Goal: Use online tool/utility: Use online tool/utility

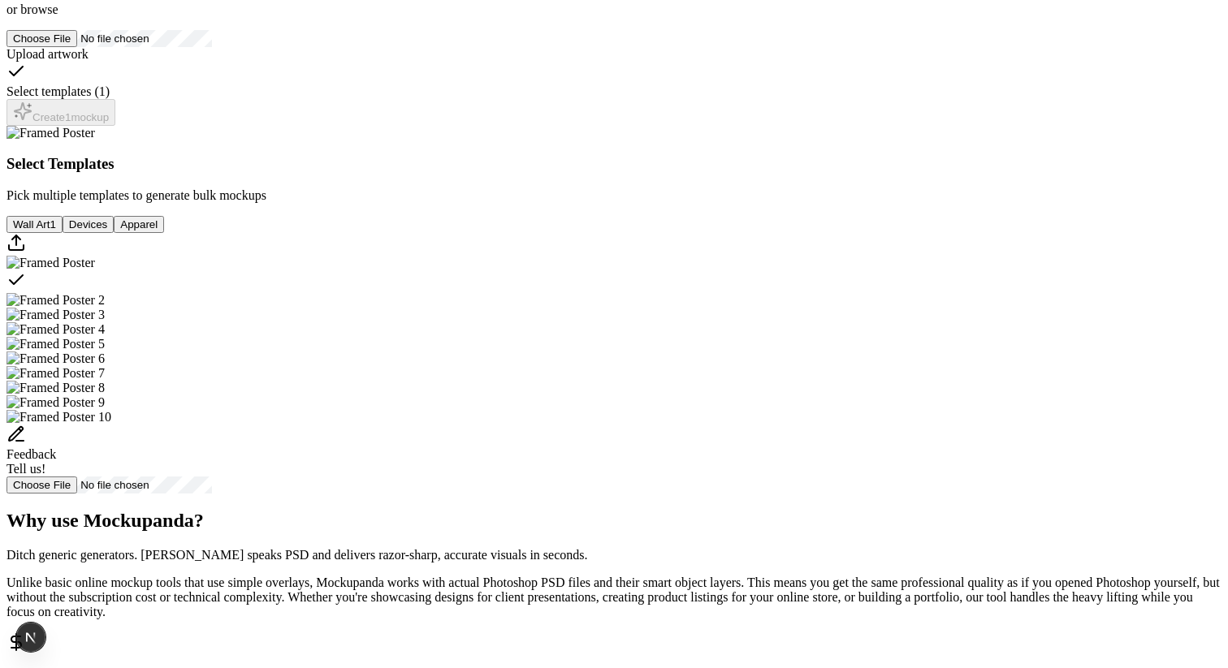
scroll to position [284, 0]
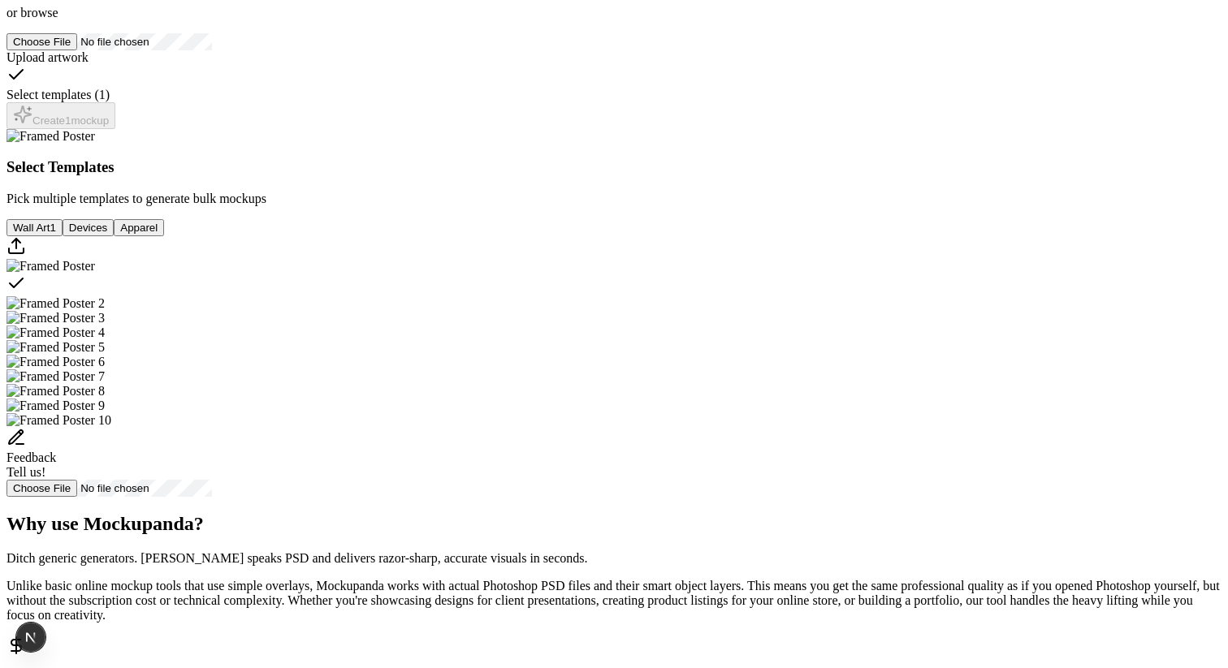
click at [58, 19] on span "browse" at bounding box center [38, 13] width 37 height 14
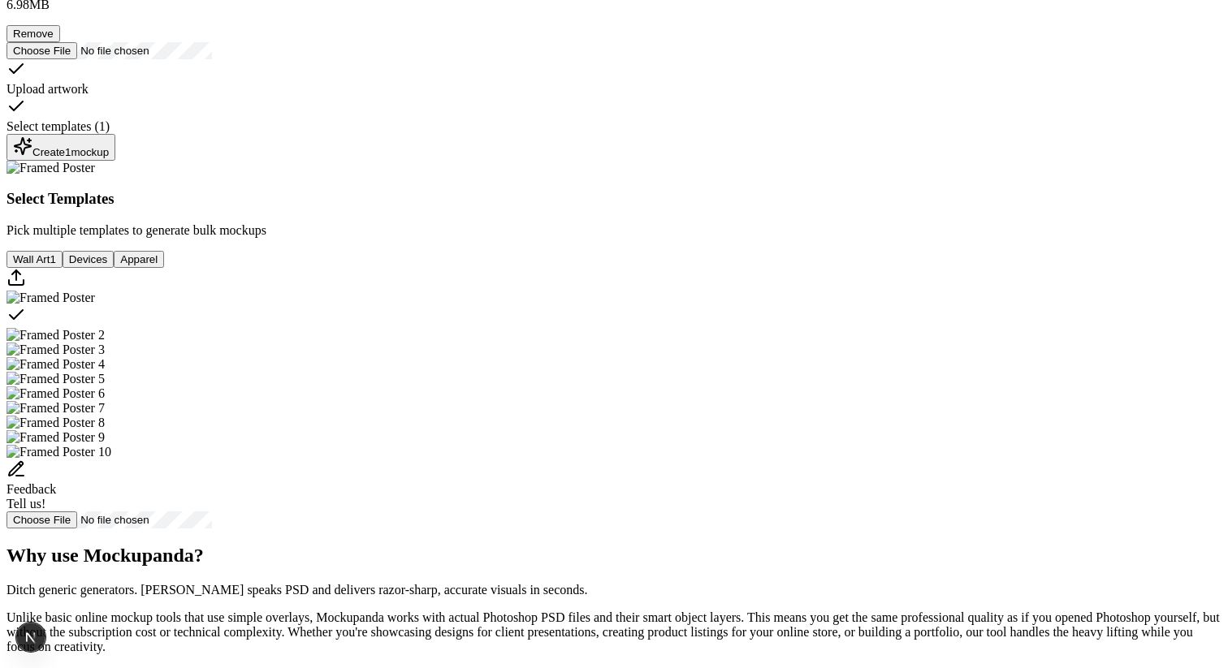
click at [109, 158] on div "Create 1 mockup" at bounding box center [61, 147] width 96 height 22
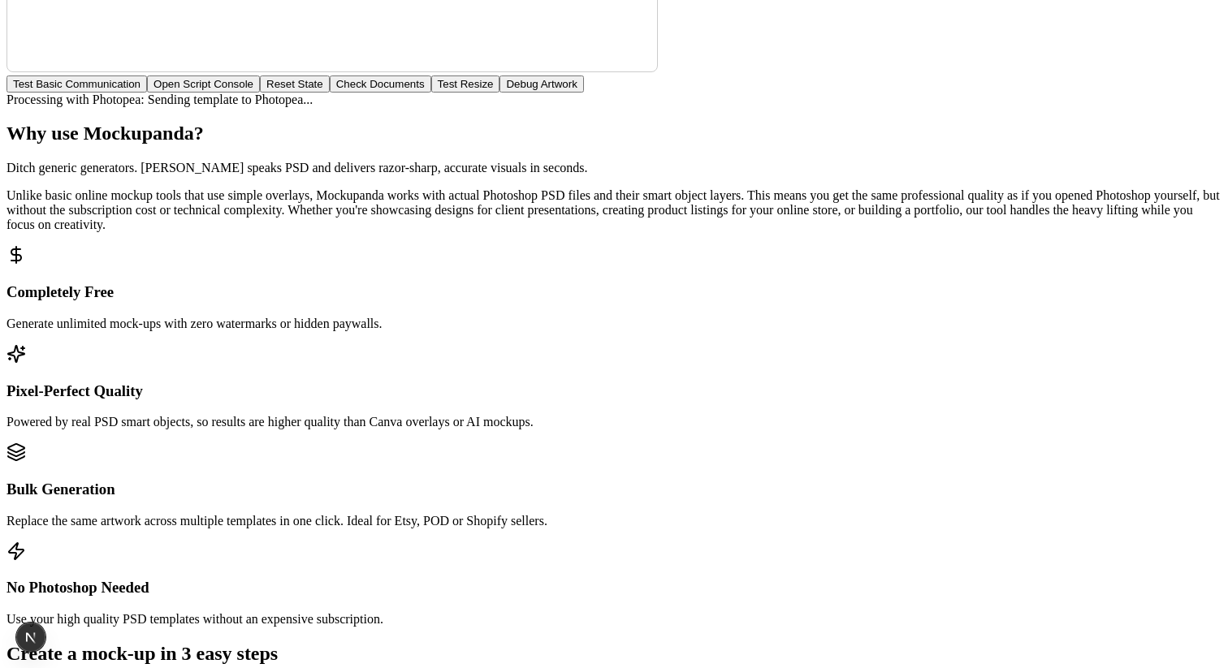
scroll to position [1395, 0]
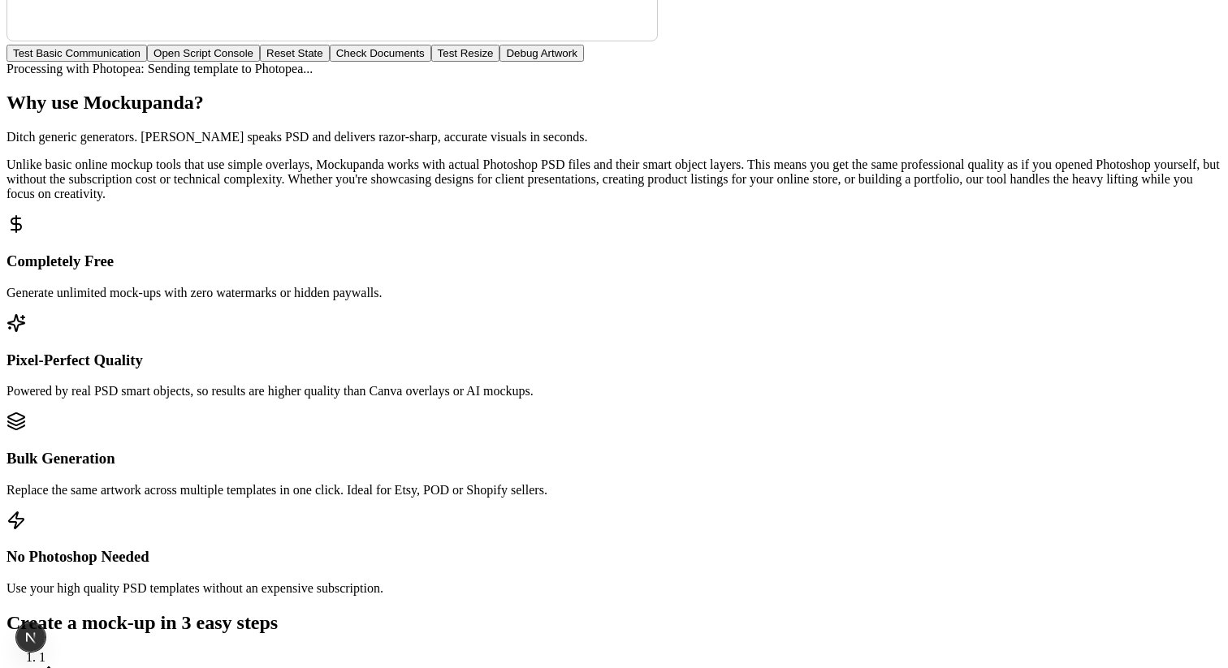
click at [260, 62] on button "Open Script Console" at bounding box center [203, 53] width 113 height 17
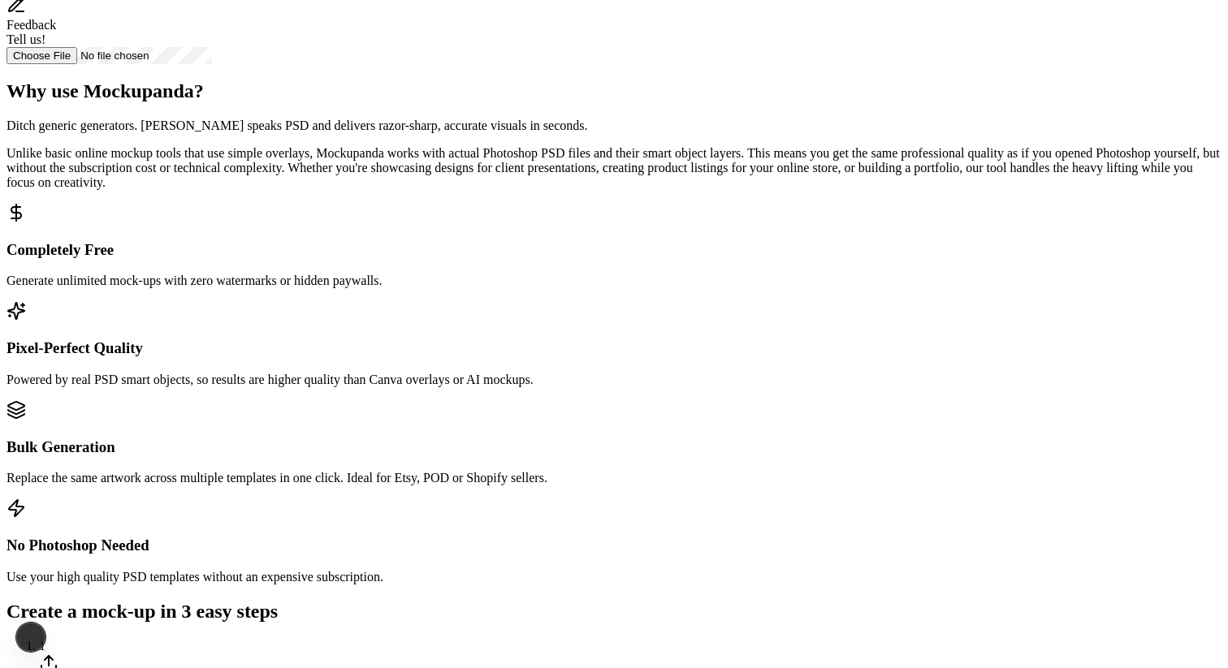
scroll to position [200, 0]
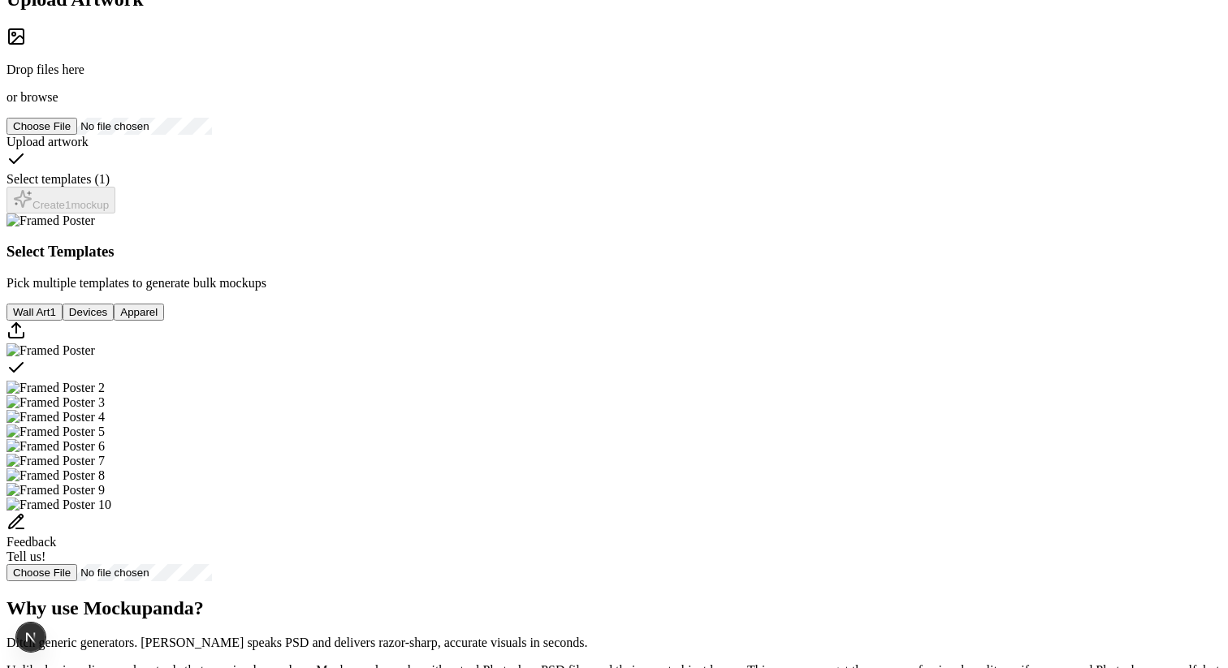
click at [299, 105] on div "Drop files here or browse" at bounding box center [613, 66] width 1215 height 78
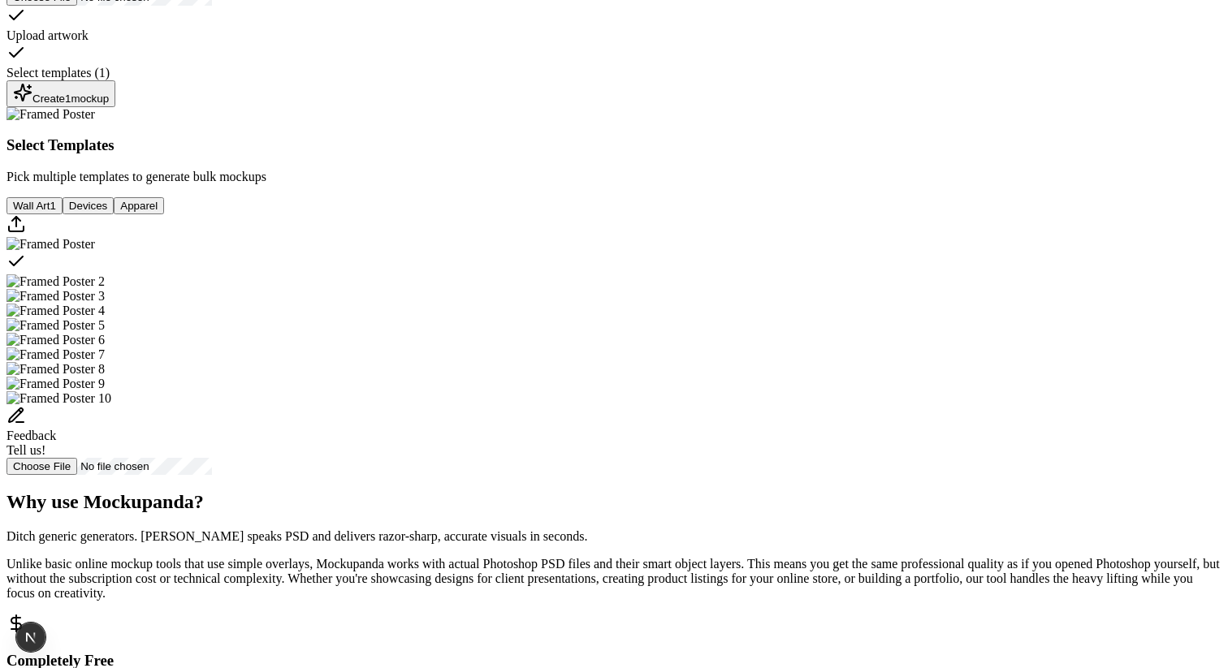
scroll to position [332, 0]
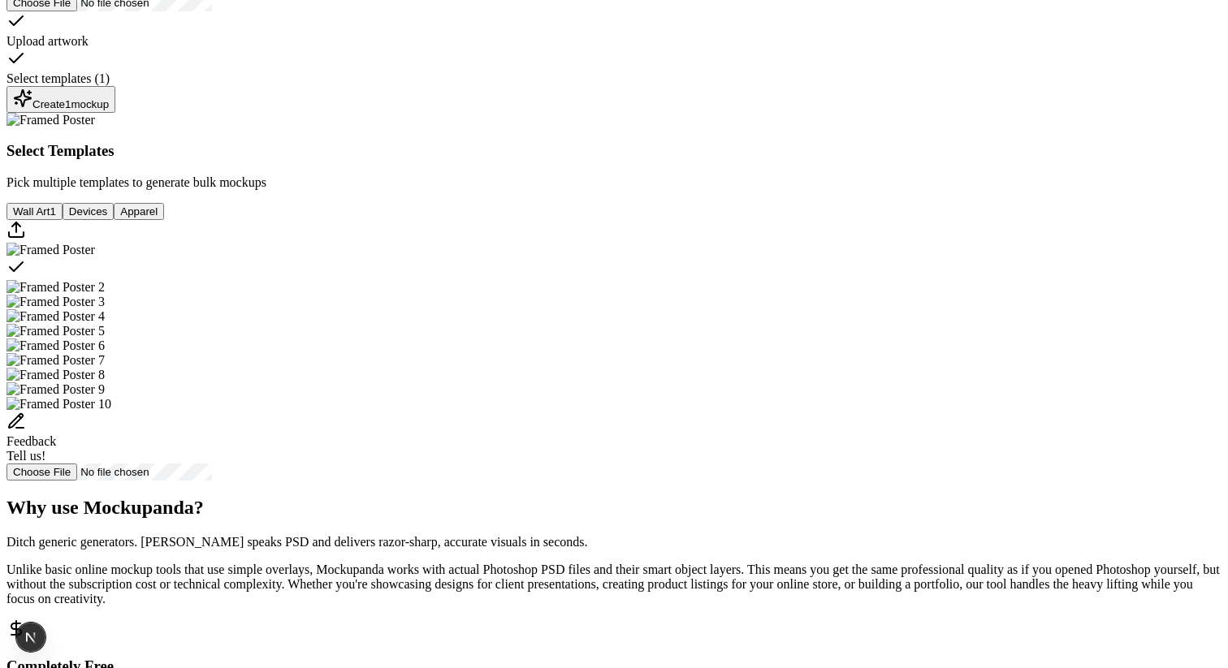
click at [109, 110] on div "Create 1 mockup" at bounding box center [61, 100] width 96 height 22
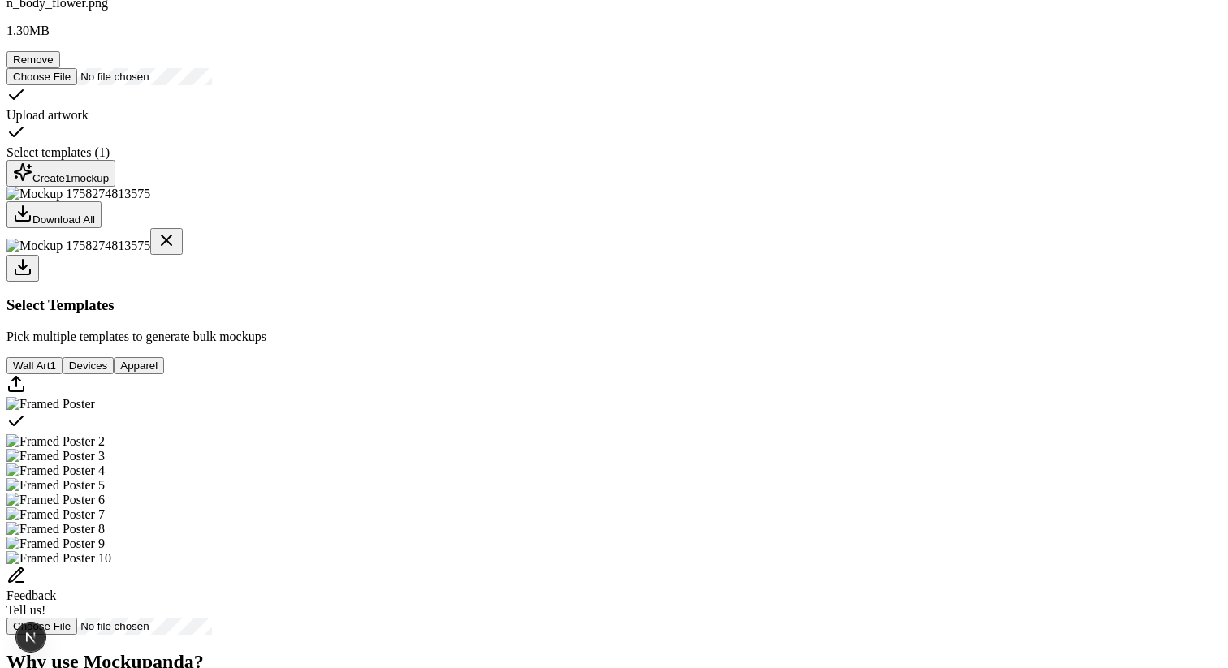
scroll to position [263, 0]
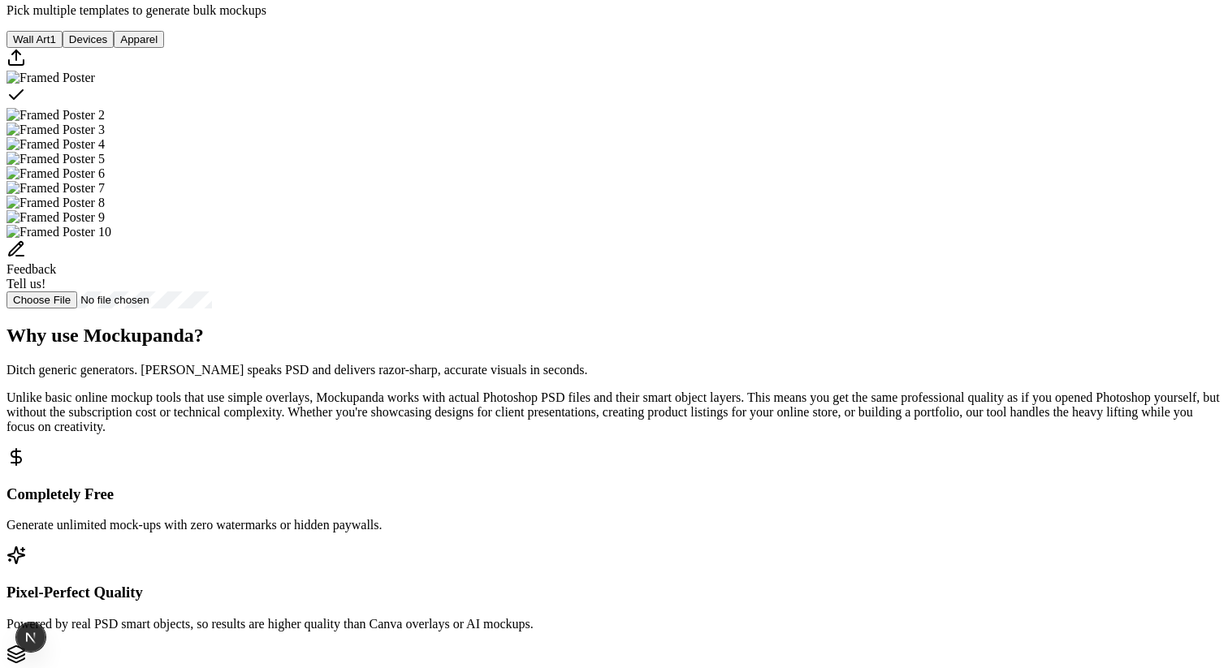
scroll to position [474, 0]
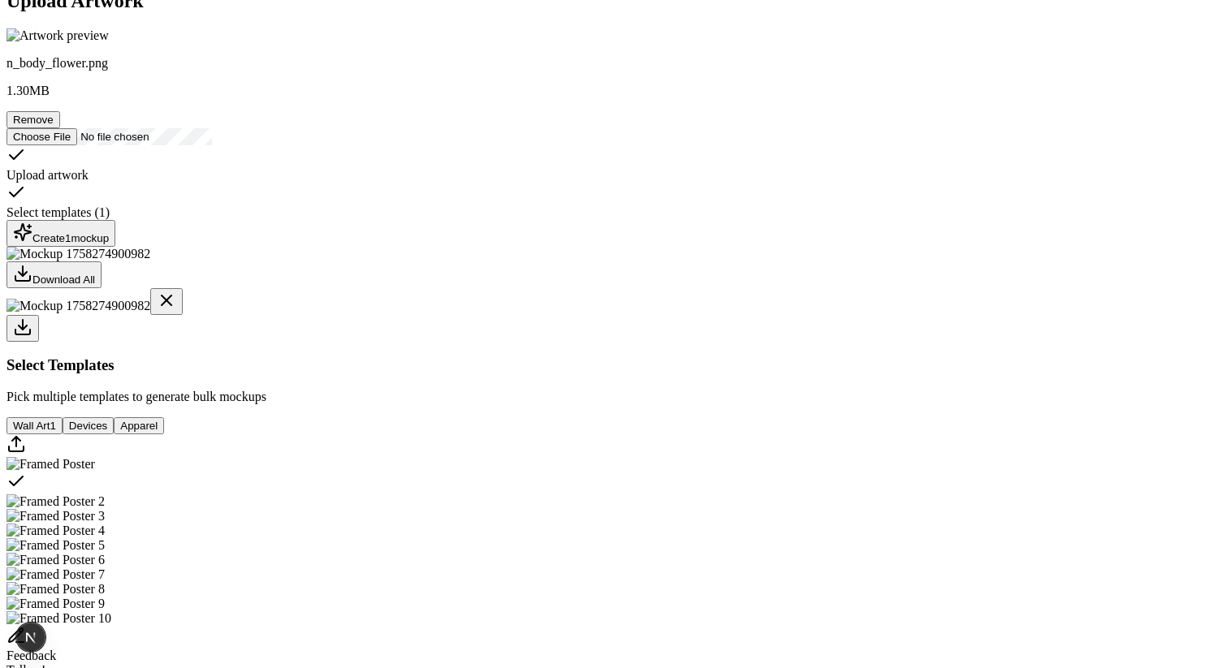
scroll to position [196, 0]
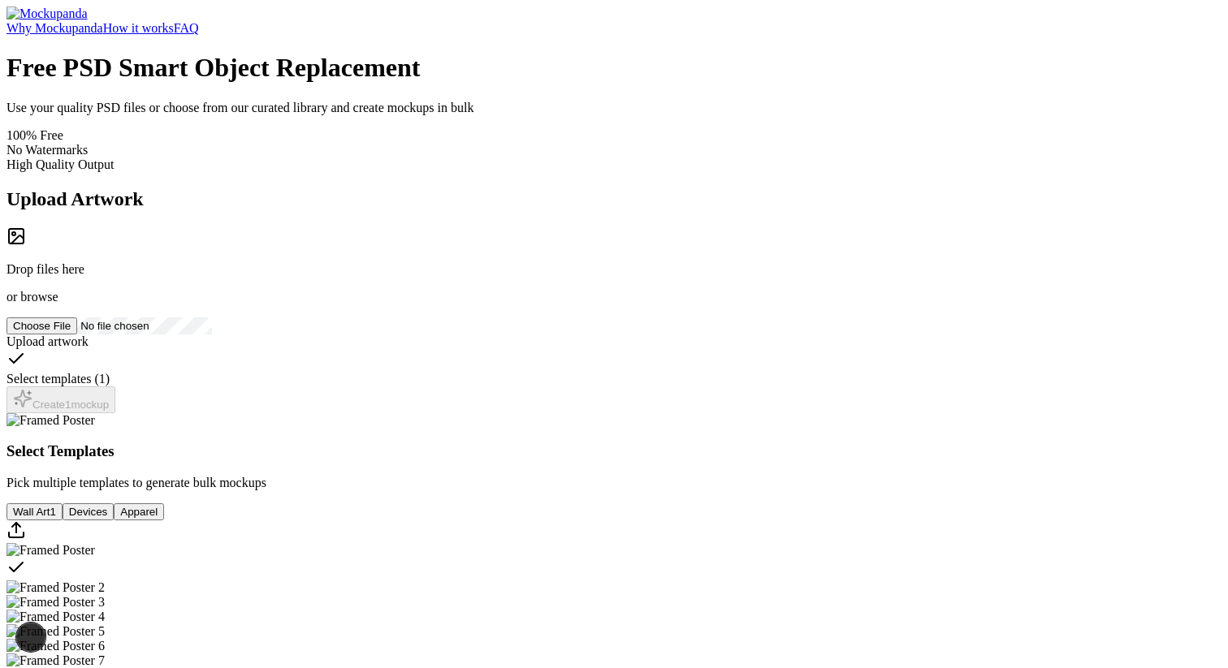
scroll to position [196, 0]
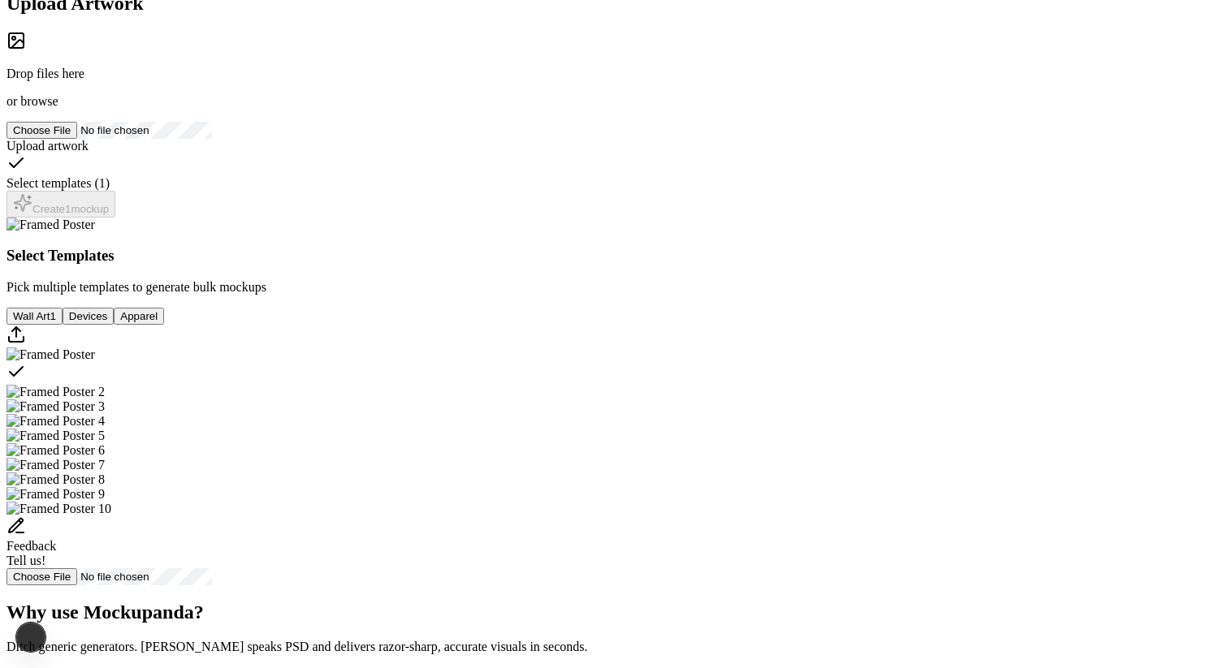
click at [305, 109] on div "Drop files here or browse" at bounding box center [613, 70] width 1215 height 78
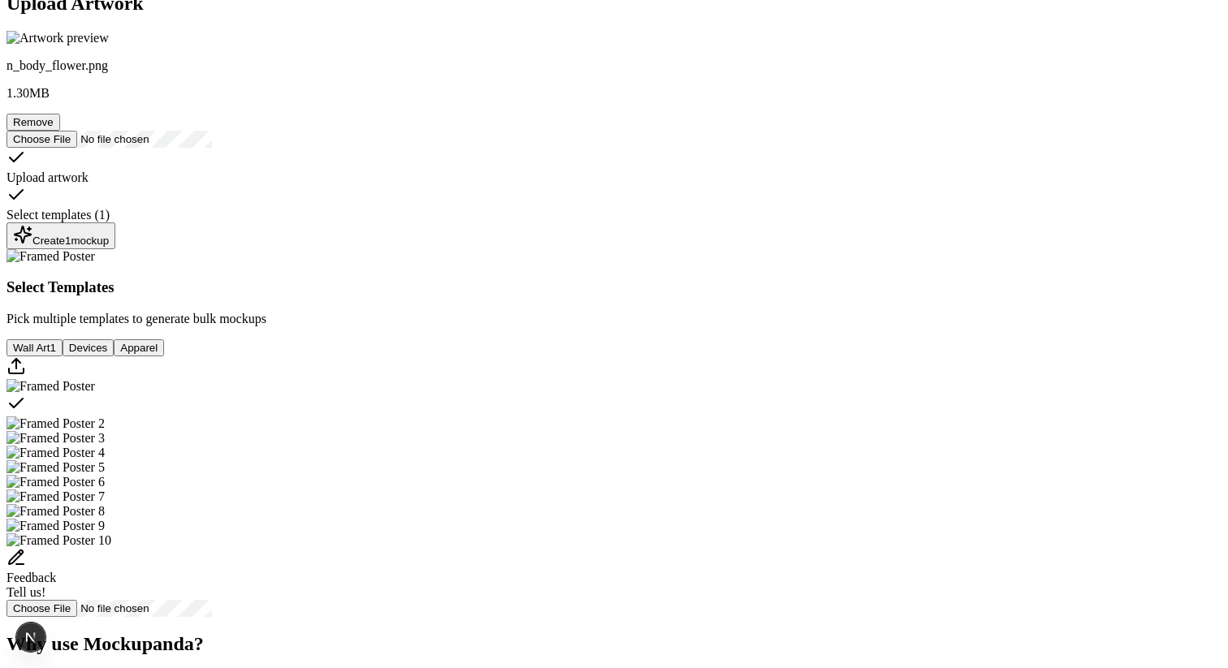
click at [115, 249] on button "Create 1 mockup" at bounding box center [60, 236] width 109 height 27
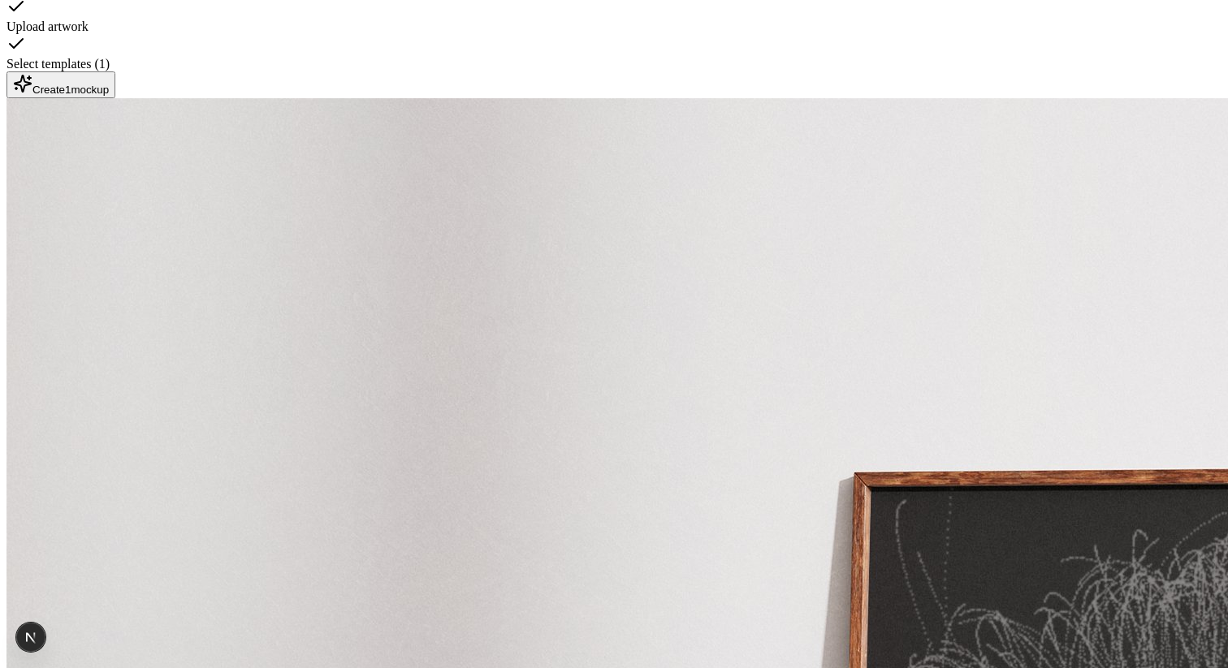
scroll to position [344, 0]
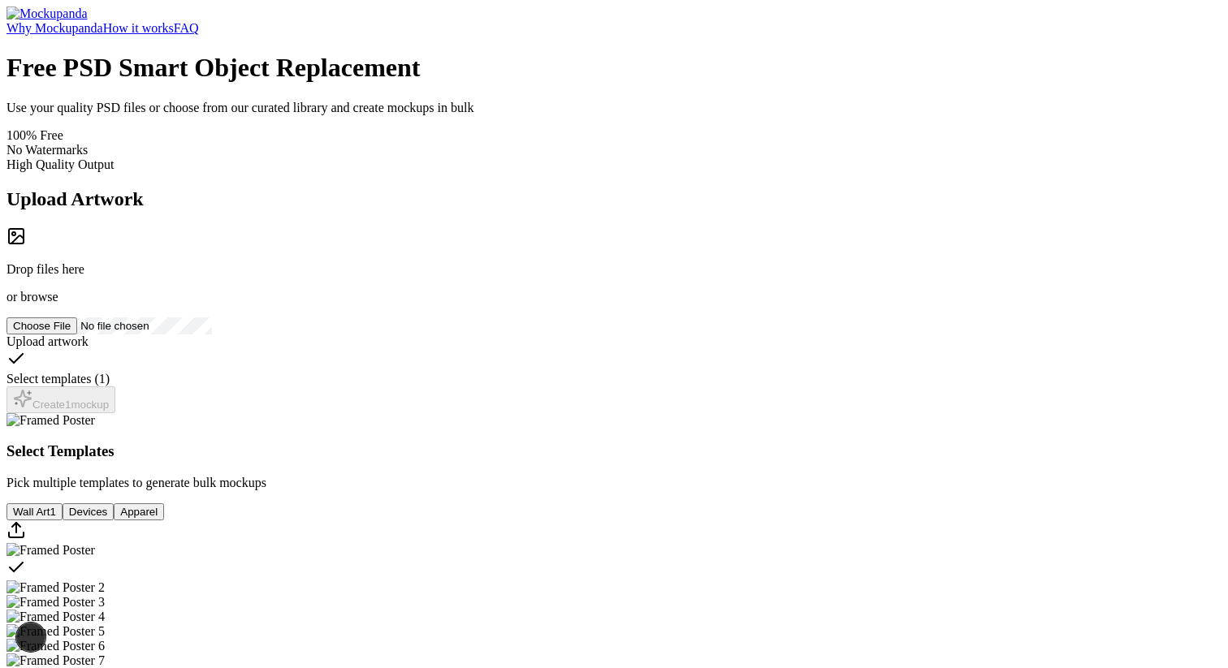
scroll to position [263, 0]
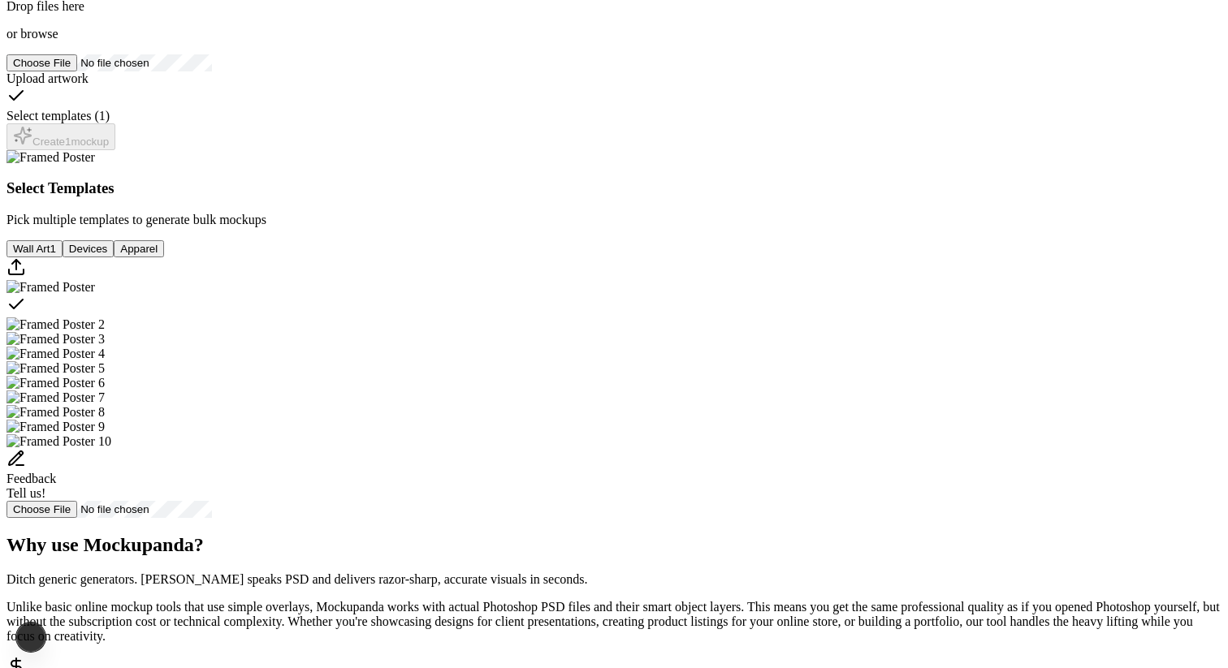
click at [58, 41] on span "browse" at bounding box center [38, 34] width 37 height 14
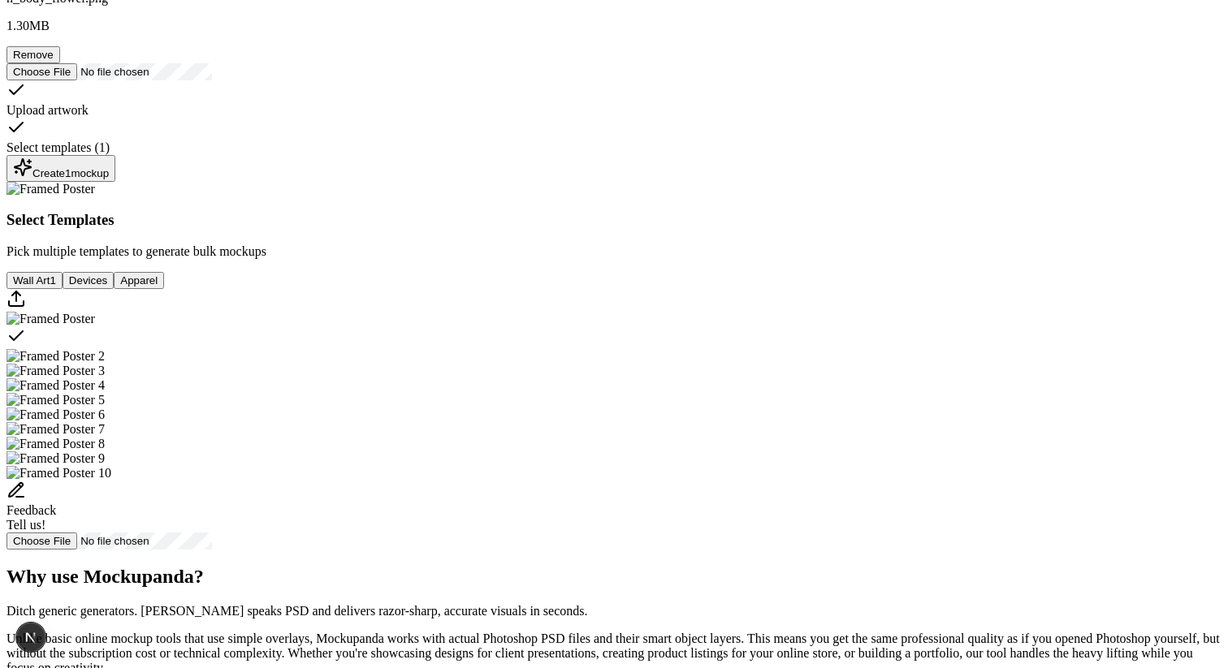
click at [109, 179] on div "Create 1 mockup" at bounding box center [61, 169] width 96 height 22
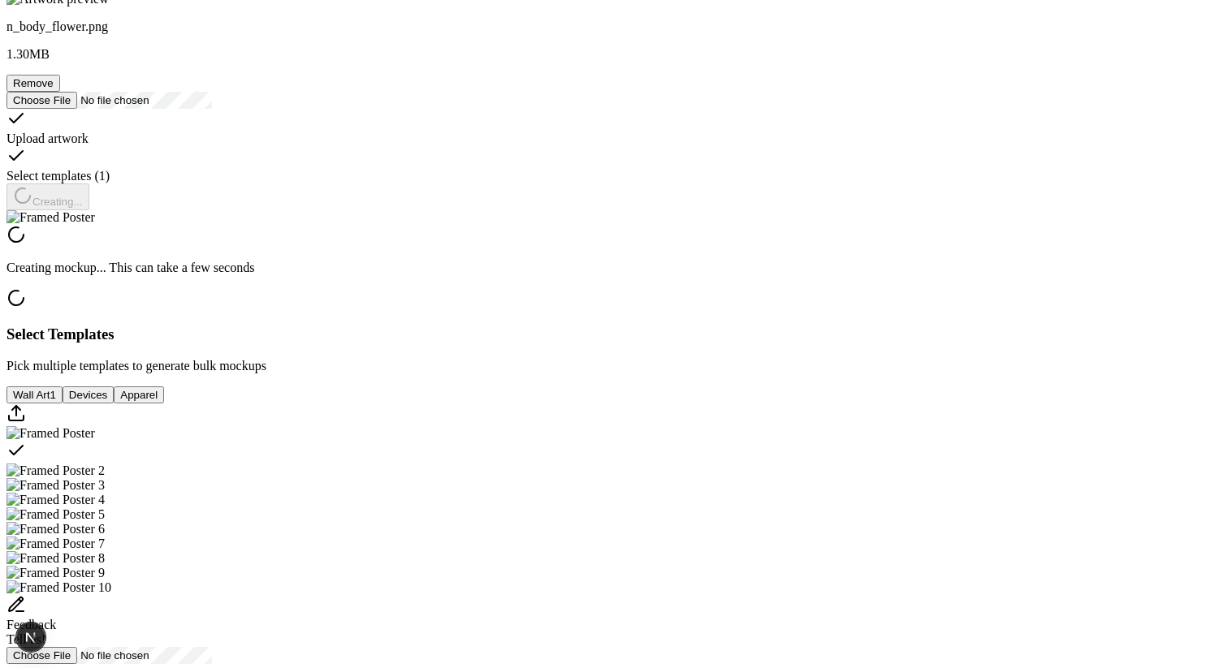
scroll to position [233, 0]
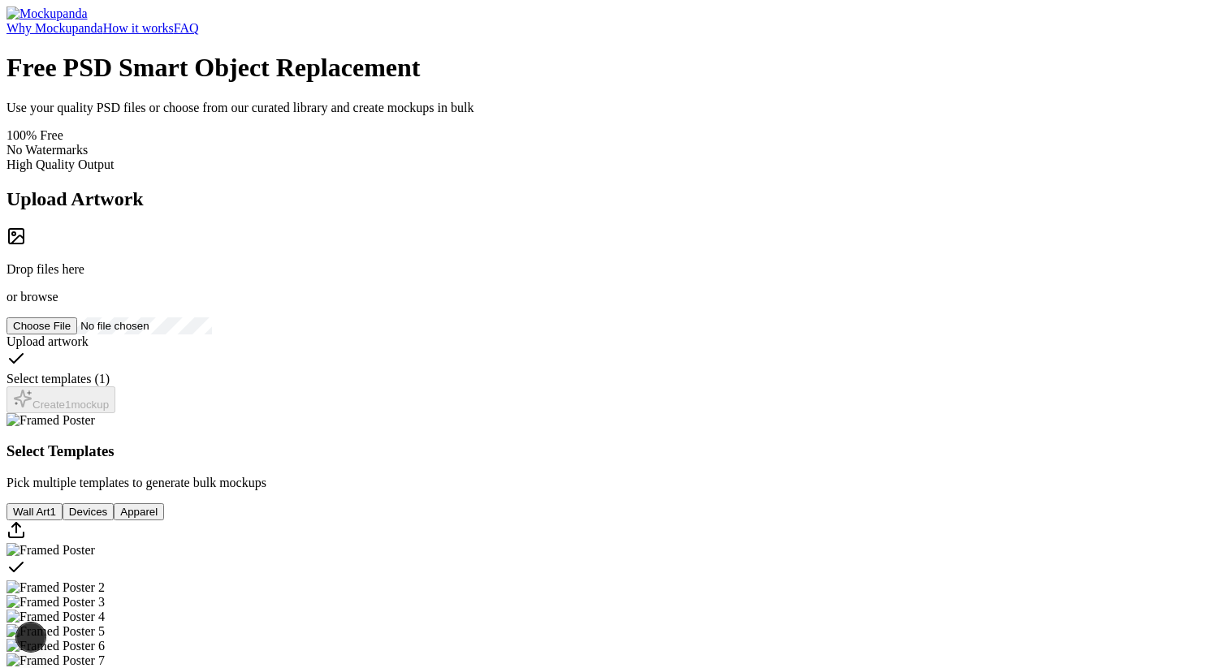
scroll to position [232, 0]
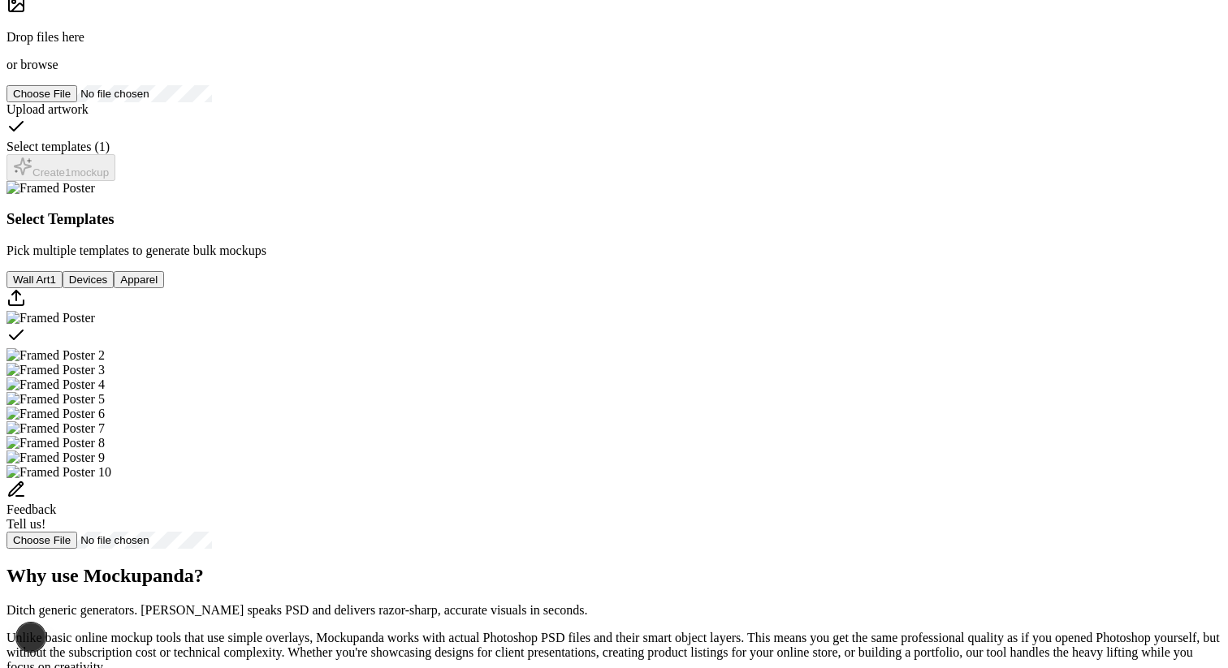
click at [288, 72] on div "Drop files here or browse" at bounding box center [613, 51] width 1215 height 42
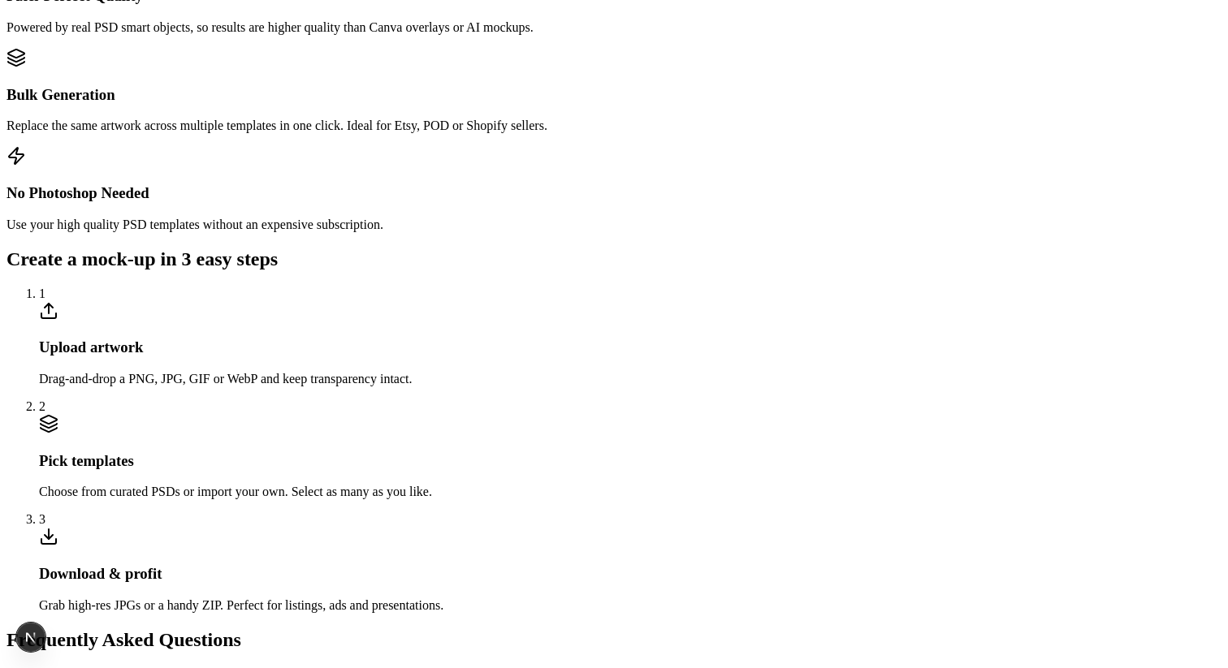
scroll to position [1091, 0]
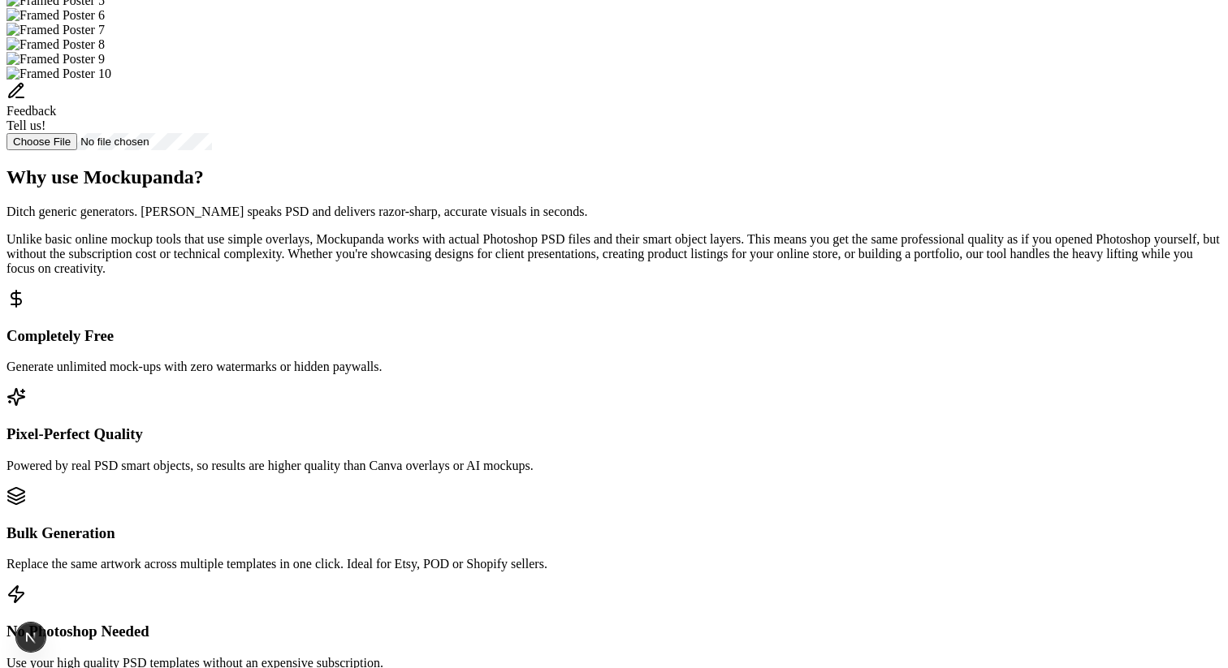
scroll to position [737, 0]
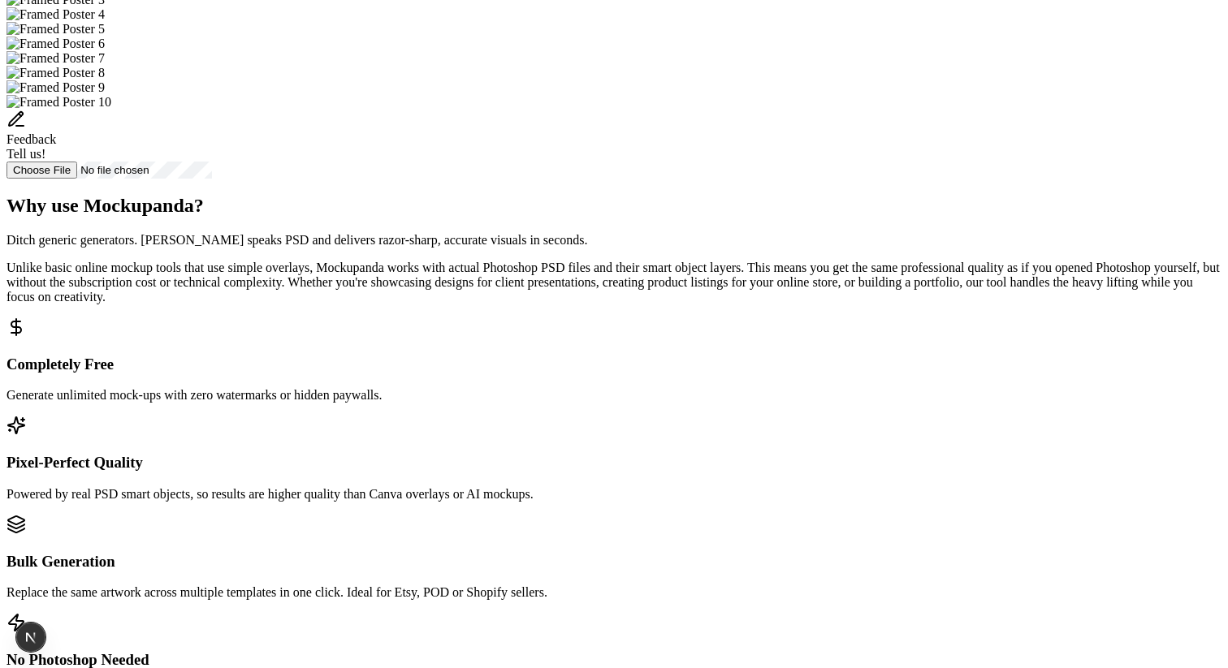
click at [105, 7] on img "Select template Framed Poster 3" at bounding box center [55, 0] width 98 height 15
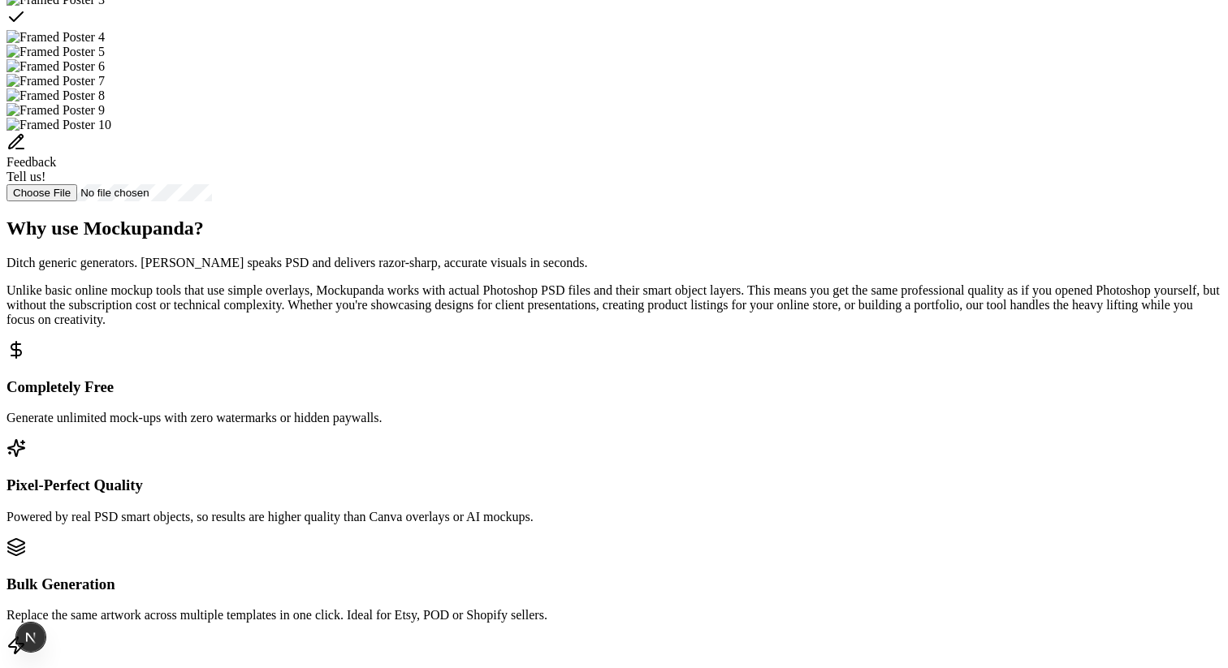
click at [105, 45] on img "Select template Framed Poster 4" at bounding box center [55, 37] width 98 height 15
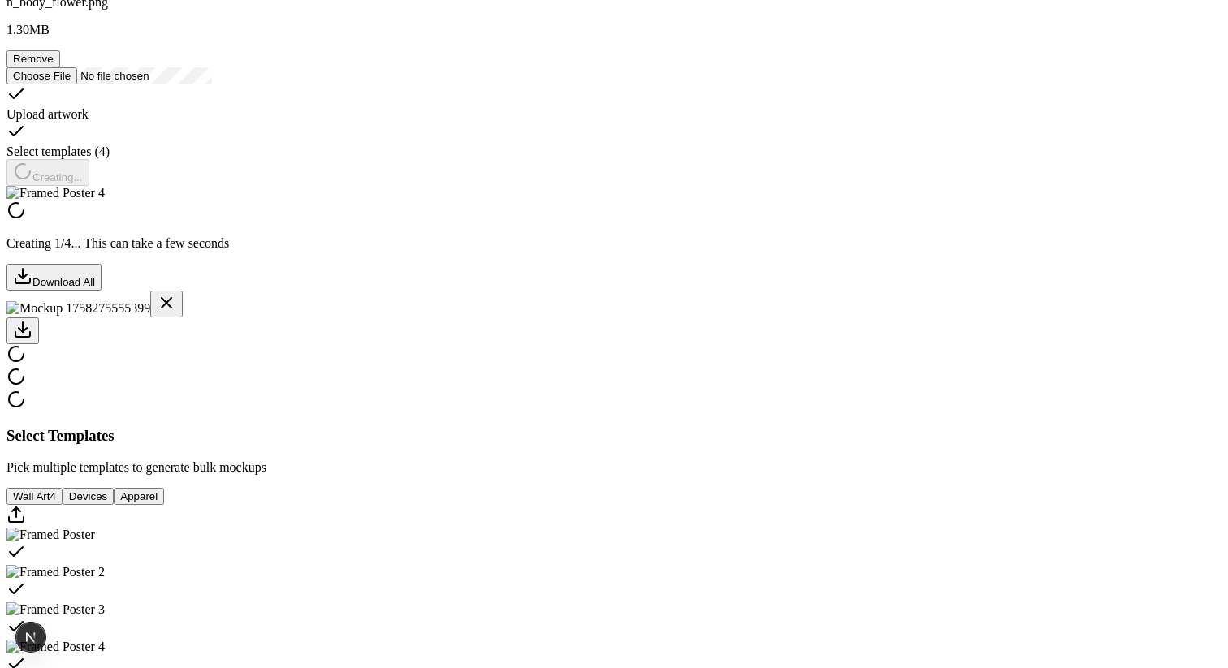
scroll to position [249, 0]
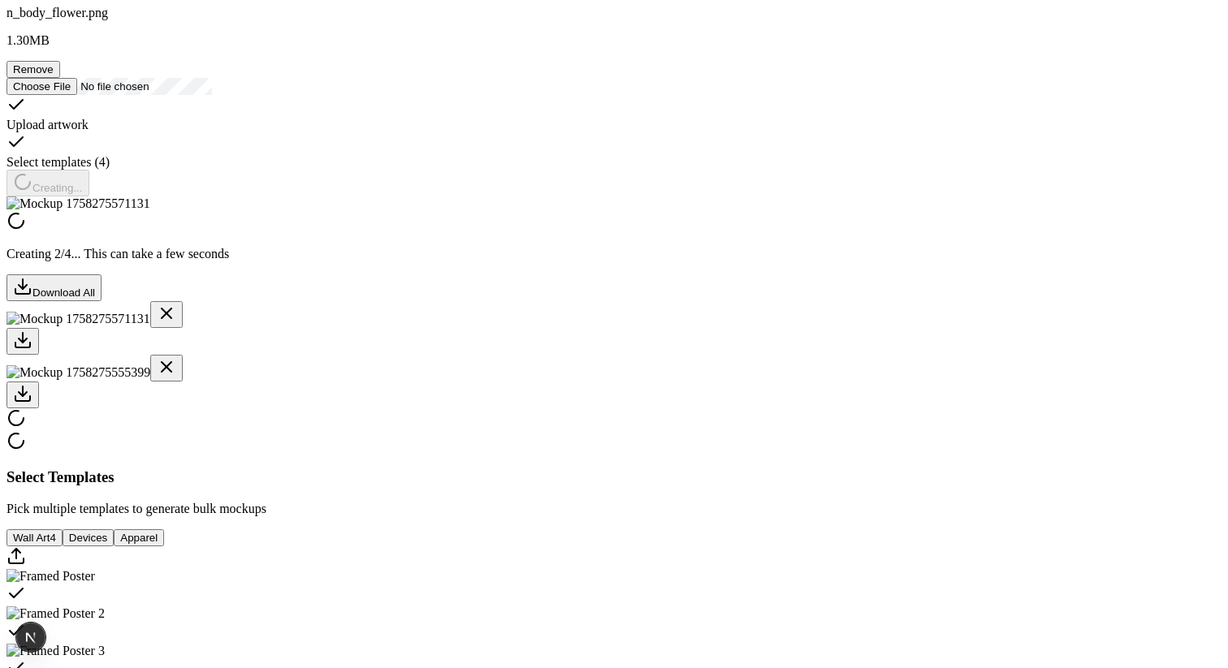
click at [520, 409] on div at bounding box center [613, 395] width 1215 height 27
click at [443, 355] on div at bounding box center [613, 341] width 1215 height 27
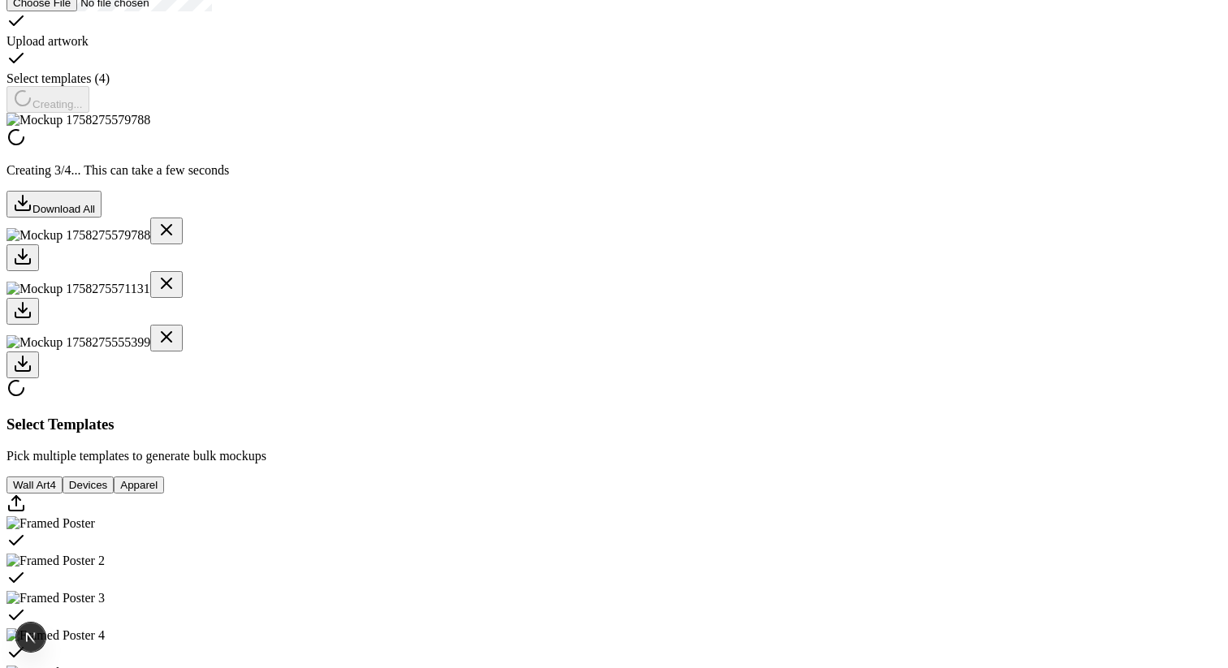
scroll to position [321, 0]
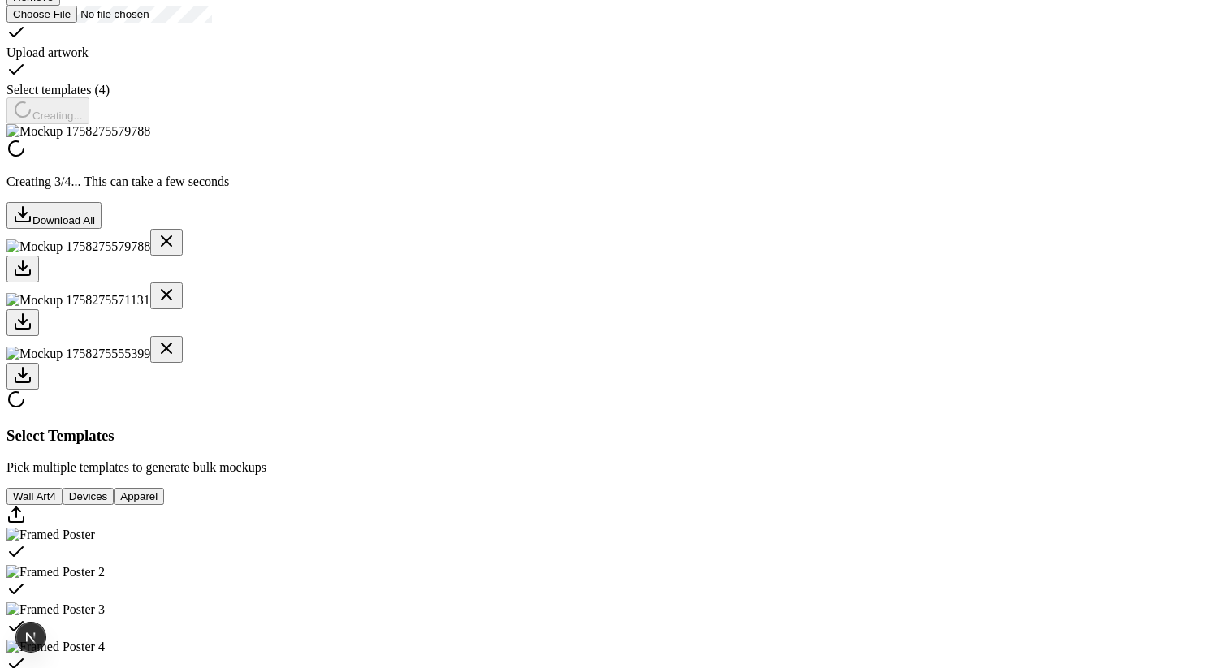
click at [599, 390] on div at bounding box center [613, 376] width 1215 height 27
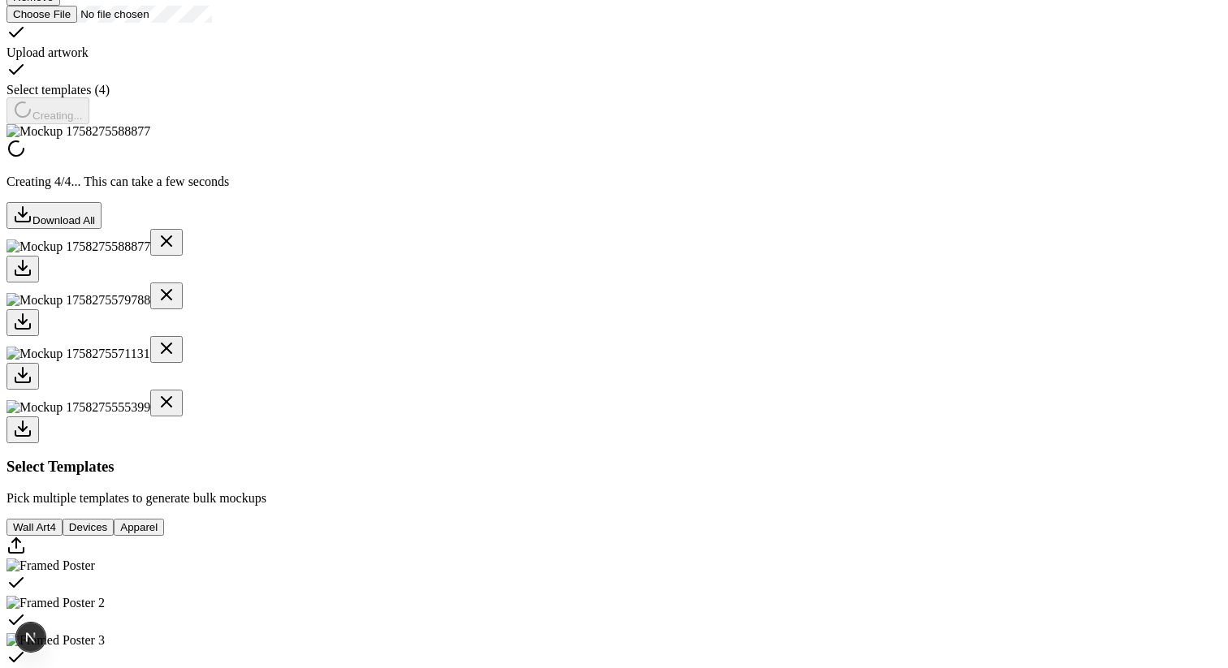
click at [526, 336] on div at bounding box center [613, 322] width 1215 height 27
click at [605, 390] on div at bounding box center [613, 376] width 1215 height 27
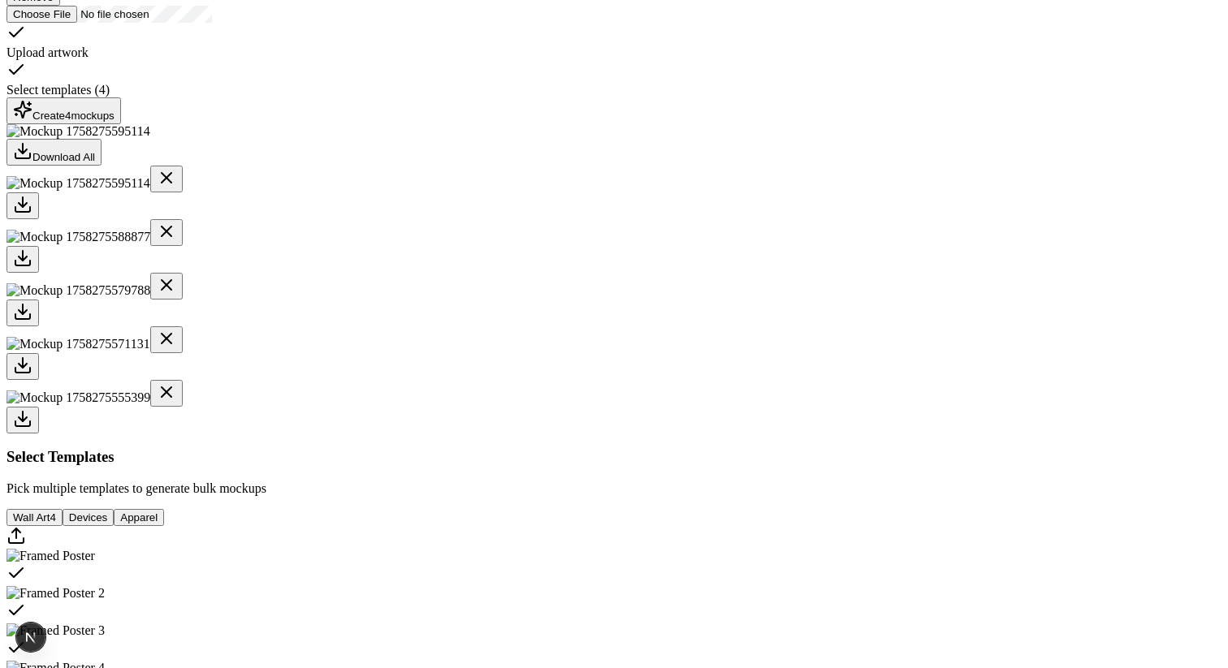
click at [32, 375] on icon at bounding box center [22, 365] width 19 height 19
click at [675, 380] on div at bounding box center [613, 366] width 1215 height 27
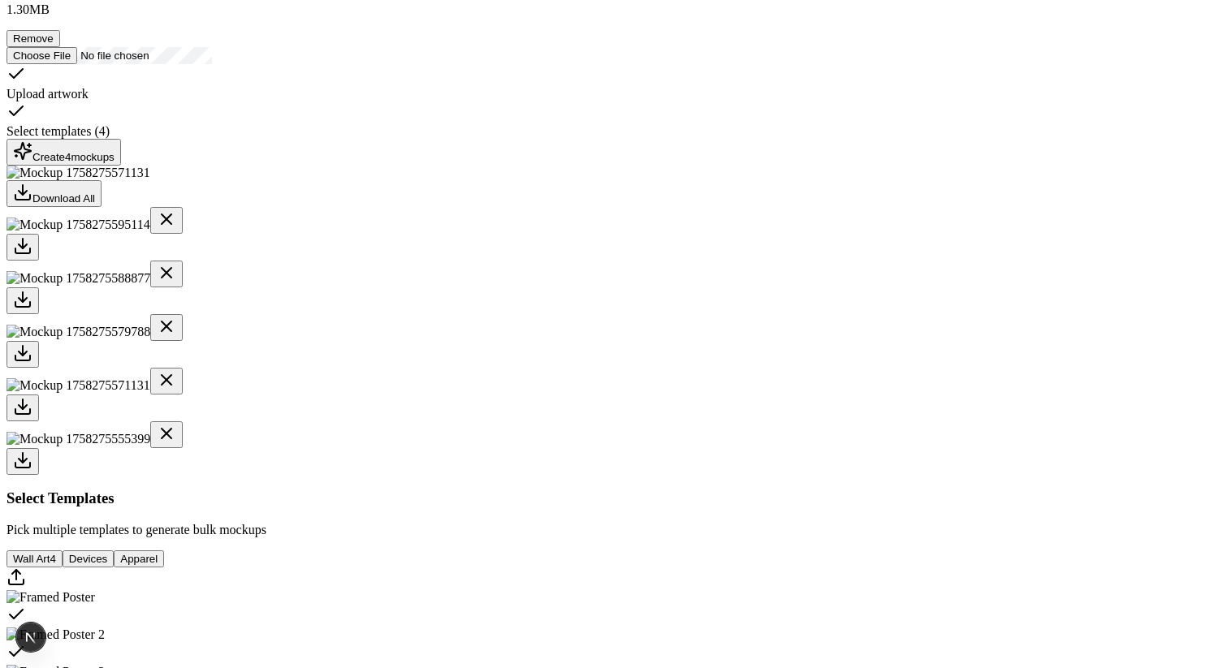
scroll to position [273, 0]
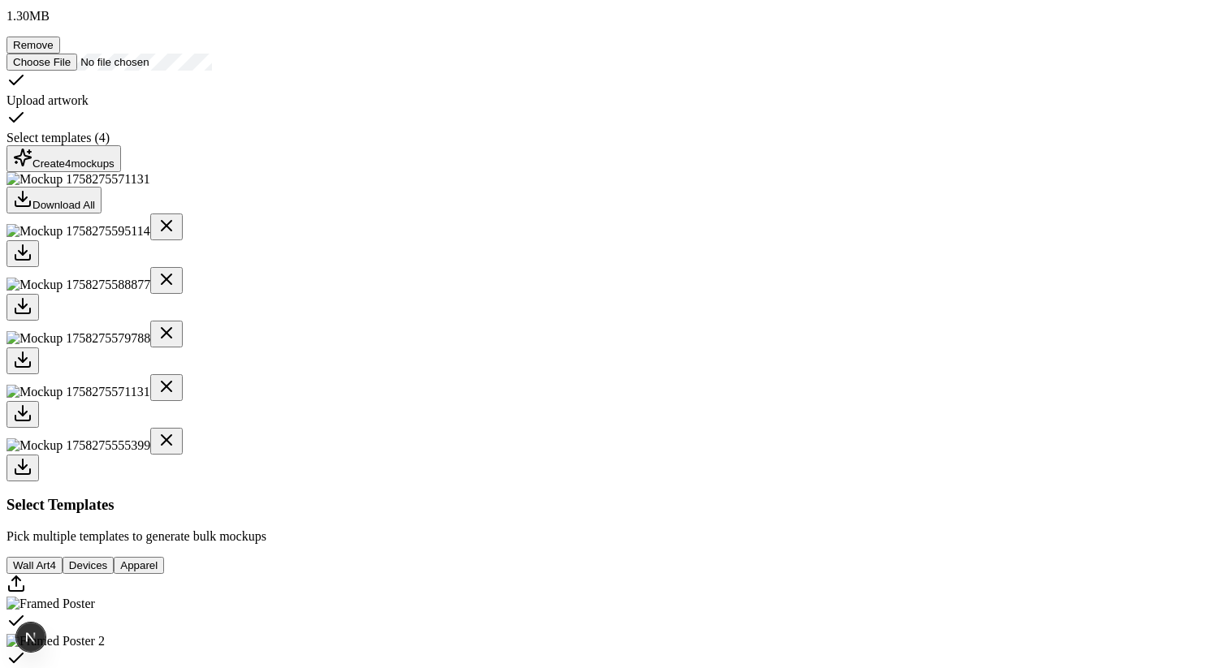
click at [755, 482] on div at bounding box center [613, 468] width 1215 height 27
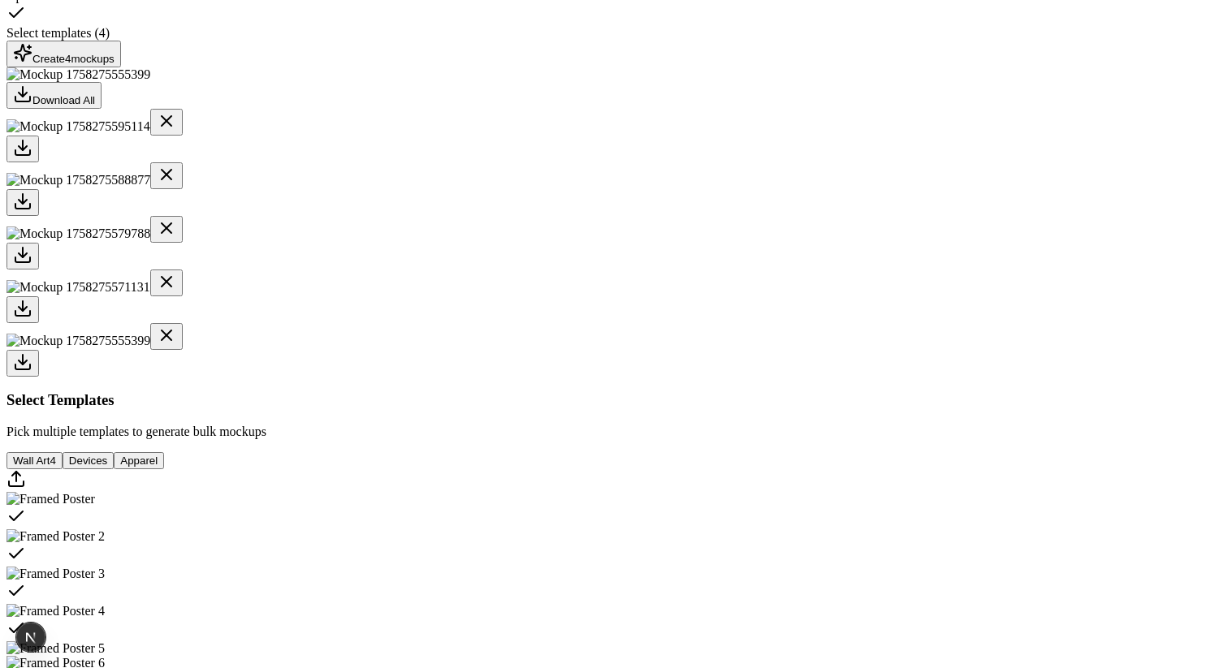
scroll to position [378, 0]
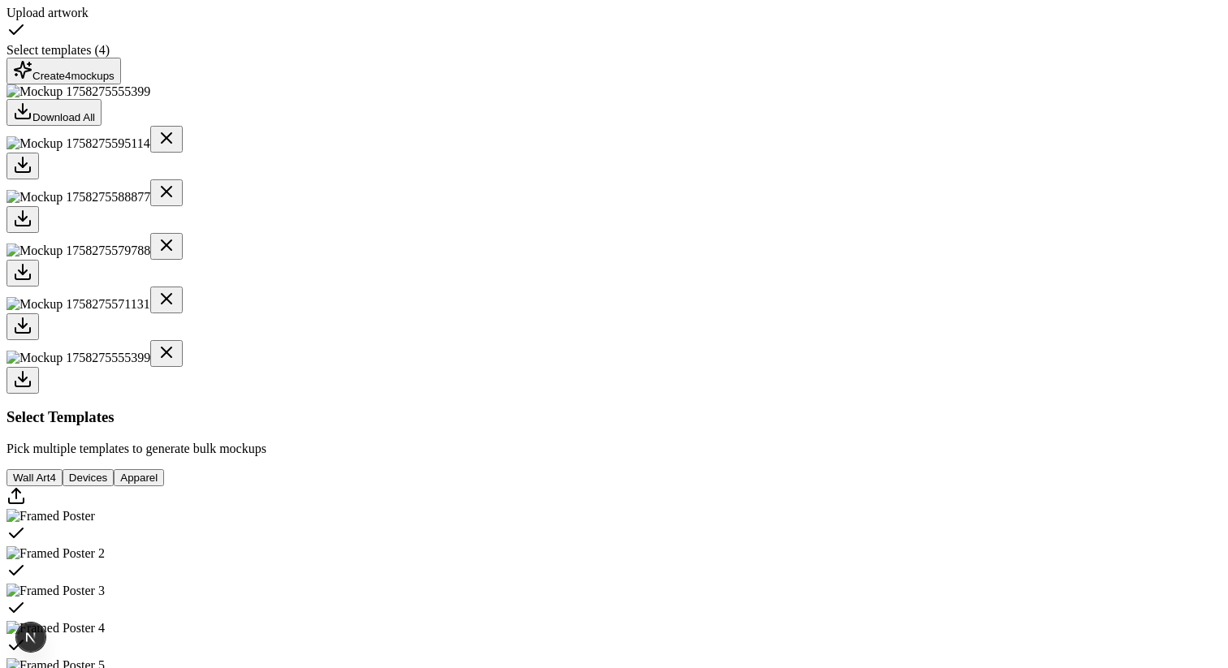
scroll to position [359, 0]
click at [673, 342] on div at bounding box center [613, 328] width 1215 height 27
click at [654, 288] on div at bounding box center [613, 275] width 1215 height 27
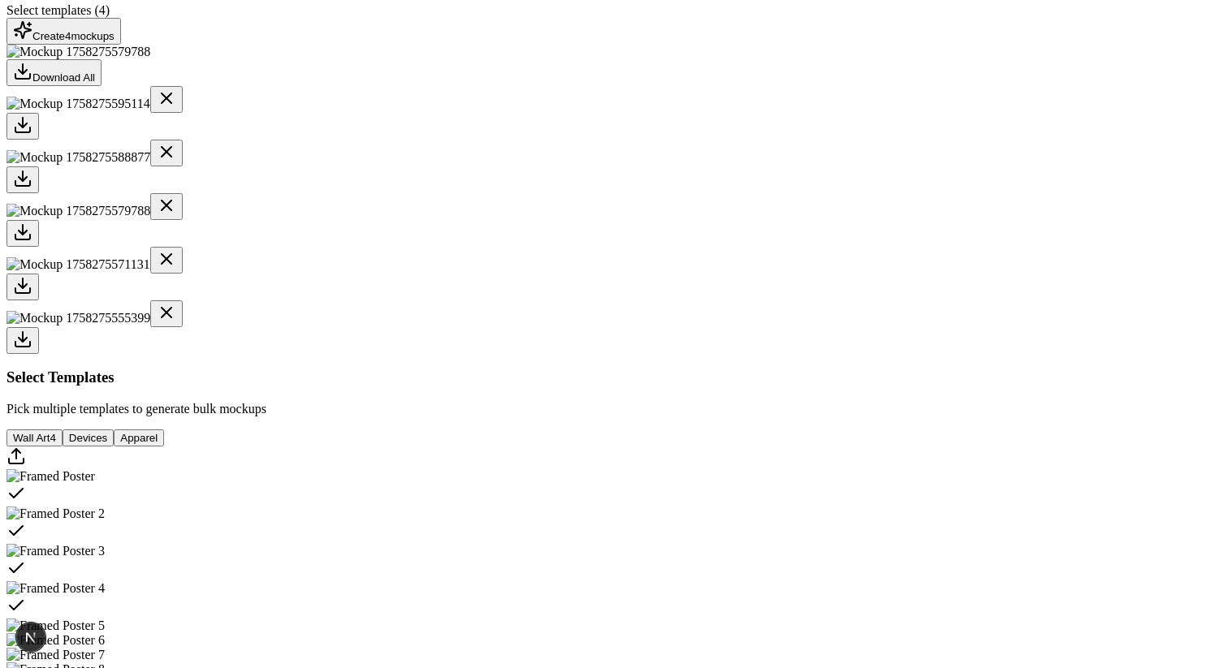
scroll to position [402, 0]
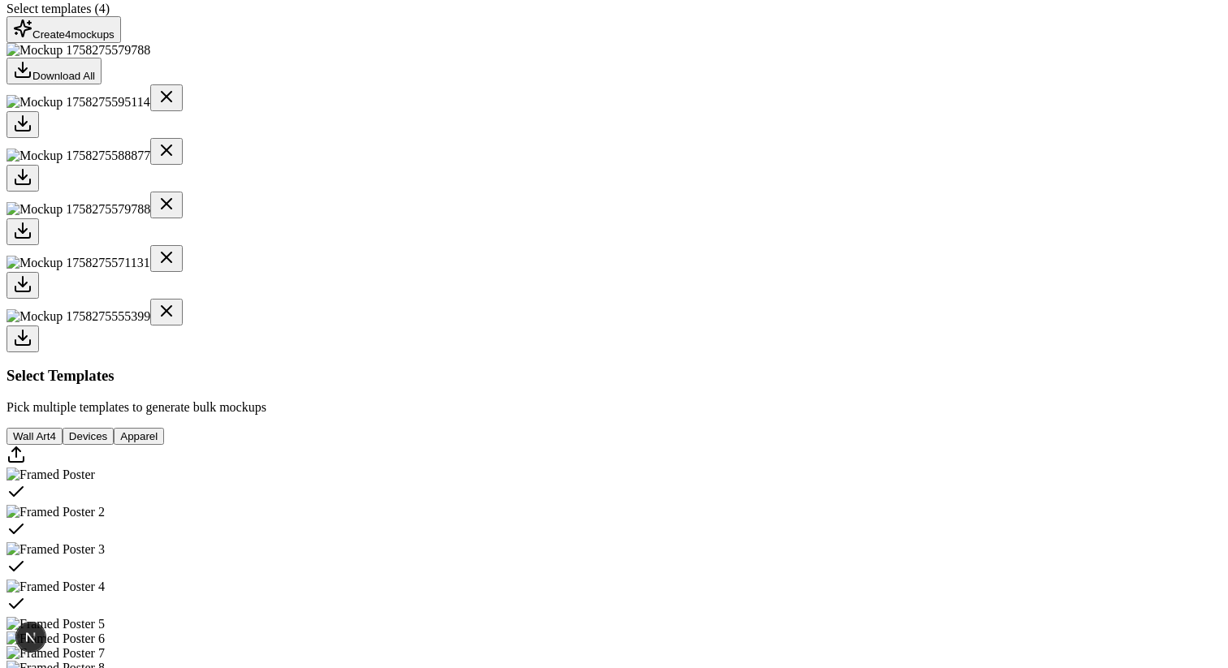
click at [115, 41] on div "Create 4 mockup s" at bounding box center [64, 30] width 102 height 22
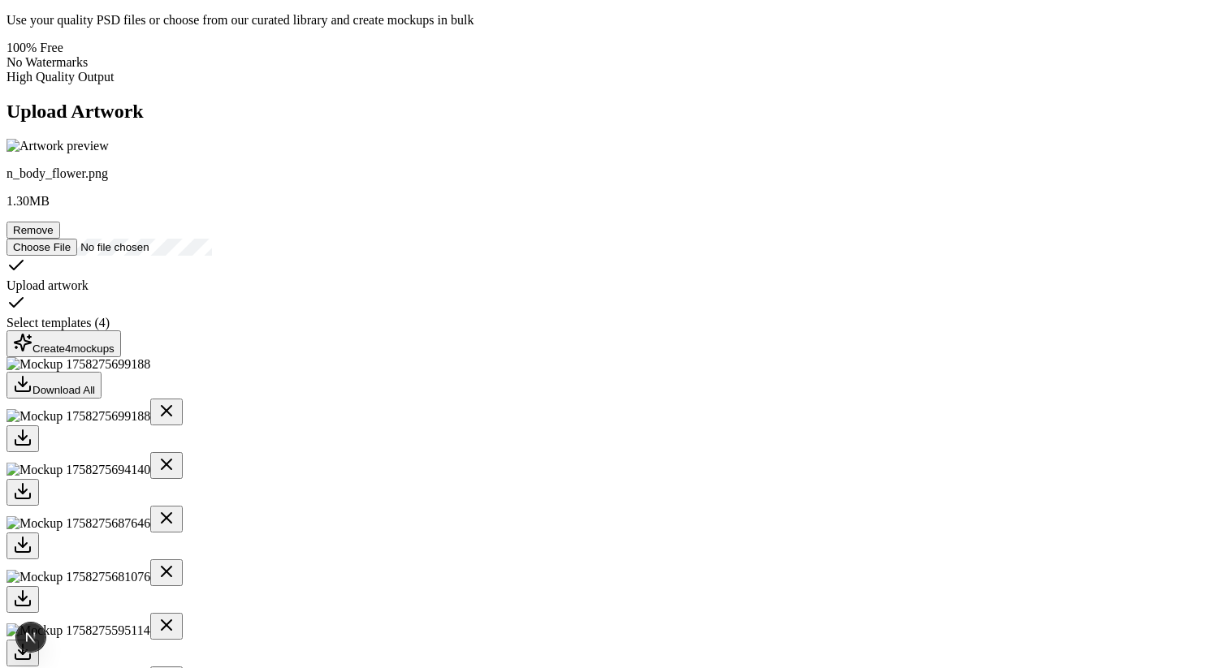
scroll to position [89, 0]
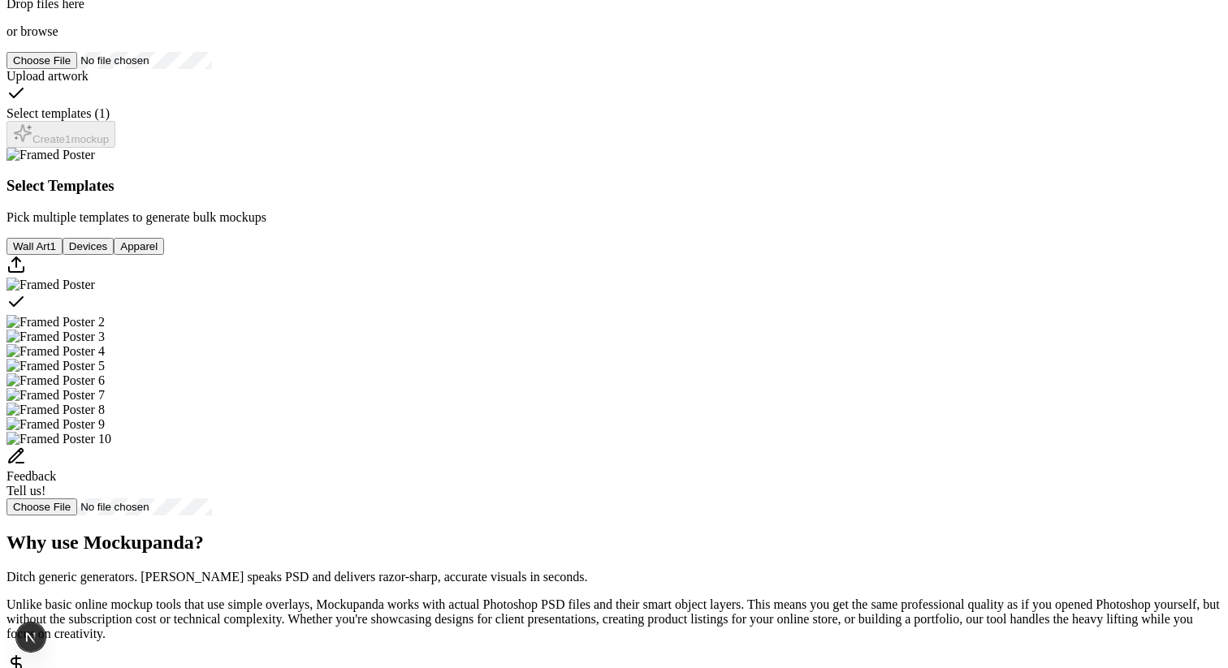
scroll to position [275, 0]
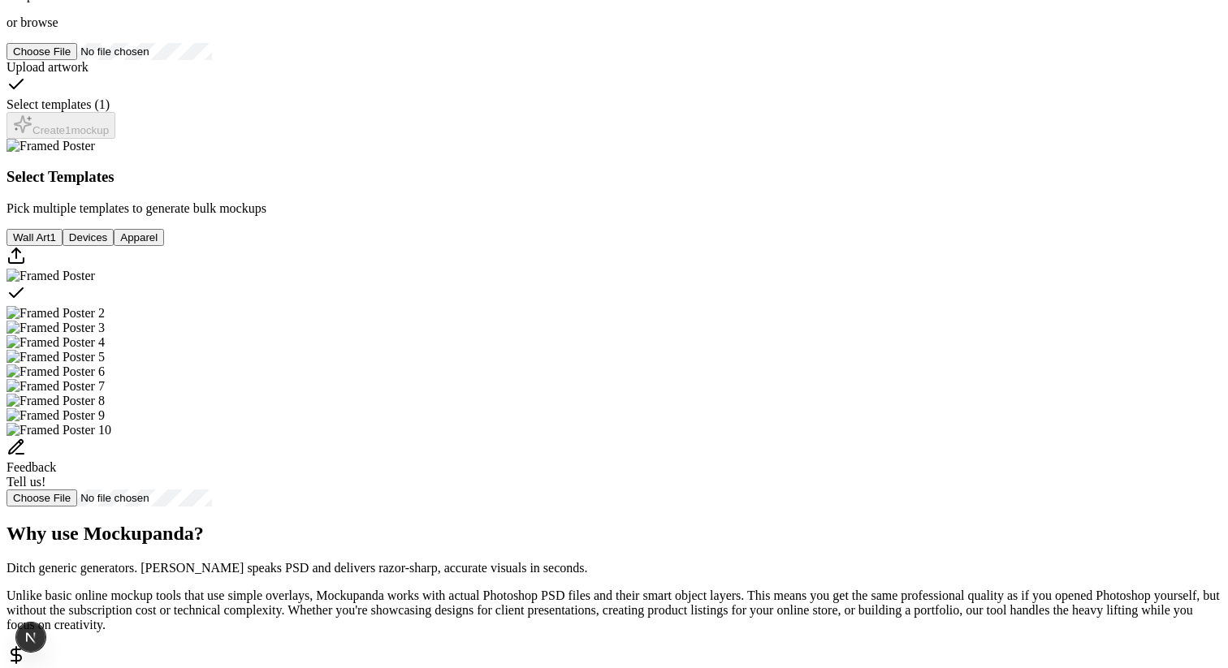
click at [58, 29] on span "browse" at bounding box center [38, 22] width 37 height 14
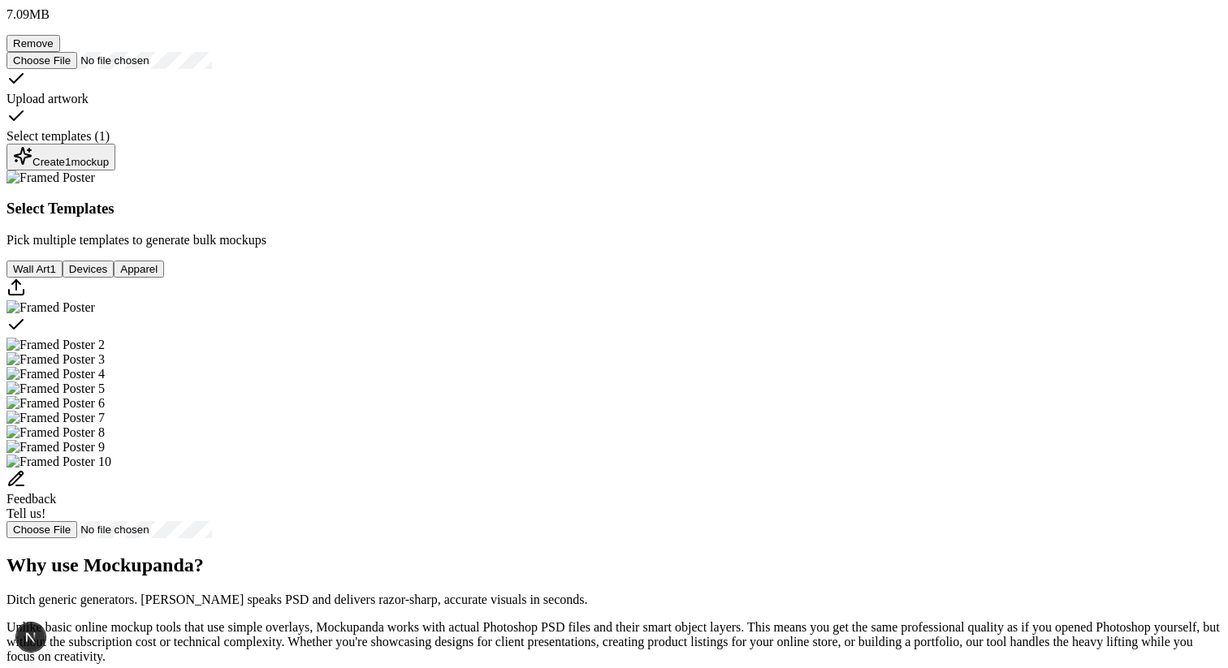
click at [109, 168] on div "Create 1 mockup" at bounding box center [61, 157] width 96 height 22
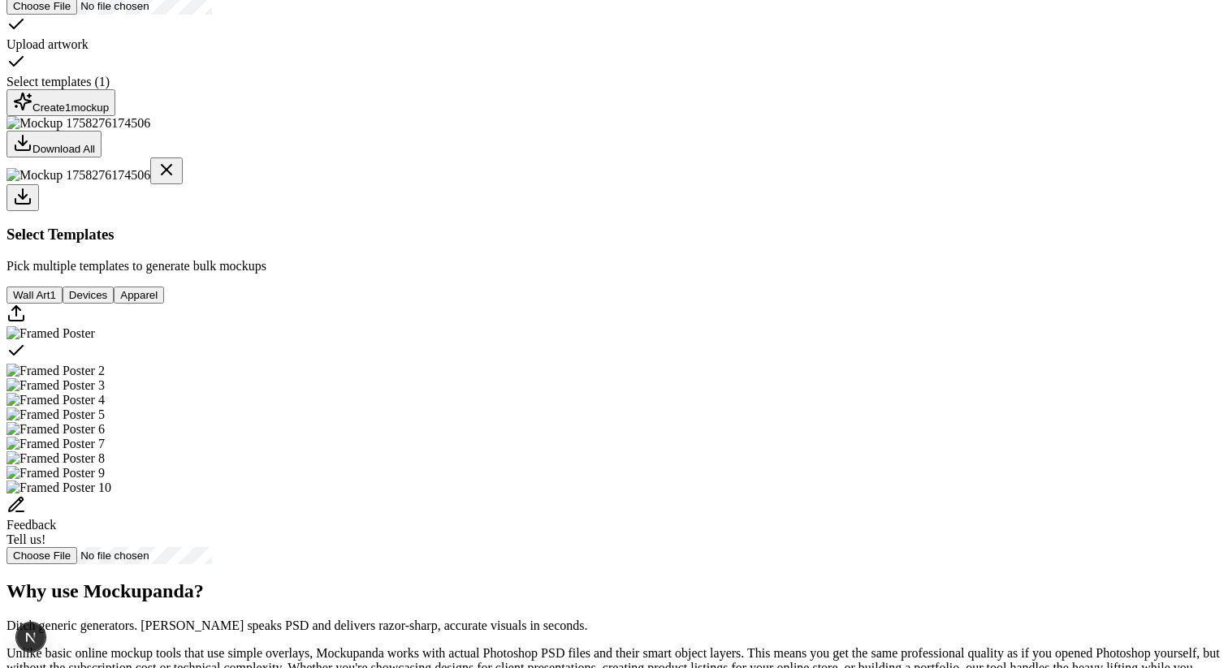
scroll to position [335, 0]
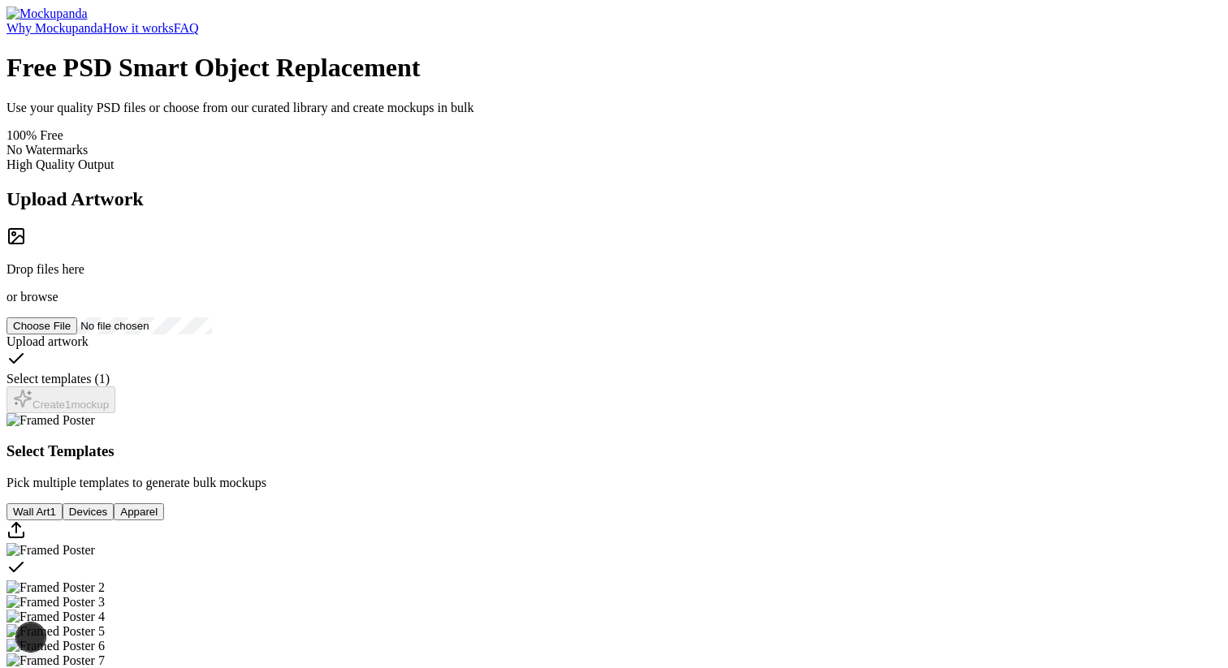
scroll to position [335, 0]
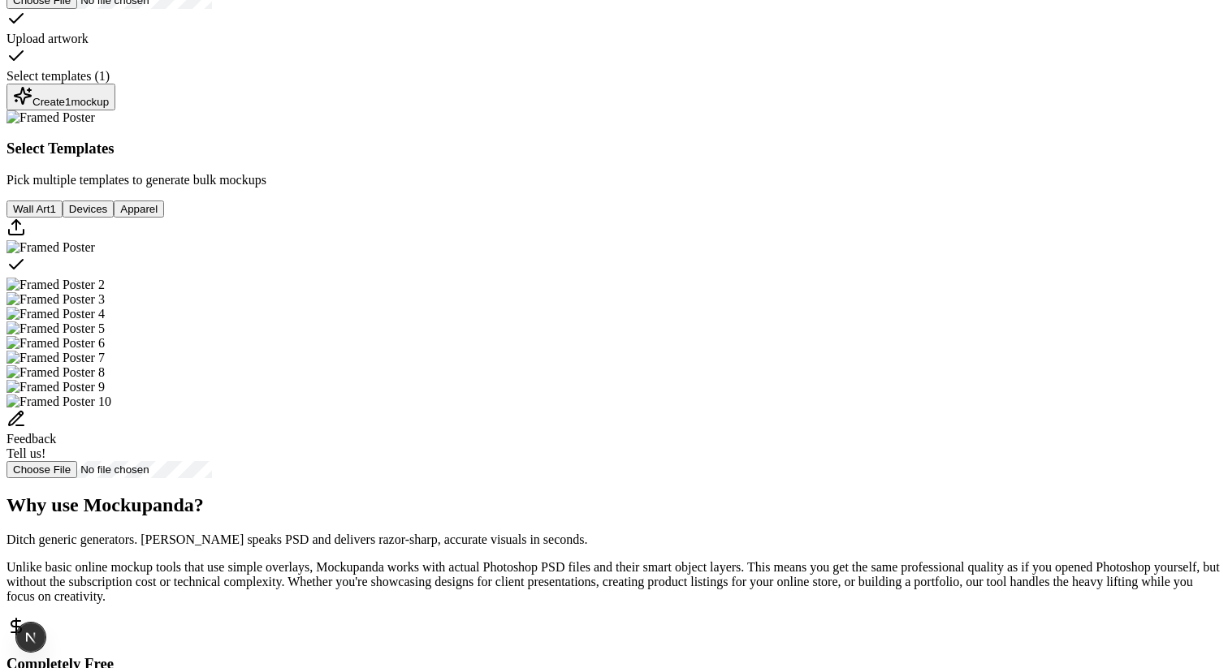
click at [109, 108] on div "Create 1 mockup" at bounding box center [61, 97] width 96 height 22
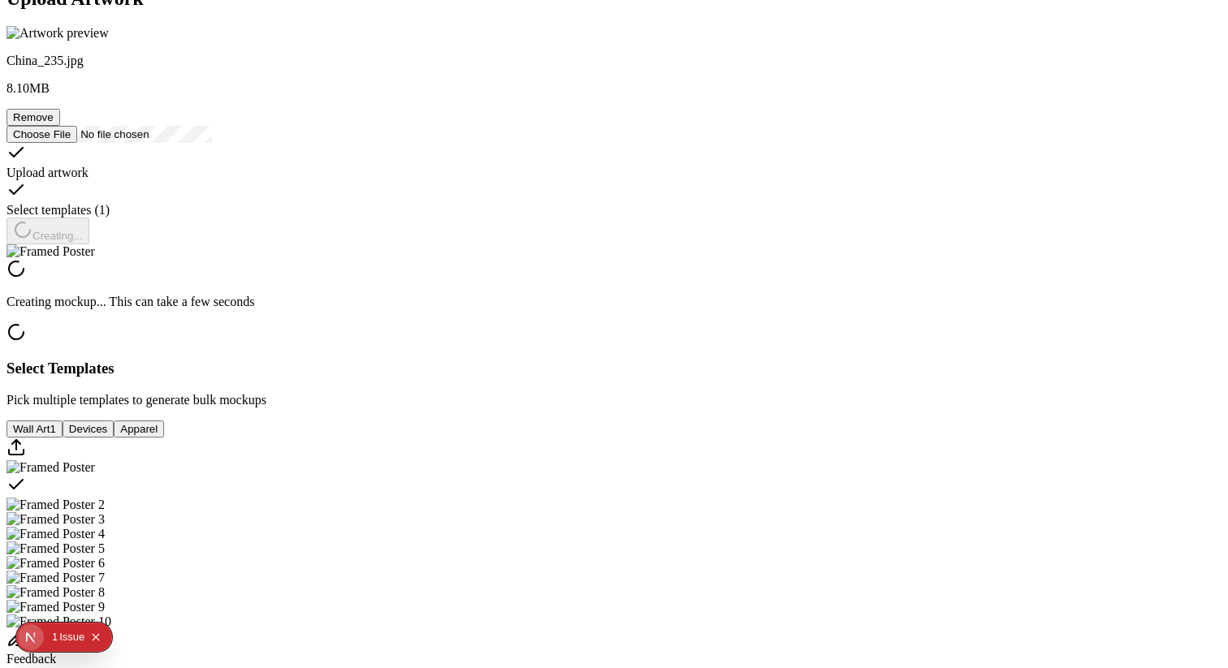
scroll to position [207, 0]
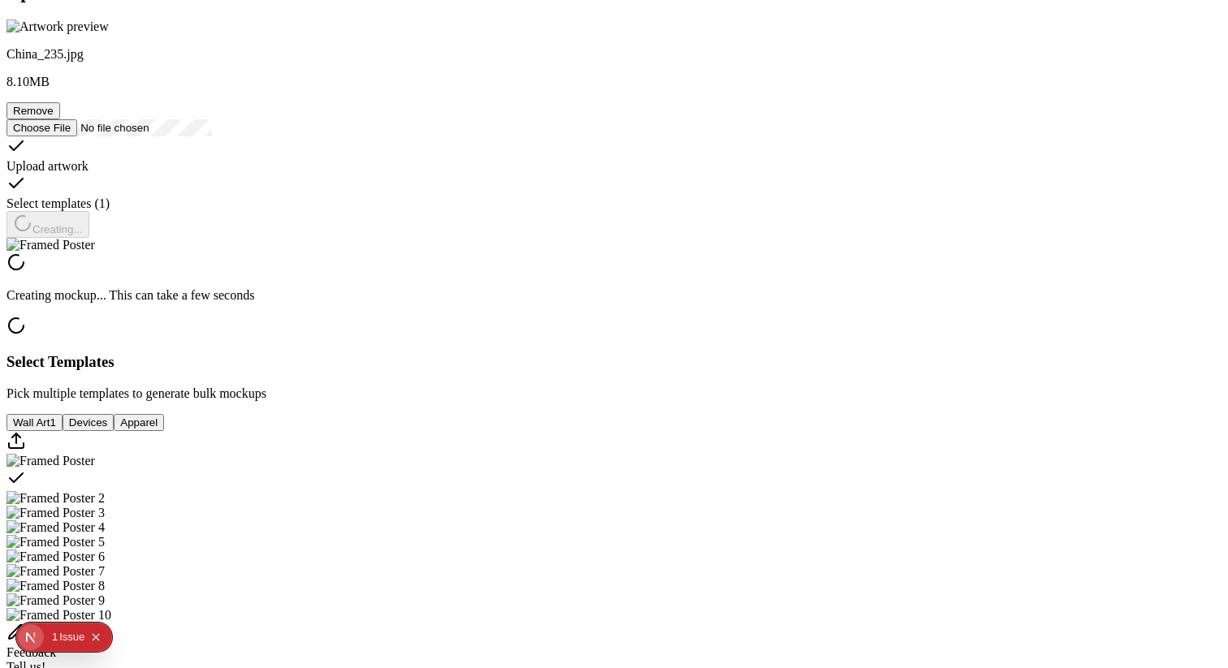
click at [56, 637] on div "1" at bounding box center [55, 637] width 6 height 29
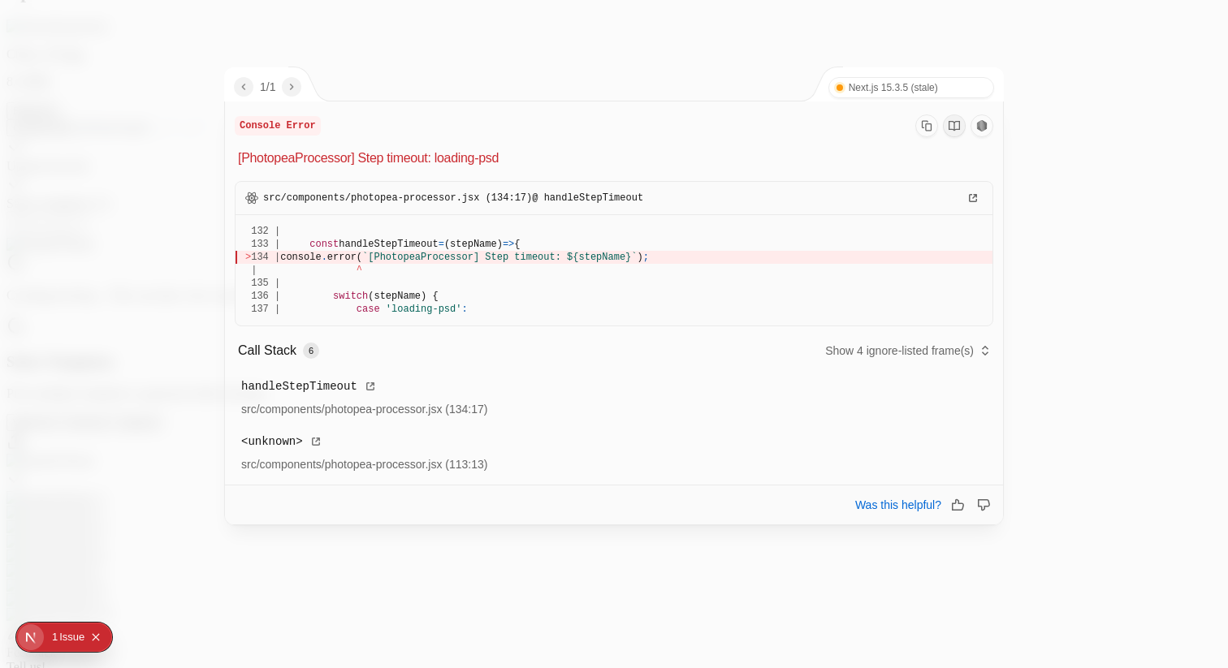
click at [1140, 166] on div at bounding box center [614, 334] width 1228 height 668
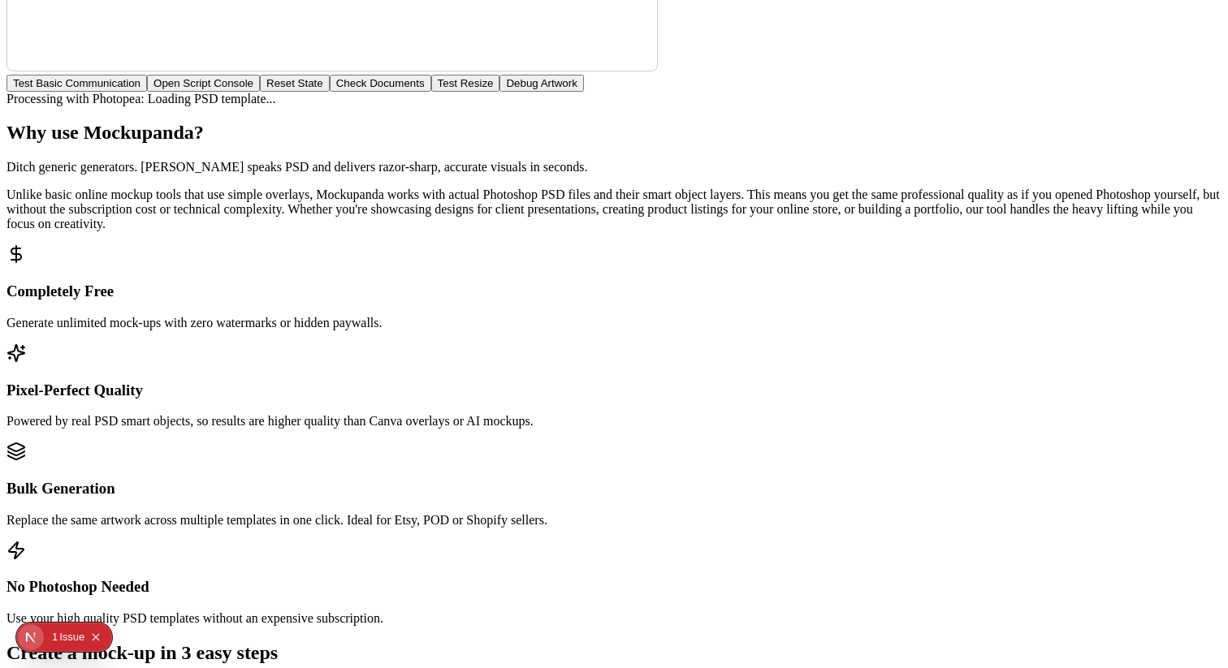
scroll to position [1373, 0]
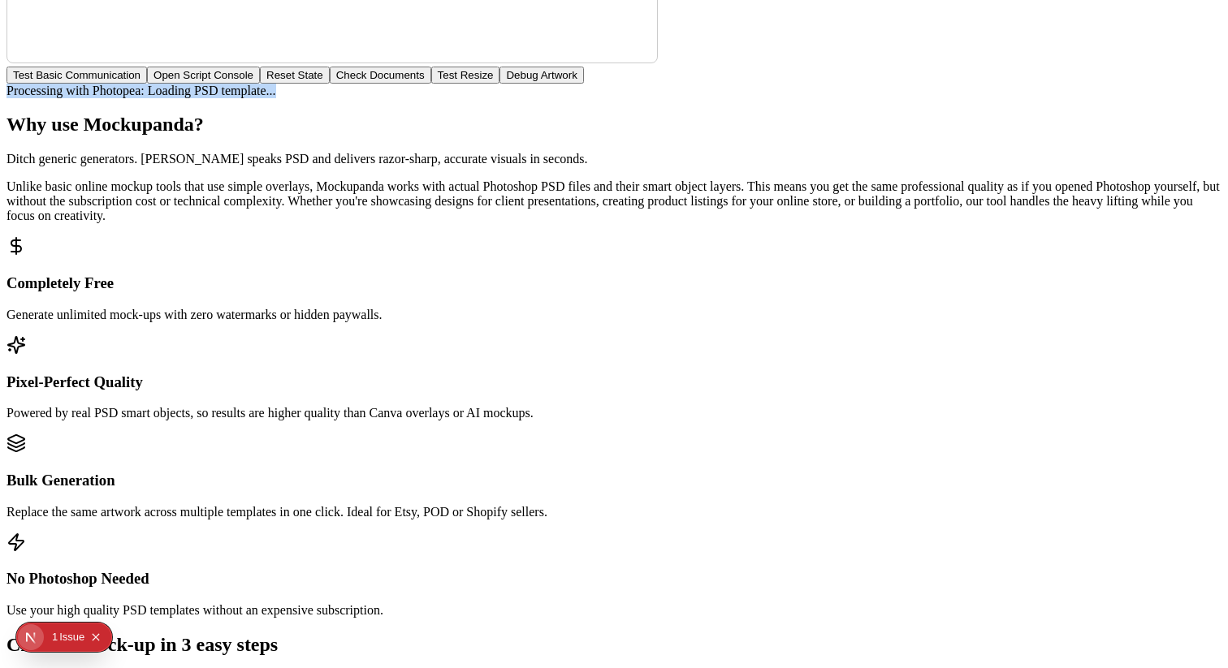
drag, startPoint x: 443, startPoint y: 609, endPoint x: 142, endPoint y: 610, distance: 301.3
click at [142, 610] on body "Why Mockupanda How it works FAQ Free PSD Smart Object Replacement Use your qual…" at bounding box center [613, 44] width 1215 height 2823
copy div "Processing with Photopea: Loading PSD template..."
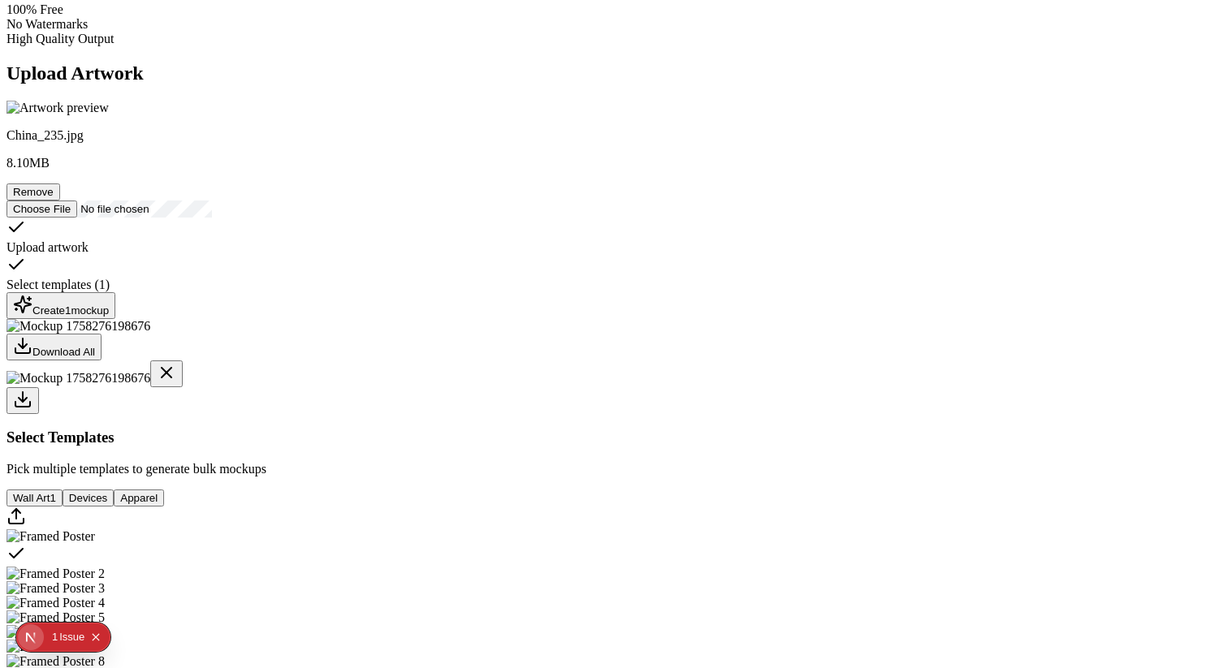
scroll to position [123, 0]
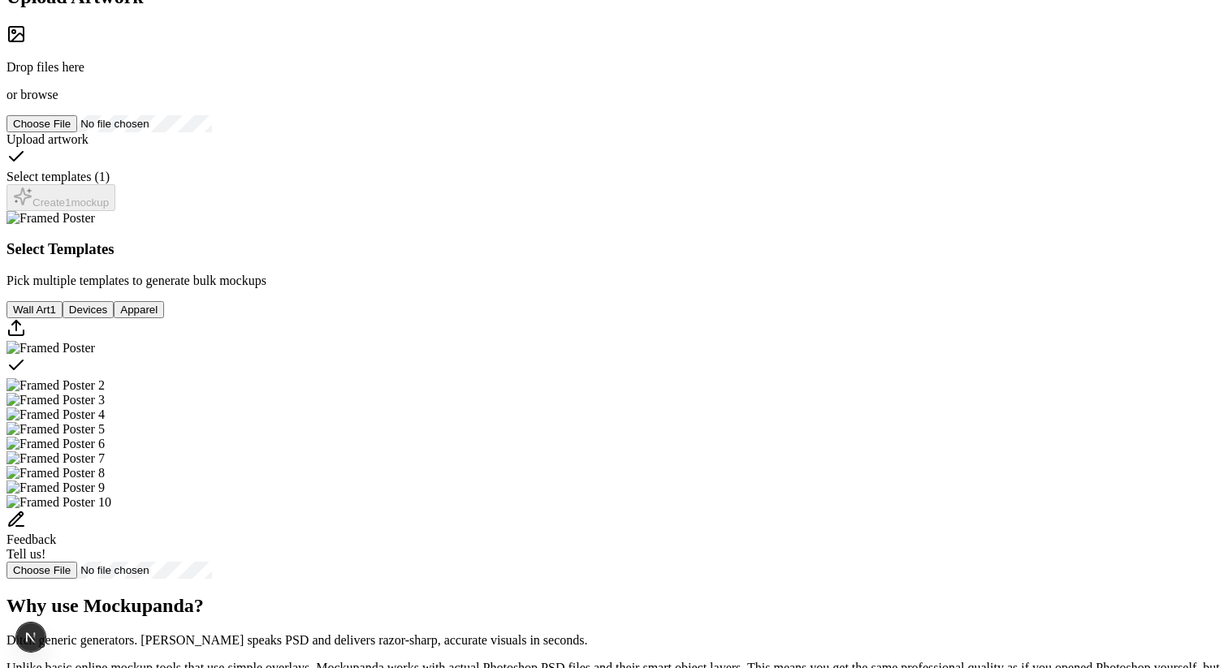
scroll to position [208, 0]
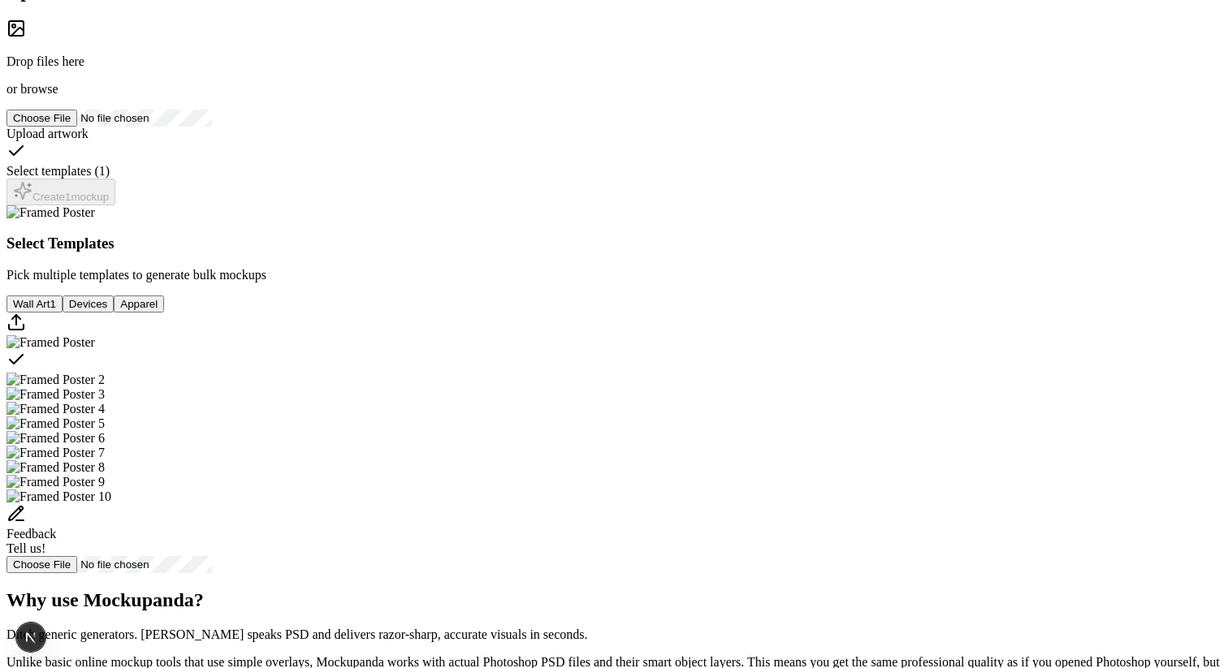
click at [302, 69] on p "Drop files here" at bounding box center [613, 61] width 1215 height 15
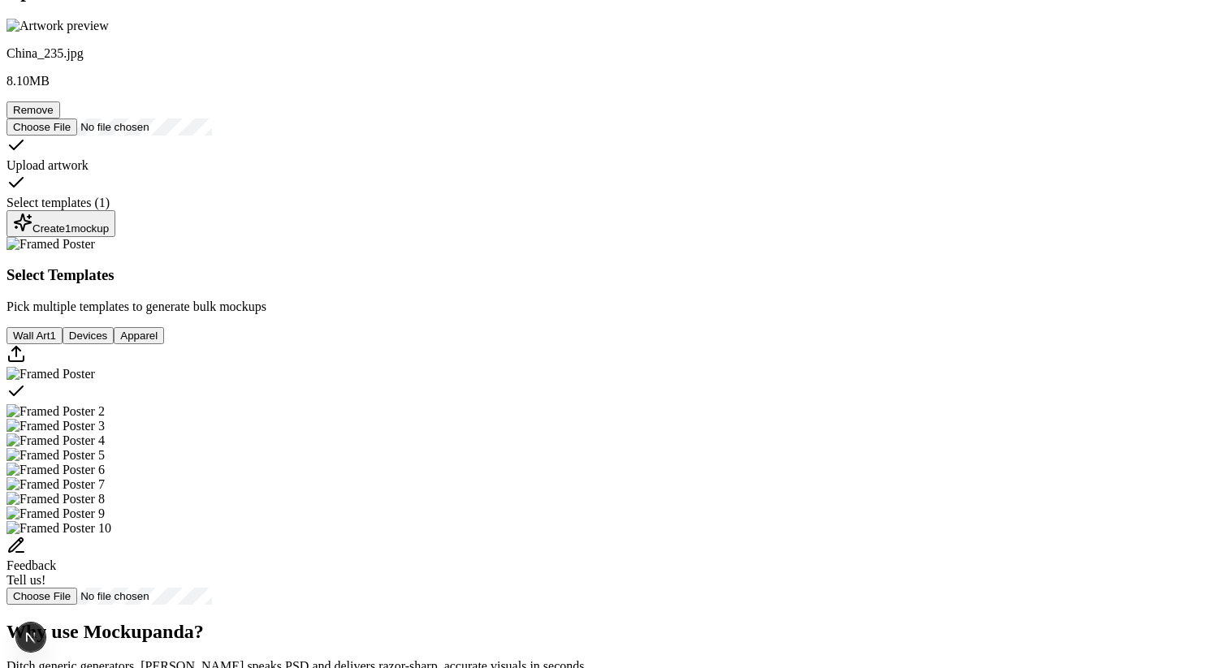
click at [109, 235] on div "Create 1 mockup" at bounding box center [61, 224] width 96 height 22
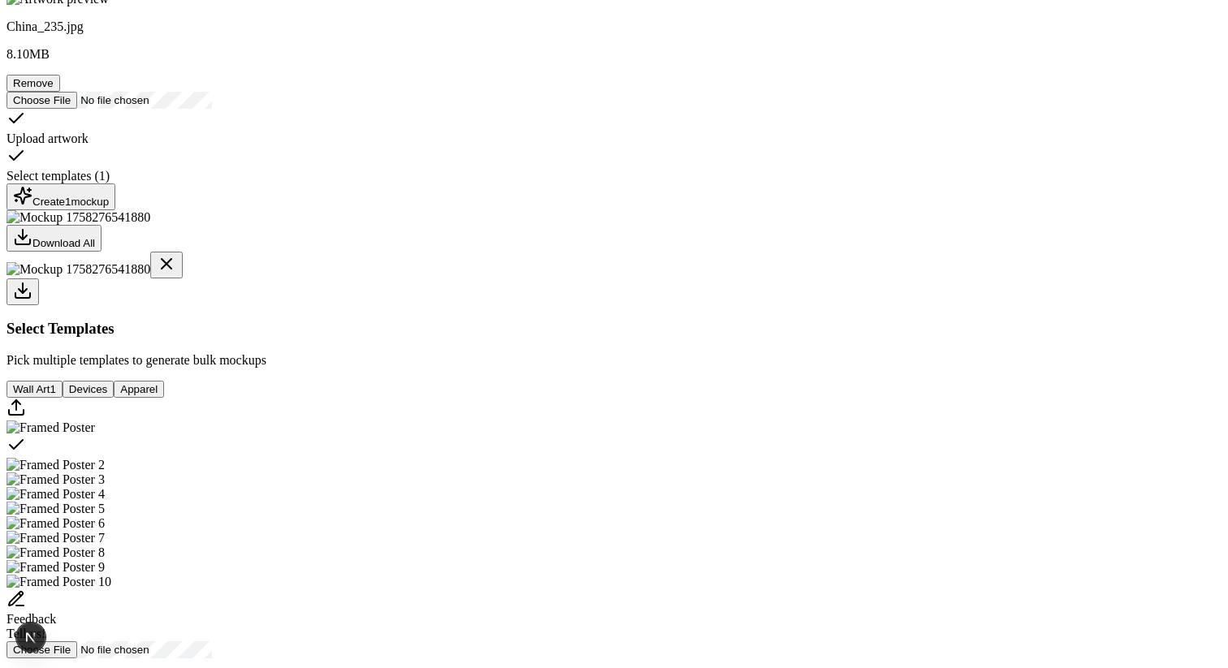
scroll to position [238, 0]
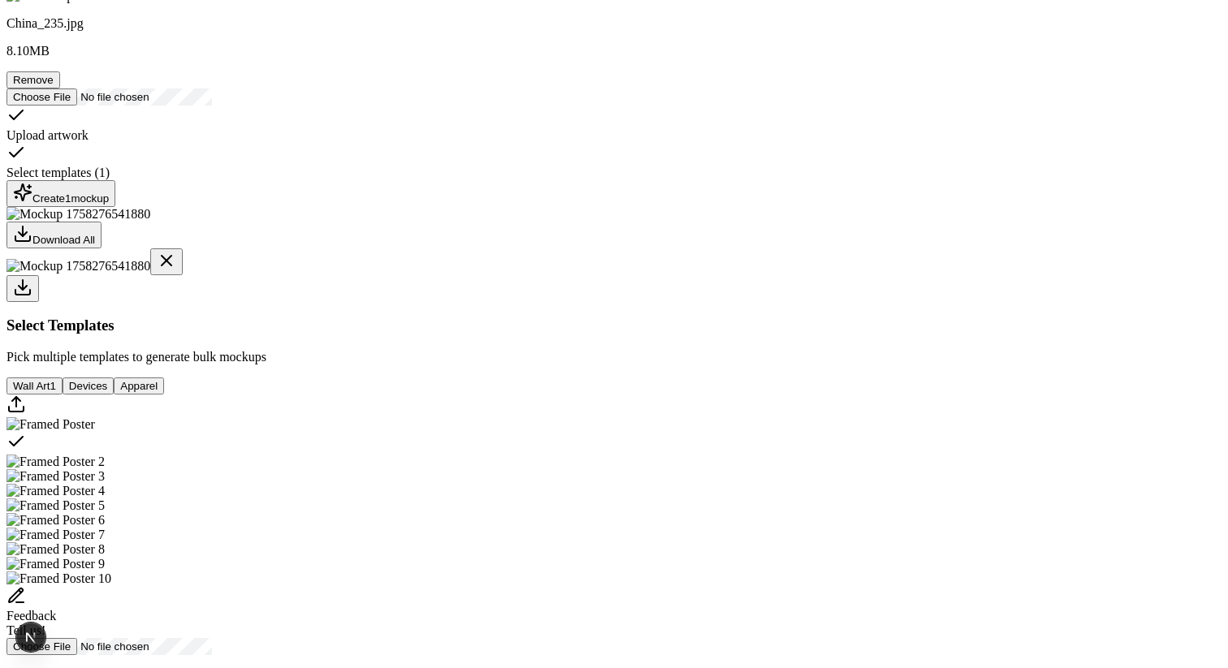
click at [60, 89] on button "Remove" at bounding box center [33, 79] width 54 height 17
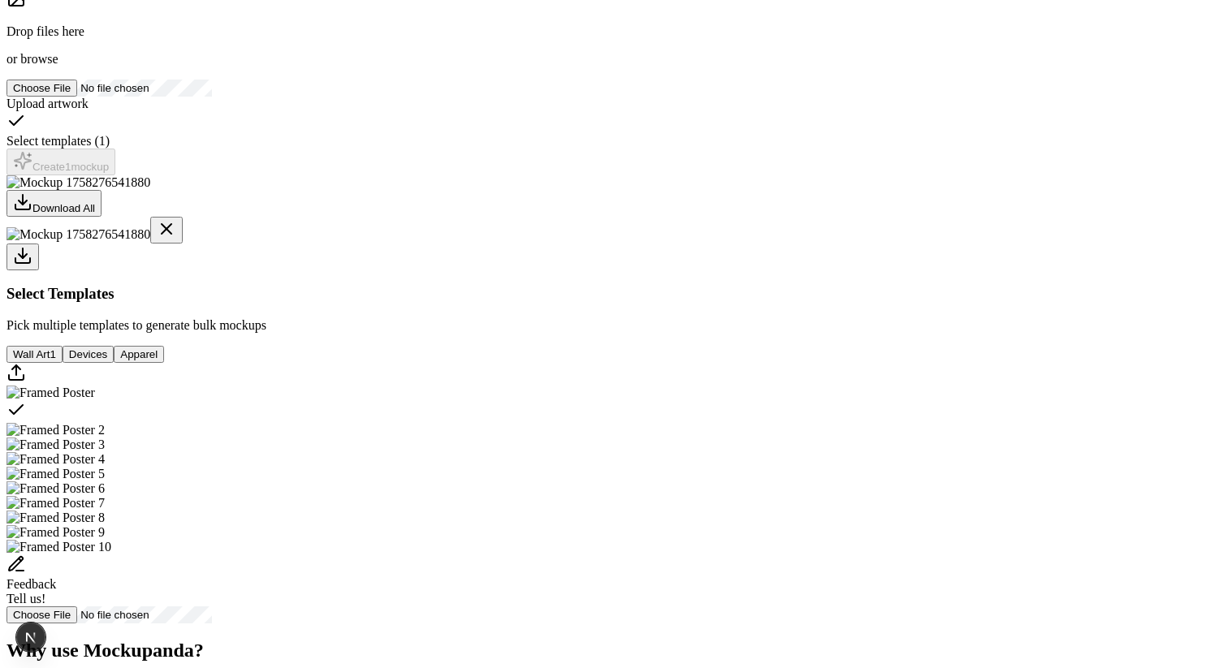
click at [301, 67] on div "Drop files here or browse" at bounding box center [613, 45] width 1215 height 42
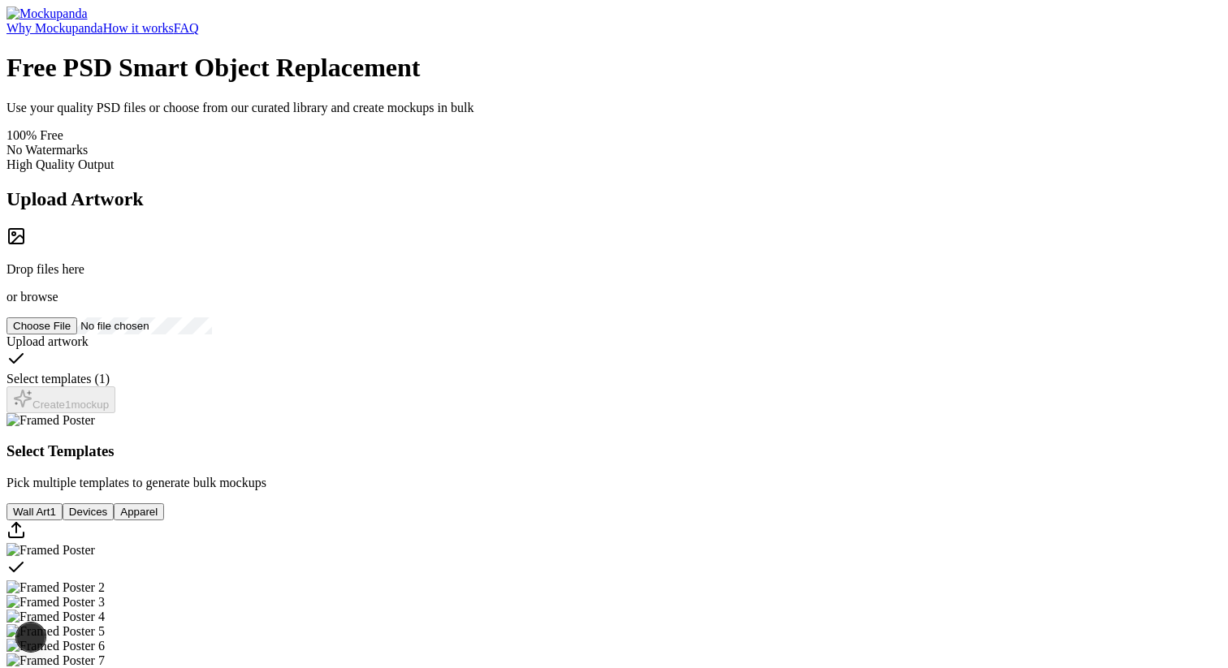
scroll to position [238, 0]
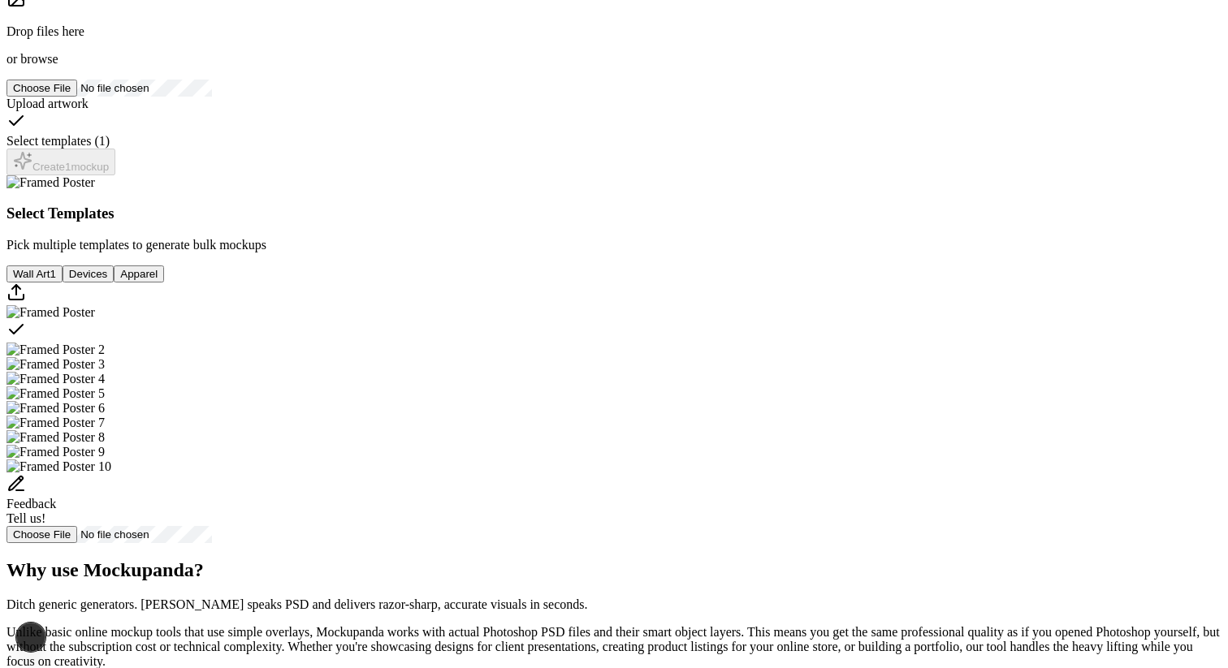
click at [58, 66] on span "browse" at bounding box center [38, 59] width 37 height 14
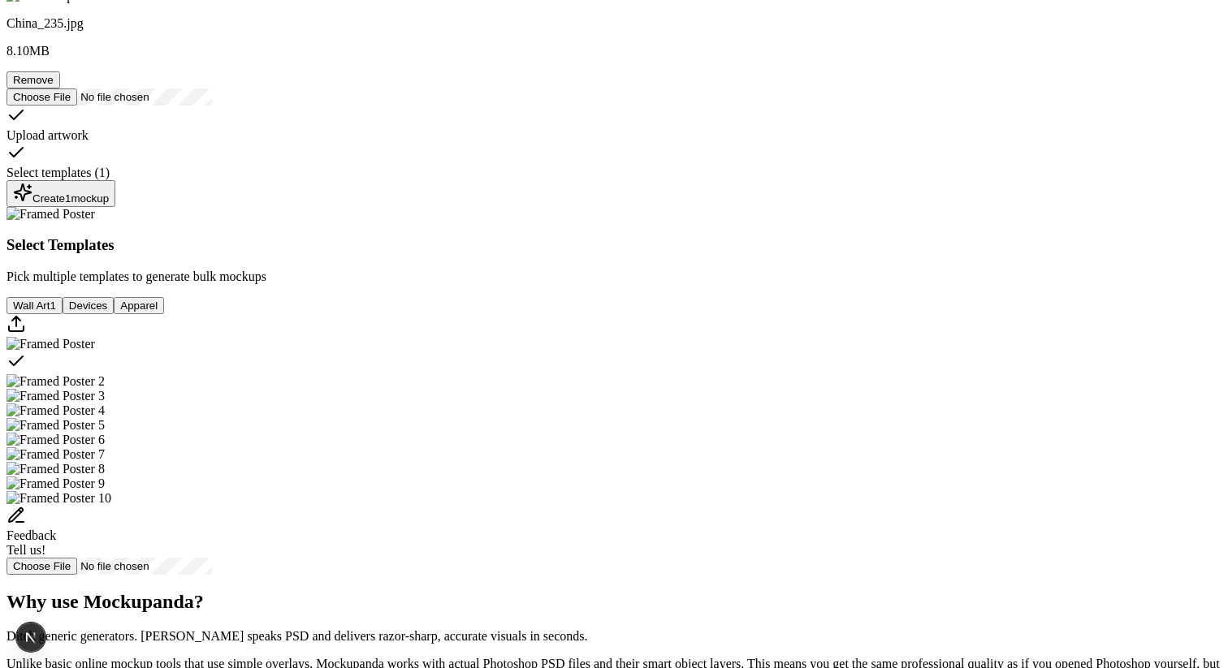
click at [308, 207] on div "Upload artwork Select templates ( 1 ) Create 1 mockup" at bounding box center [613, 157] width 1215 height 102
click at [109, 205] on div "Create 1 mockup" at bounding box center [61, 194] width 96 height 22
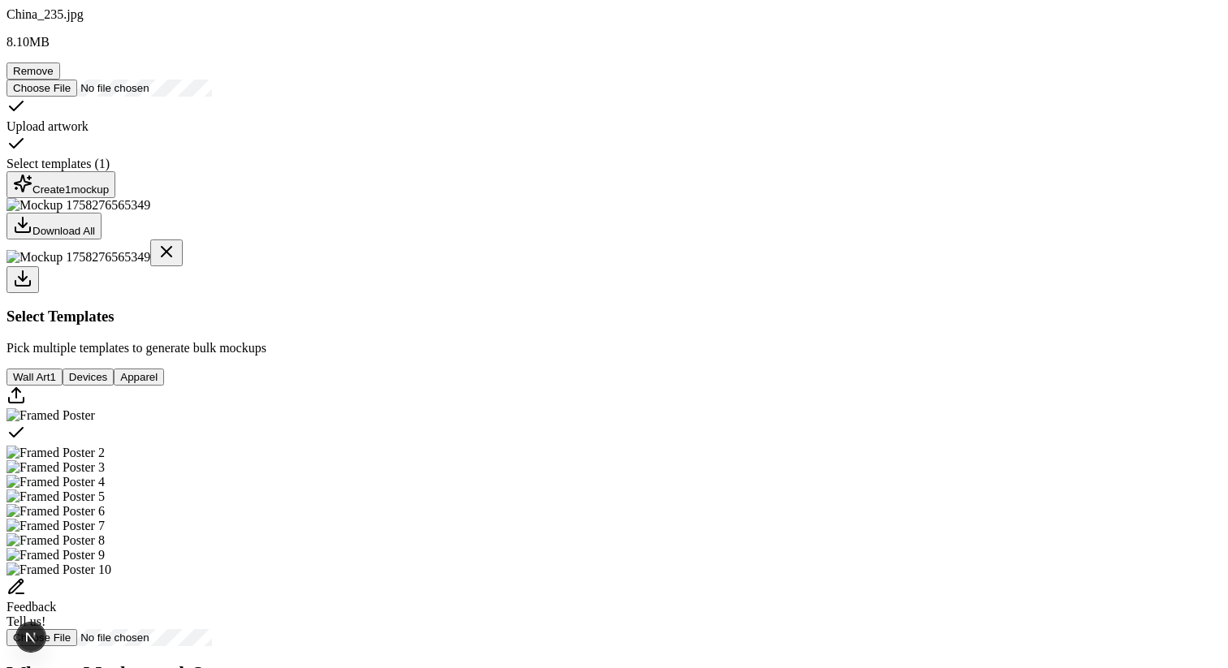
scroll to position [288, 0]
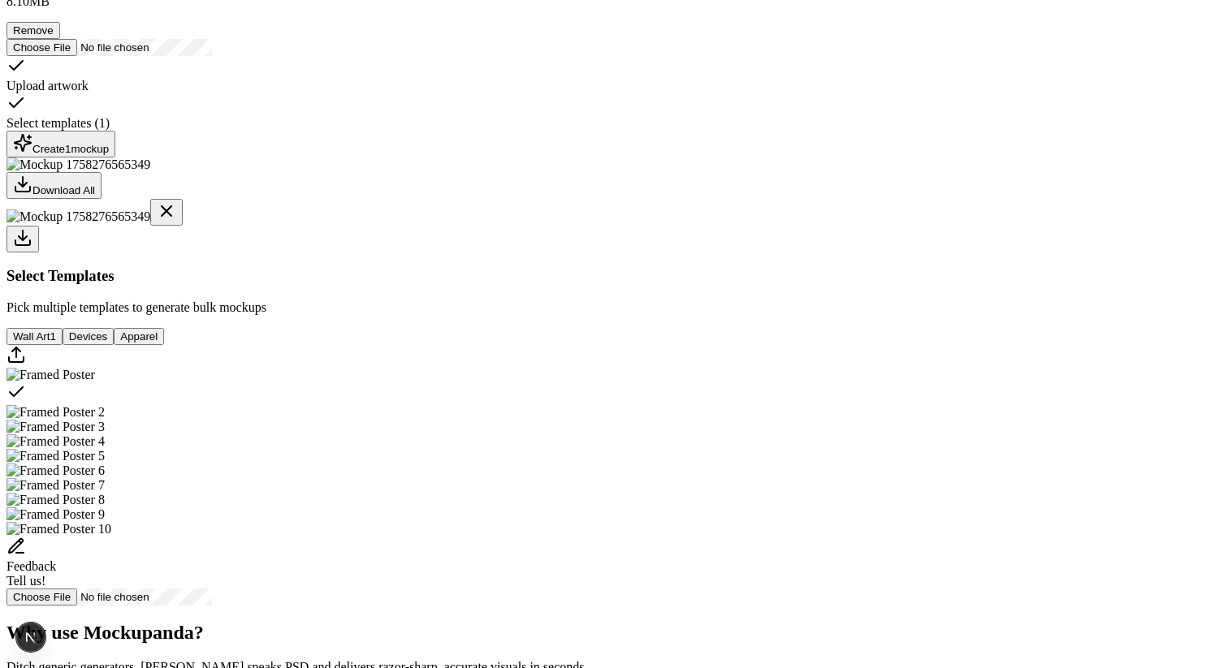
click at [60, 39] on button "Remove" at bounding box center [33, 30] width 54 height 17
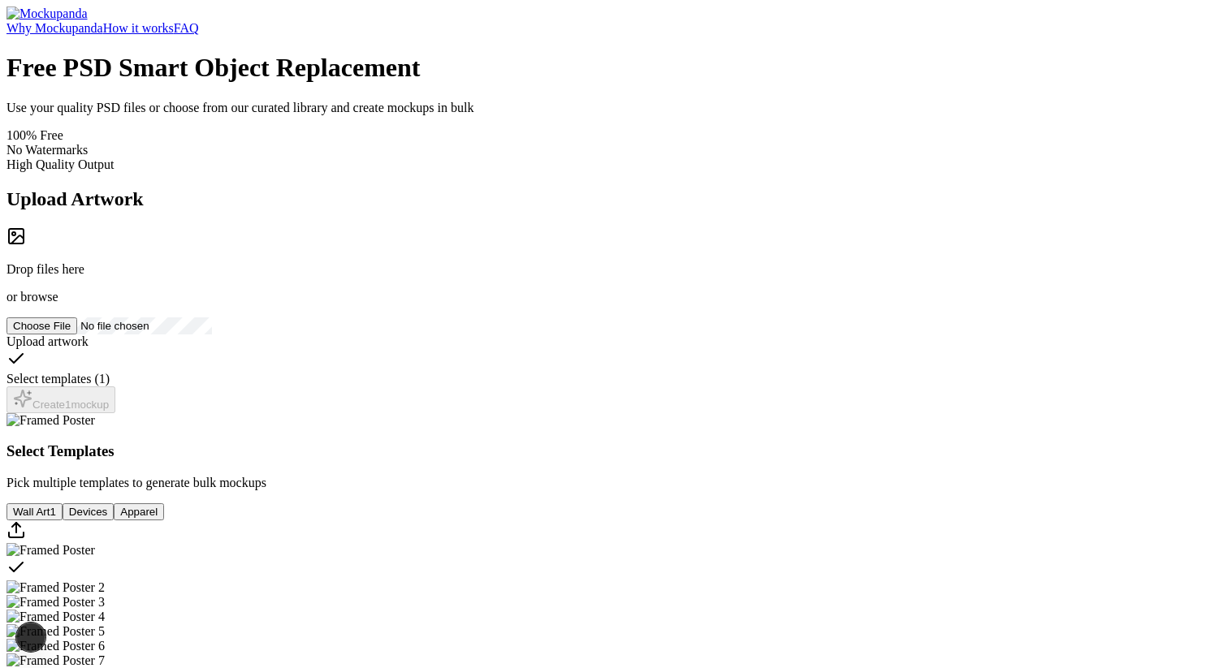
scroll to position [288, 0]
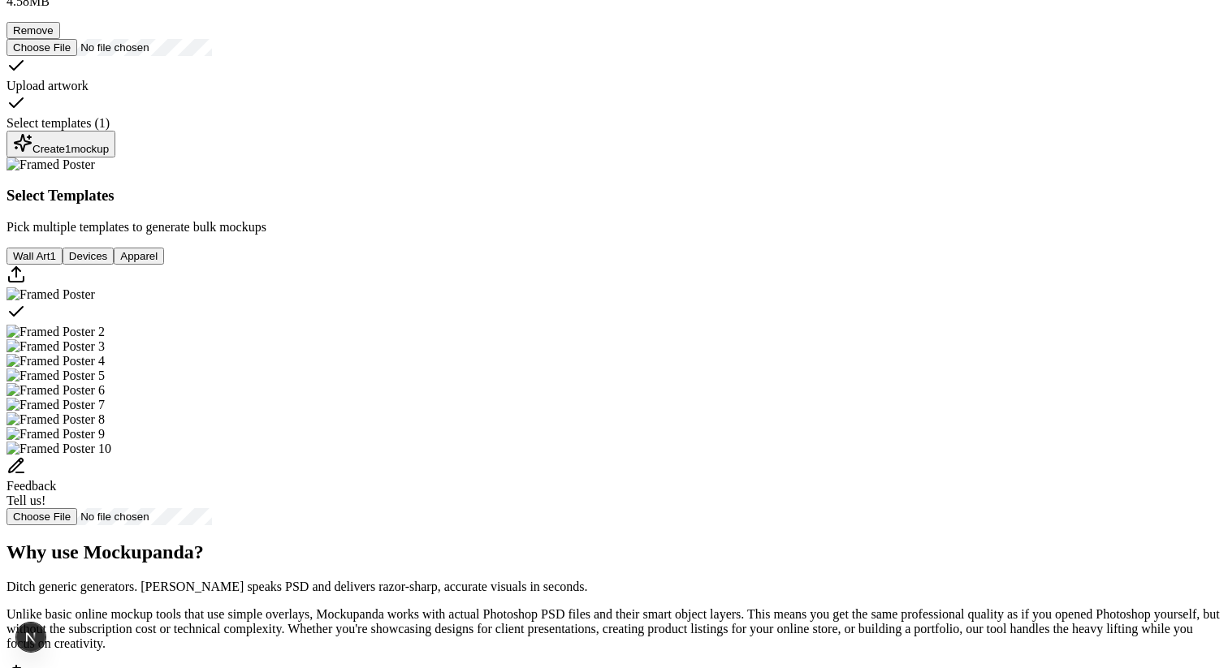
click at [115, 158] on button "Create 1 mockup" at bounding box center [60, 144] width 109 height 27
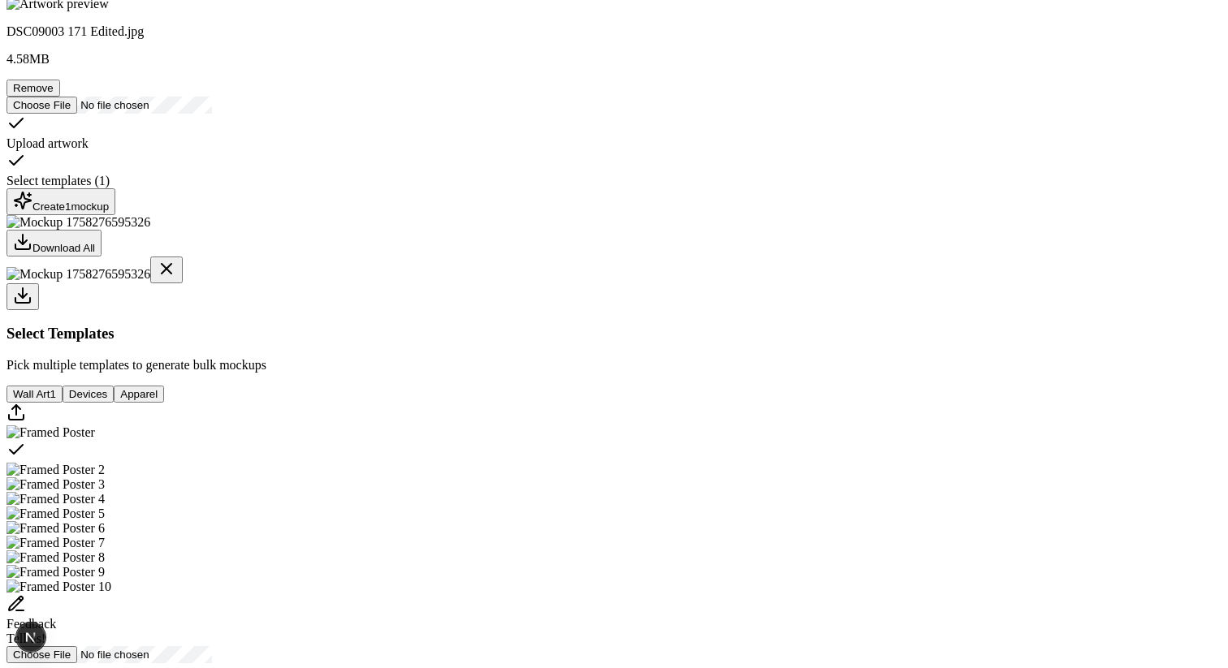
scroll to position [0, 0]
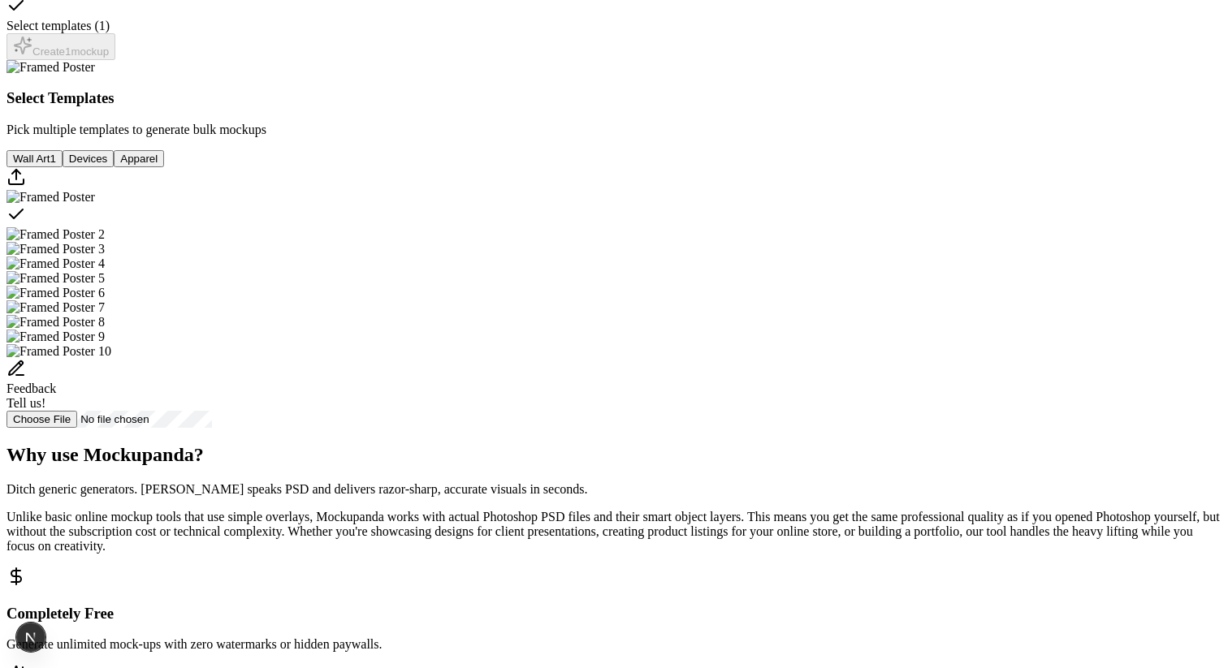
scroll to position [357, 0]
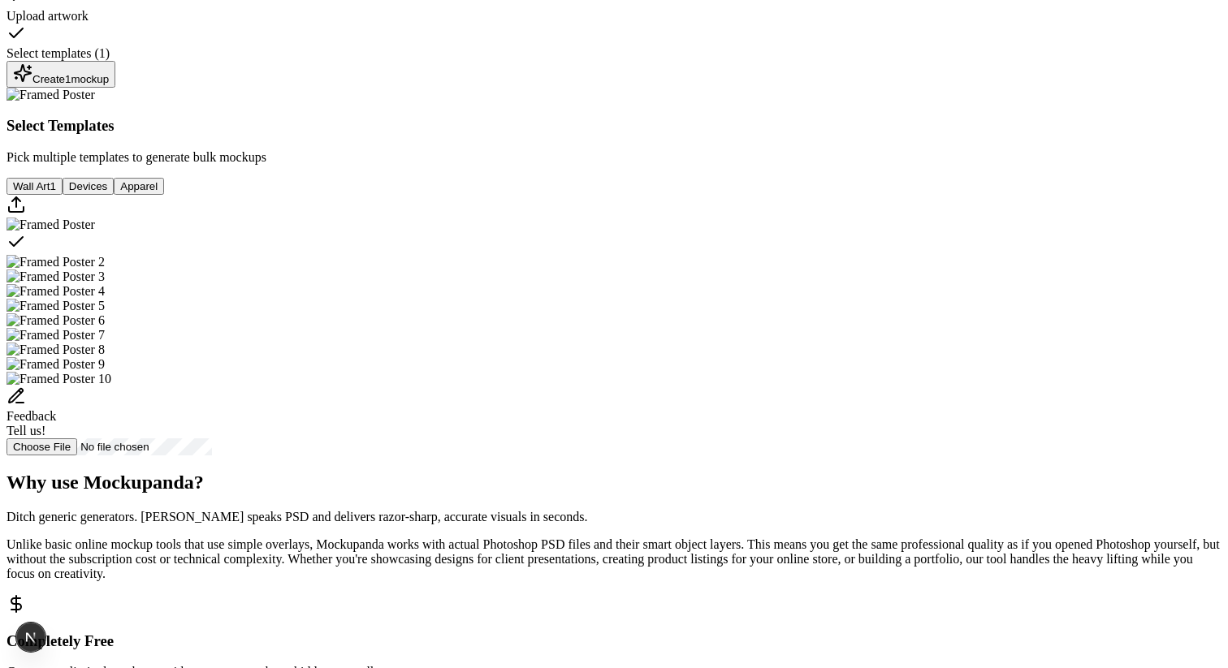
click at [115, 88] on button "Create 1 mockup" at bounding box center [60, 74] width 109 height 27
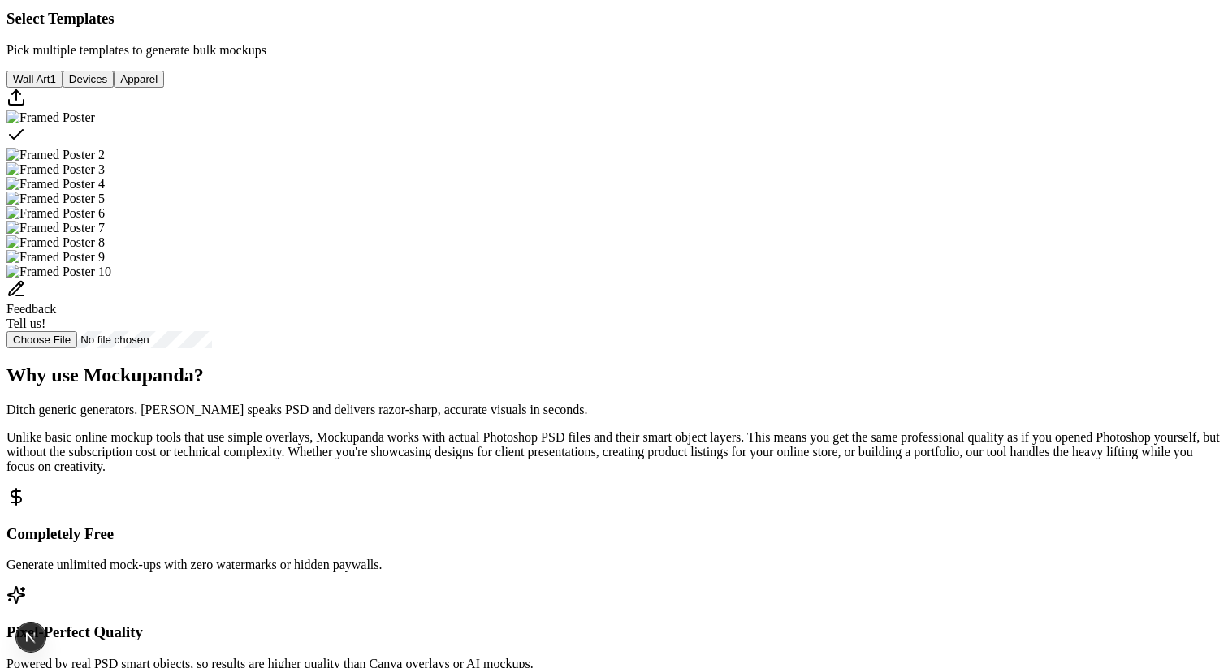
scroll to position [529, 0]
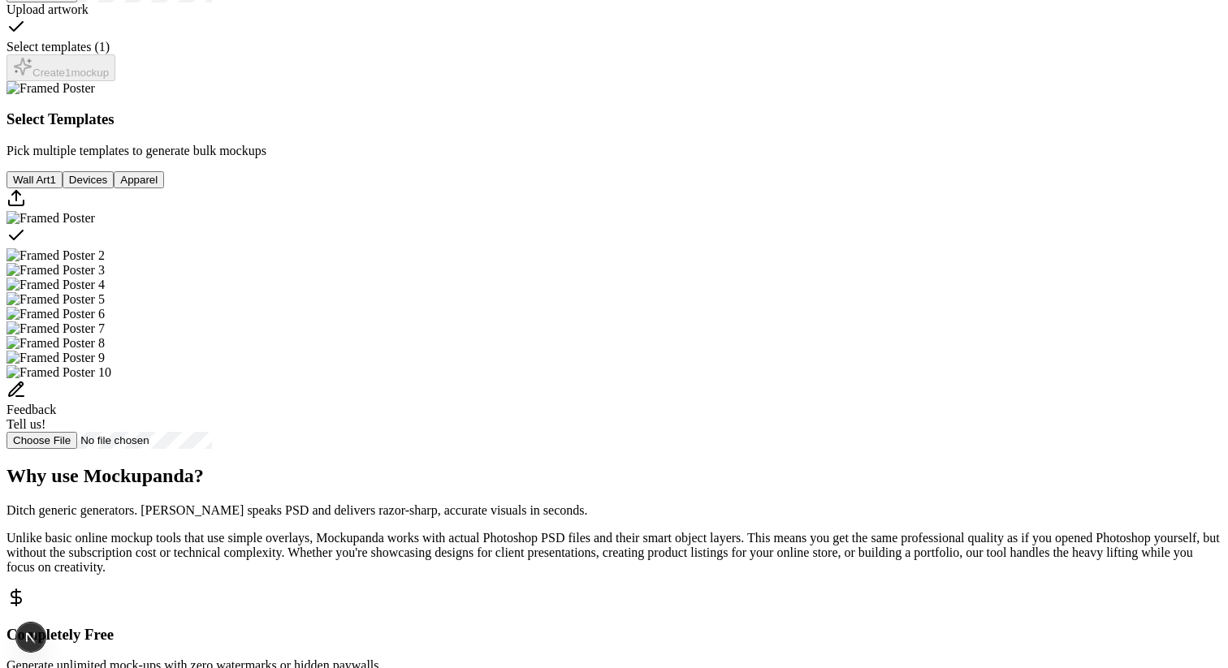
scroll to position [255, 0]
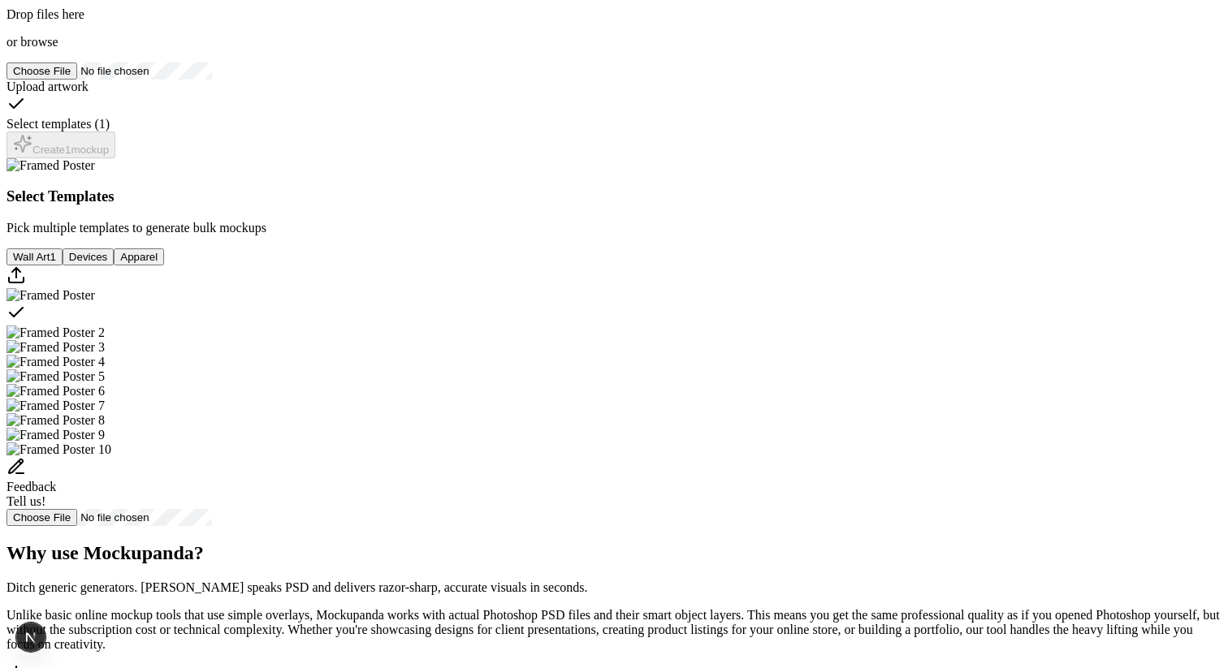
click at [301, 50] on div "Drop files here or browse" at bounding box center [613, 11] width 1215 height 78
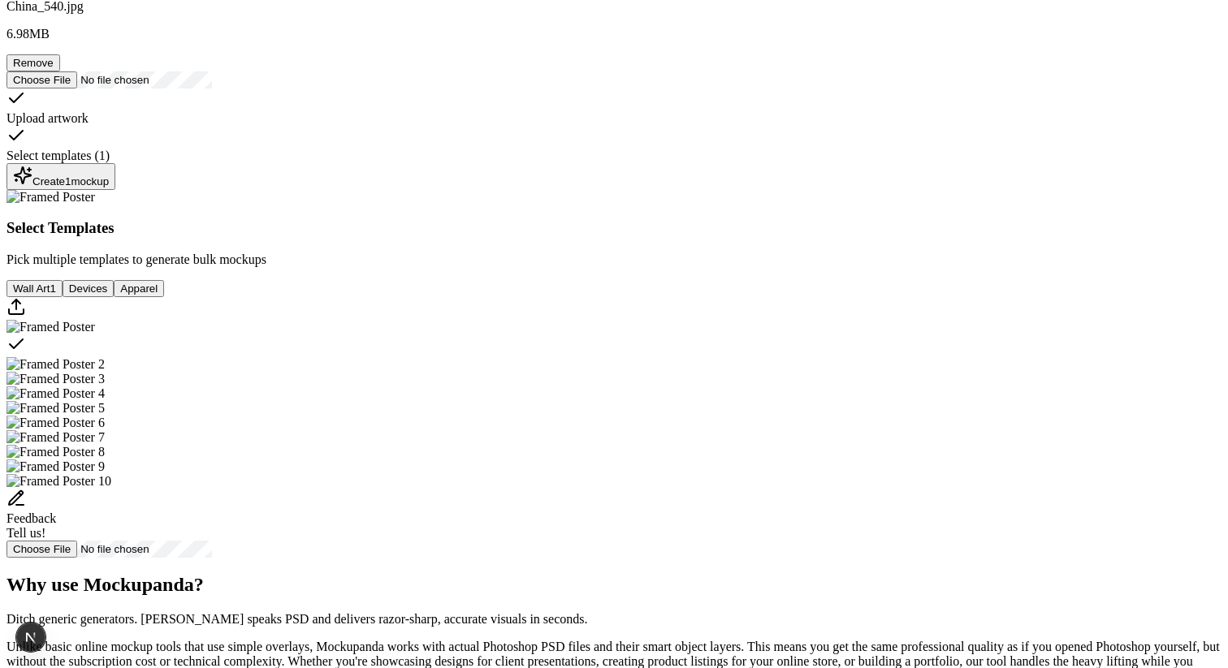
click at [115, 190] on button "Create 1 mockup" at bounding box center [60, 176] width 109 height 27
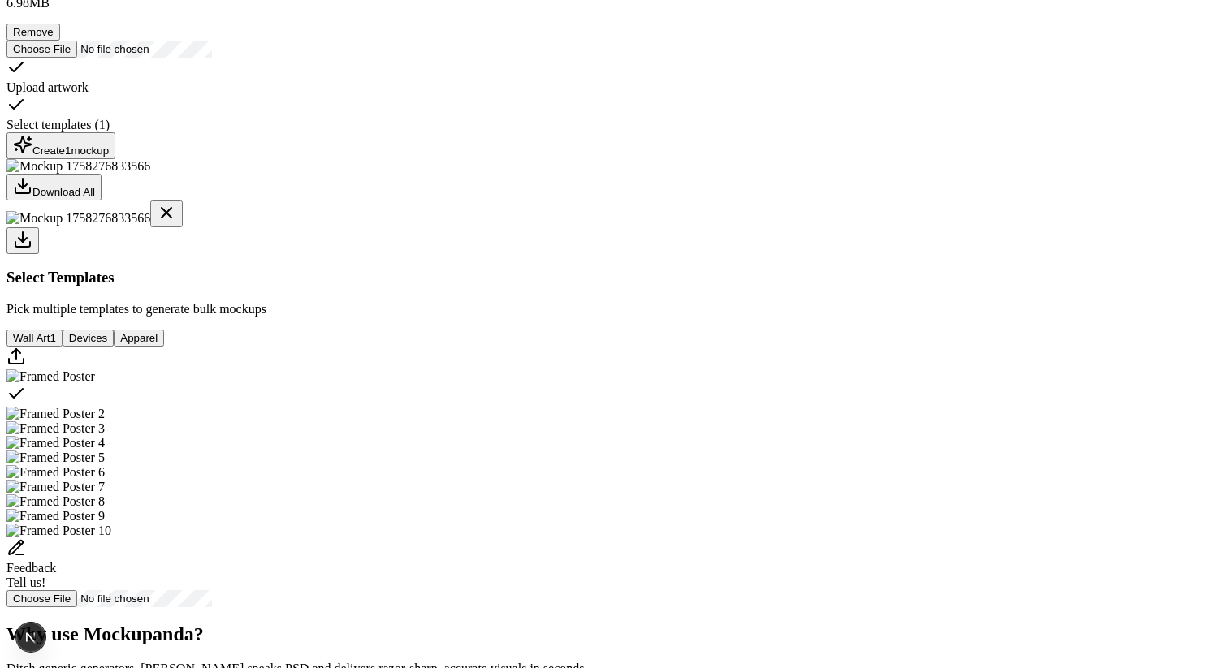
scroll to position [287, 0]
click at [109, 156] on div "Create 1 mockup" at bounding box center [61, 145] width 96 height 22
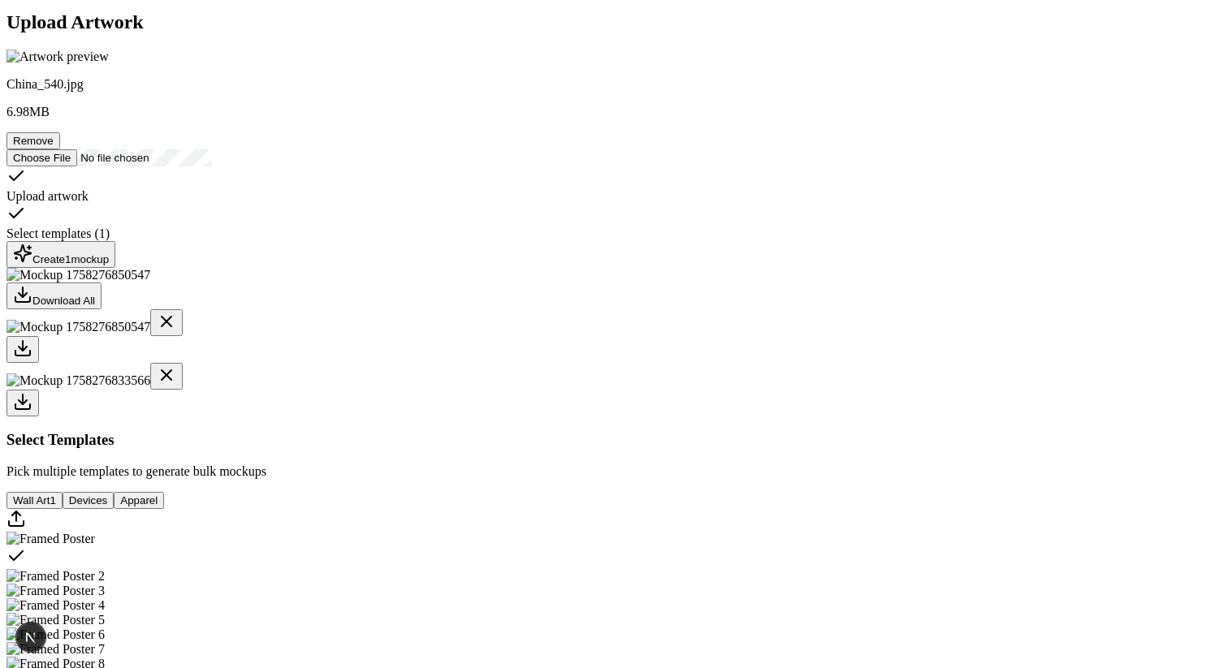
scroll to position [176, 0]
click at [109, 266] on div "Create 1 mockup" at bounding box center [61, 255] width 96 height 22
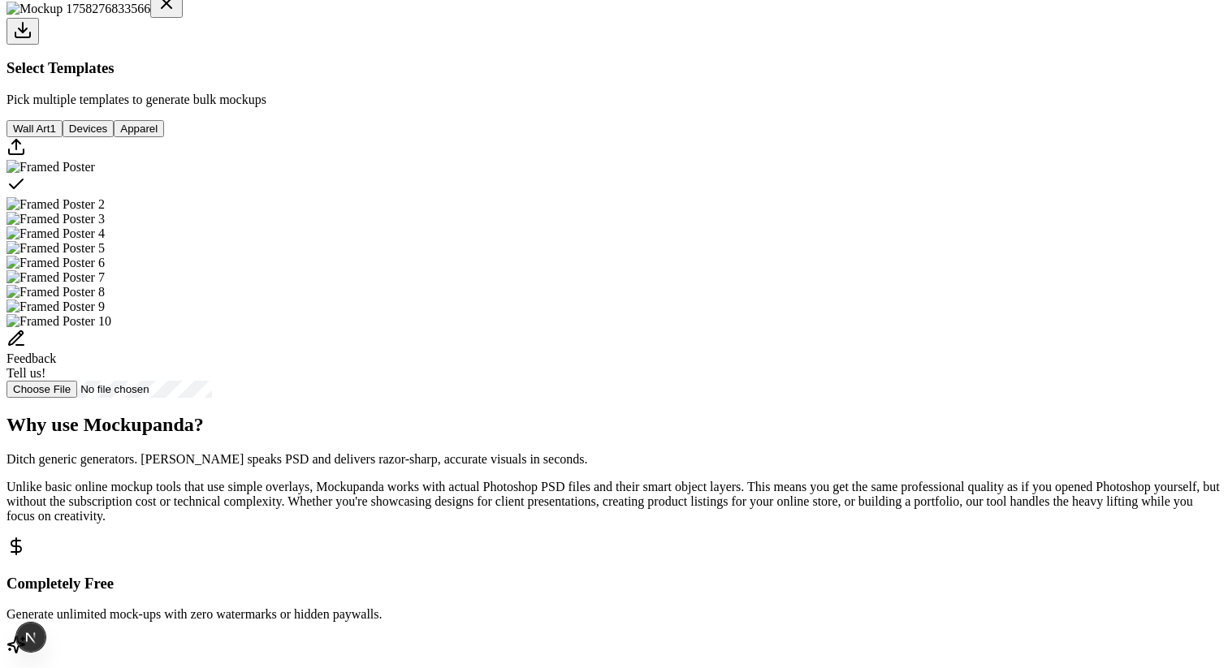
scroll to position [399, 0]
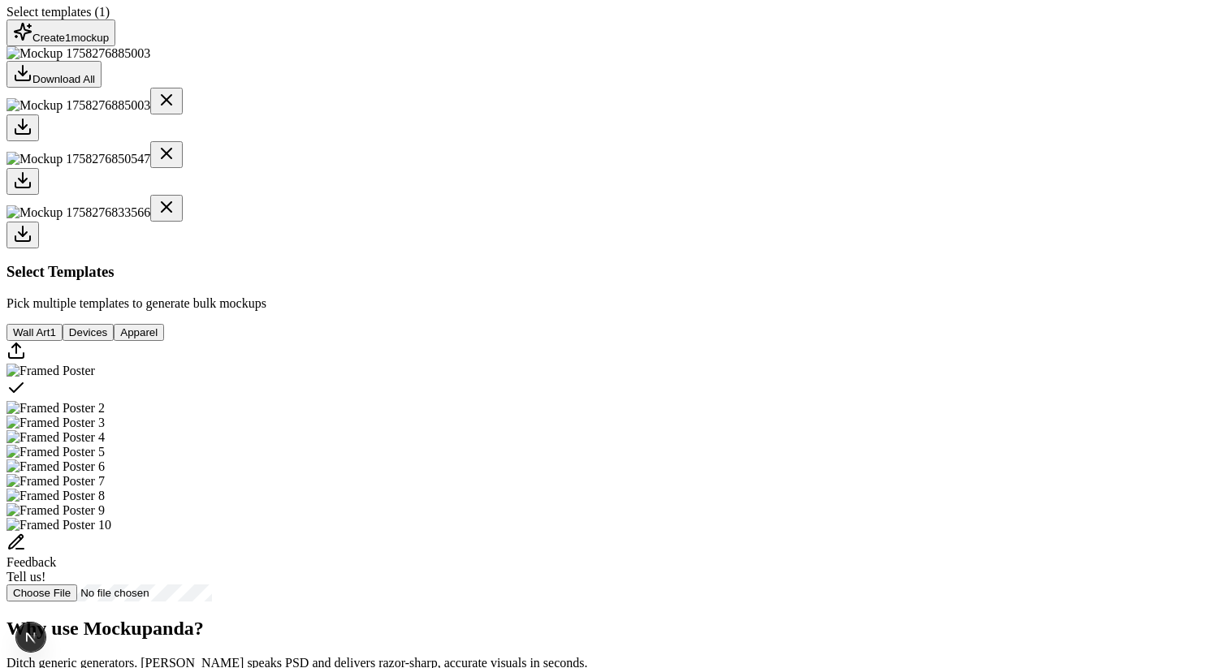
click at [530, 195] on div at bounding box center [613, 181] width 1215 height 27
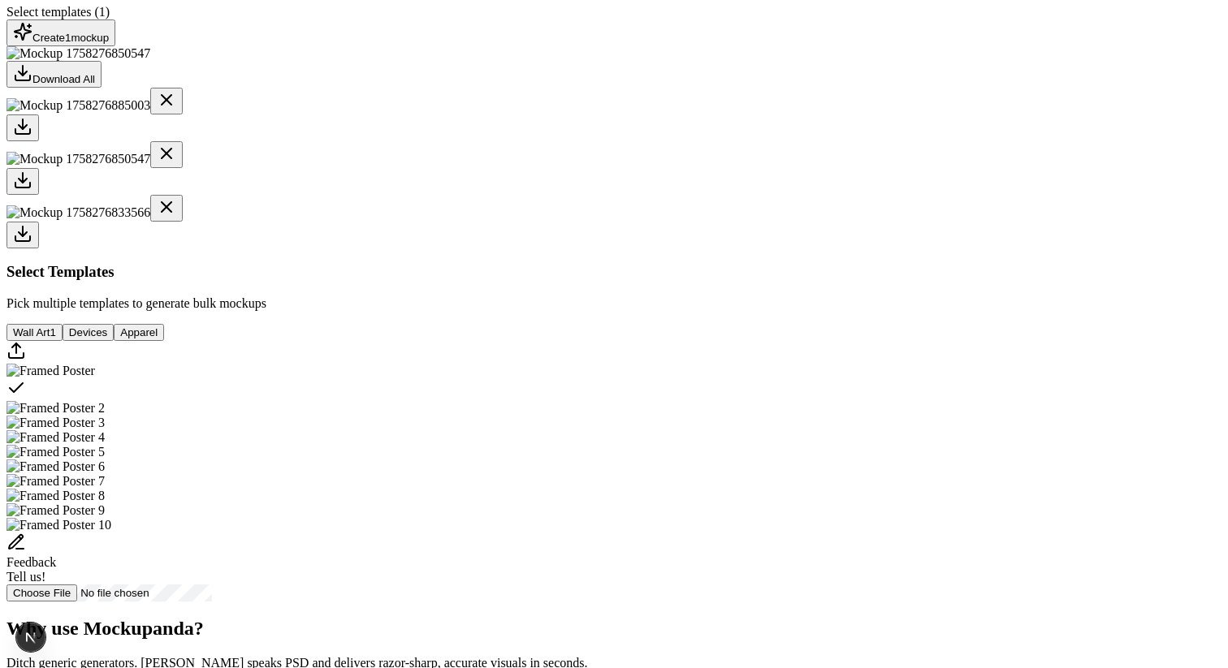
click at [115, 46] on button "Create 1 mockup" at bounding box center [60, 32] width 109 height 27
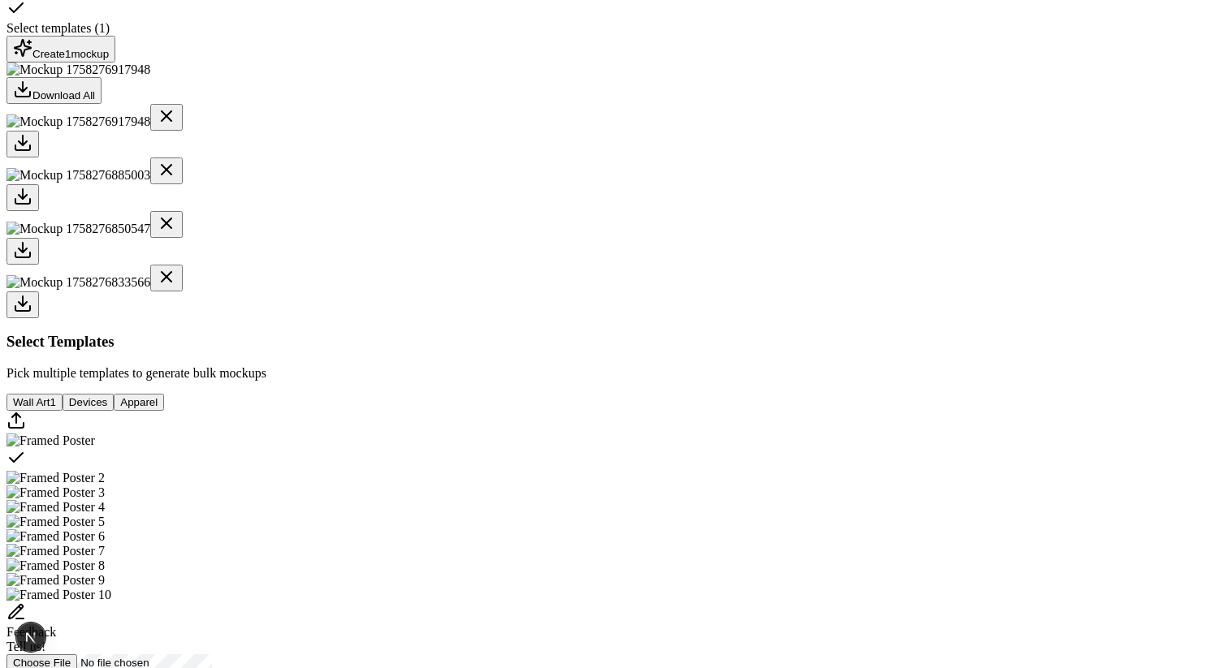
scroll to position [397, 0]
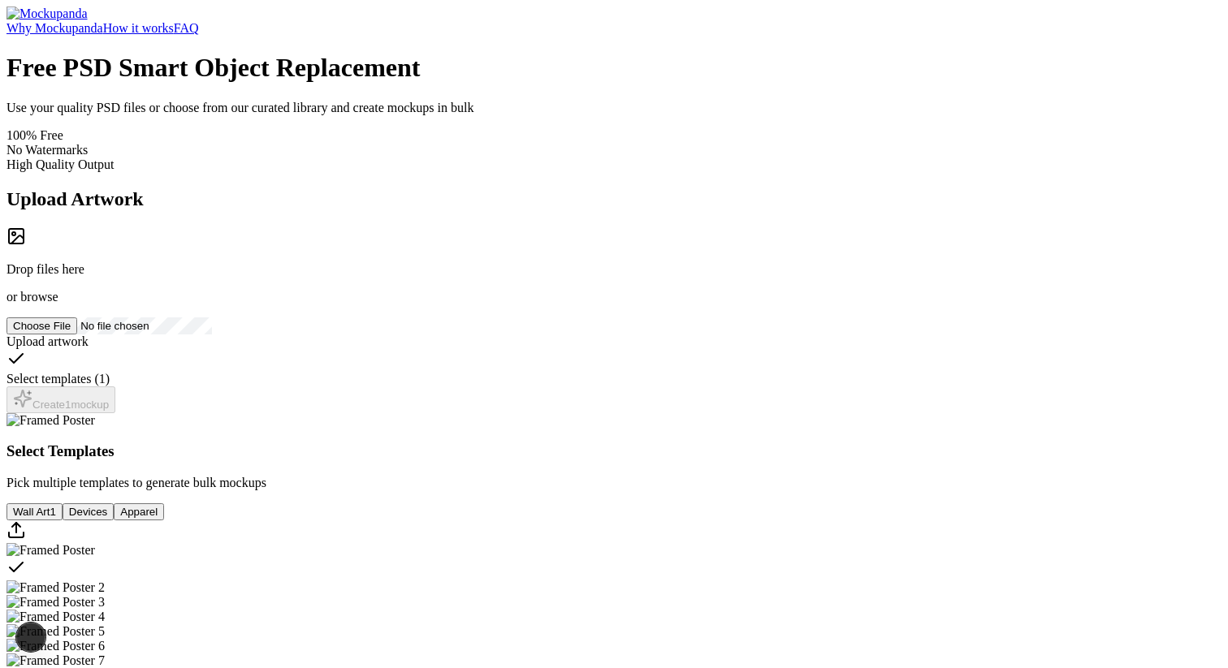
scroll to position [397, 0]
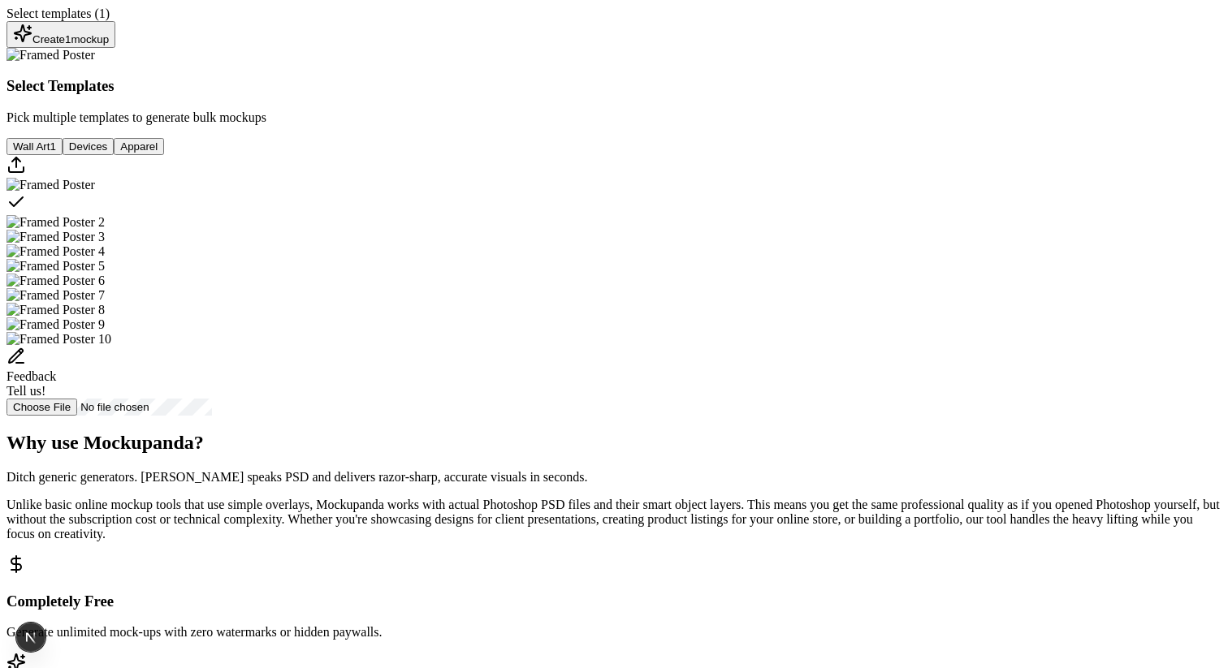
click at [109, 45] on div "Create 1 mockup" at bounding box center [61, 35] width 96 height 22
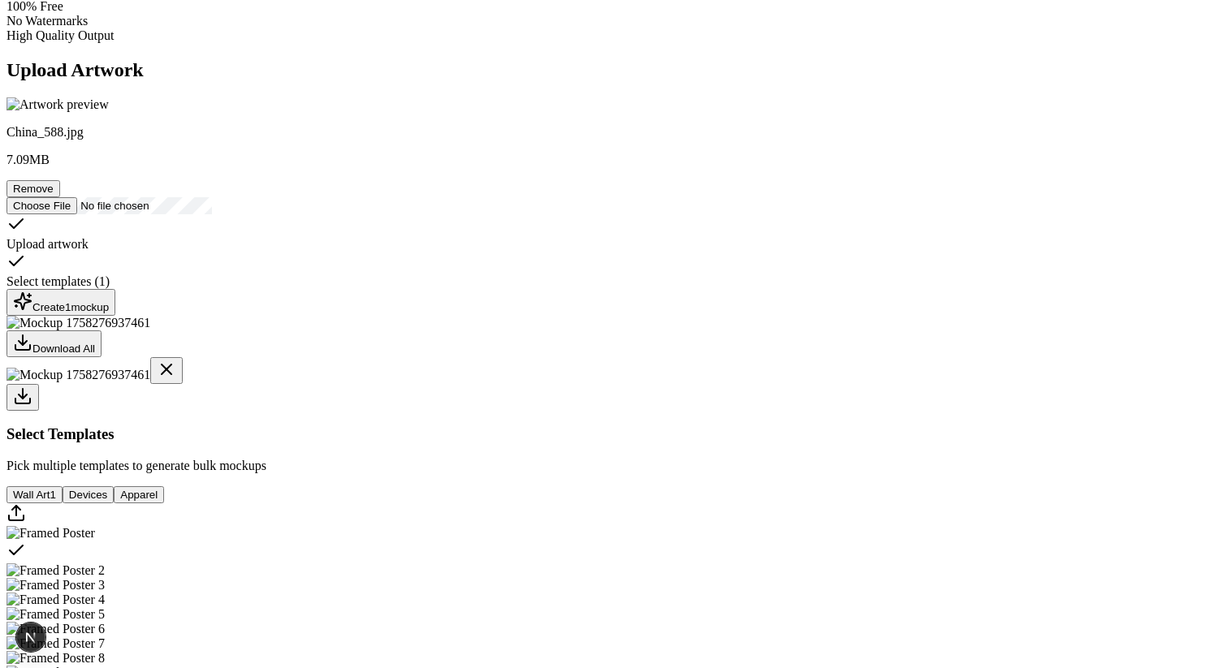
scroll to position [173, 0]
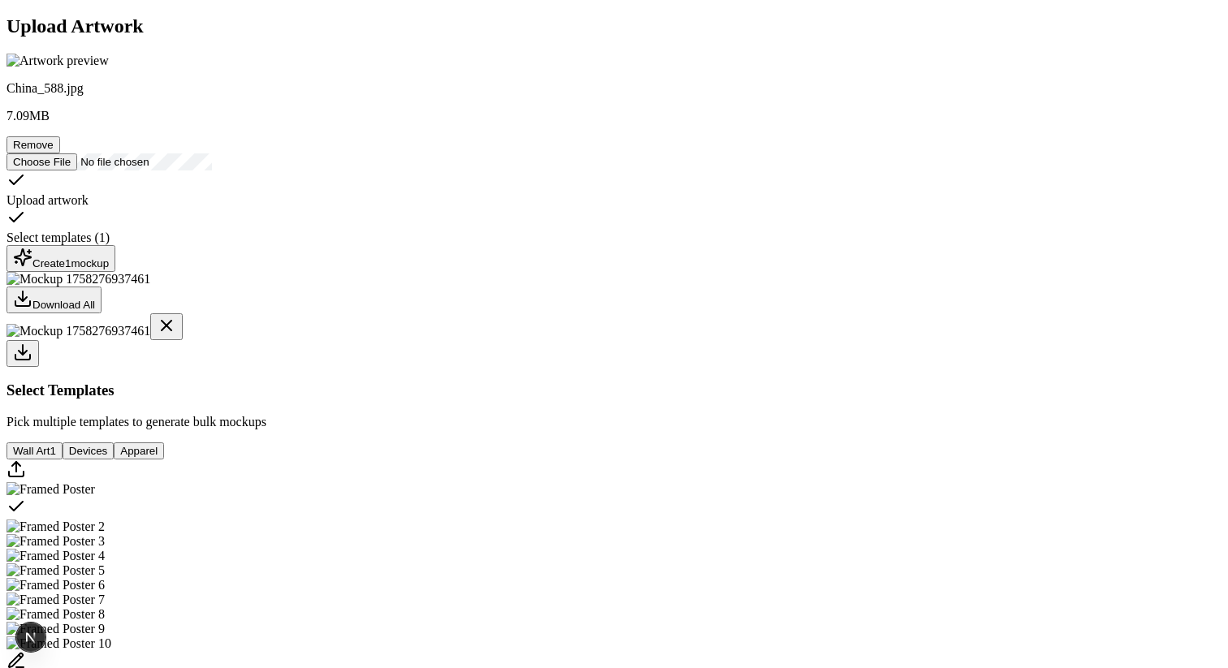
click at [109, 270] on div "Create 1 mockup" at bounding box center [61, 259] width 96 height 22
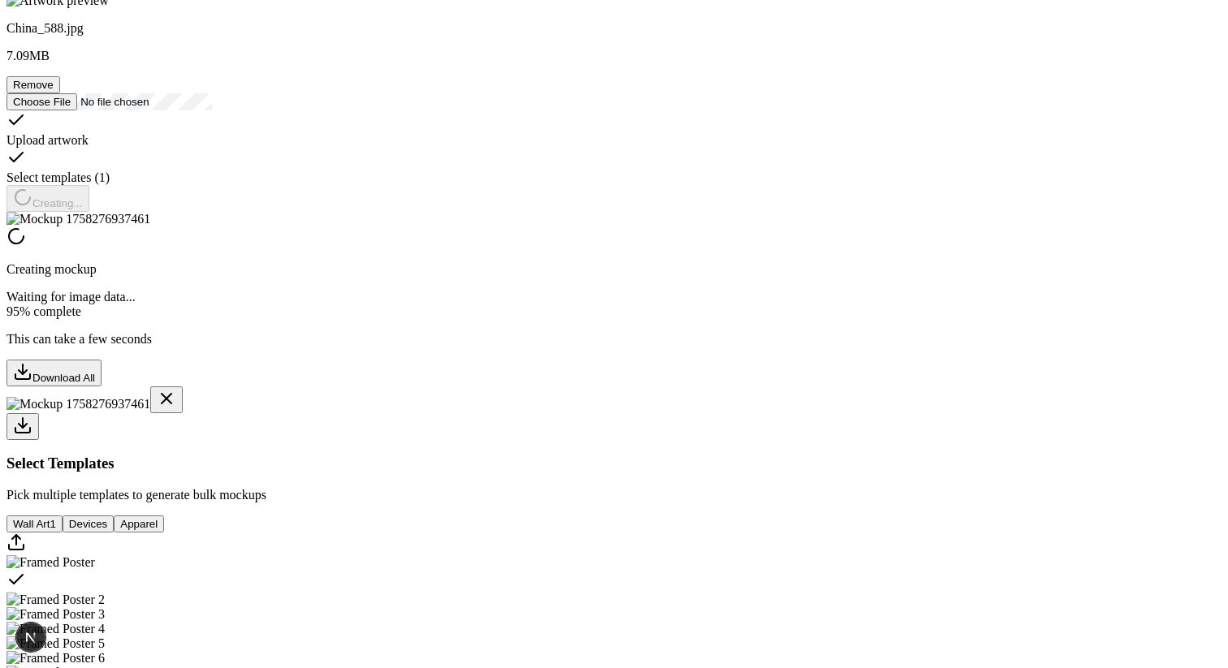
scroll to position [311, 0]
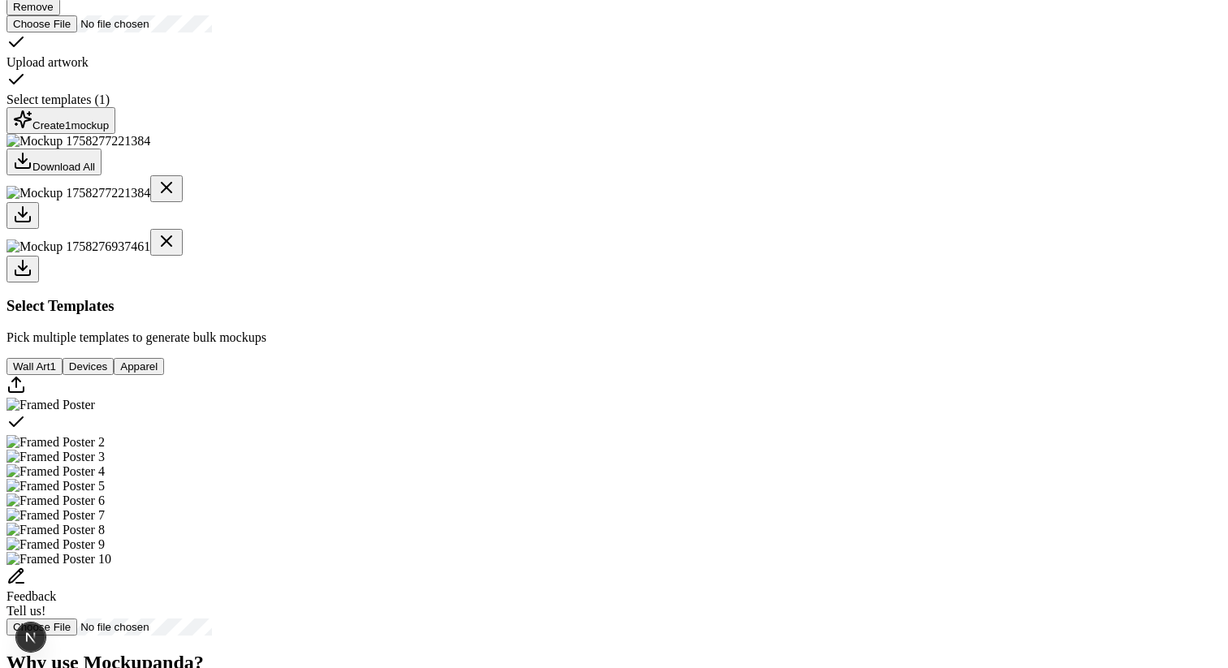
click at [526, 283] on div at bounding box center [613, 269] width 1215 height 27
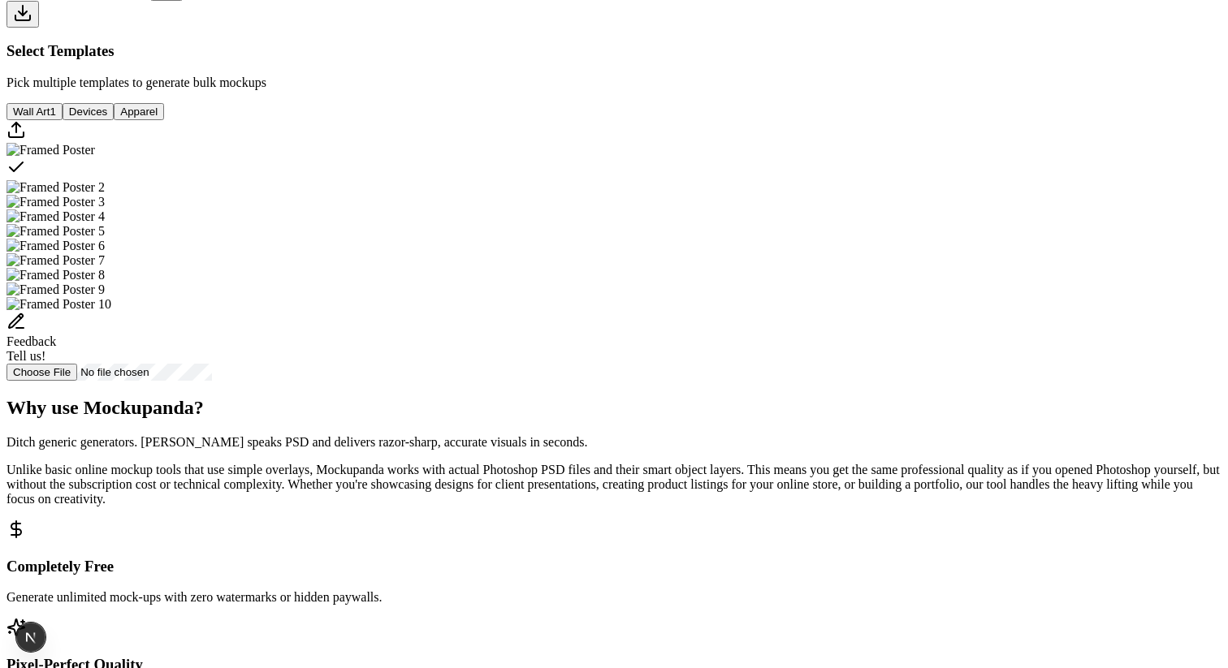
scroll to position [570, 0]
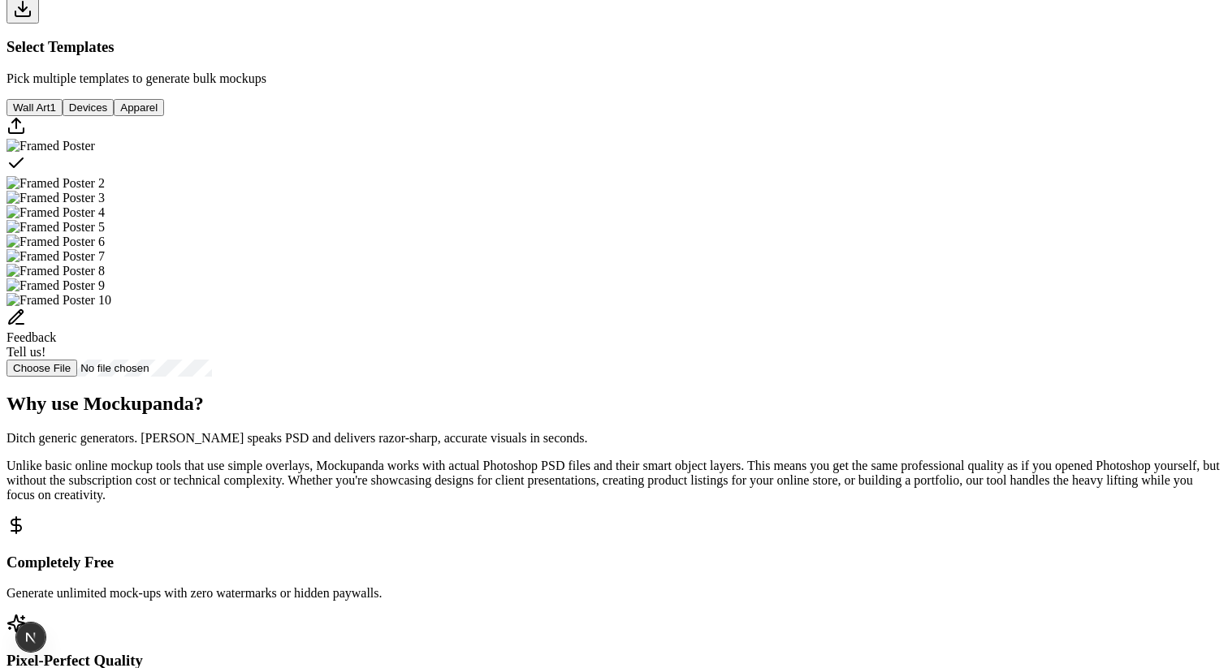
click at [105, 191] on img "Select template Framed Poster 2" at bounding box center [55, 183] width 98 height 15
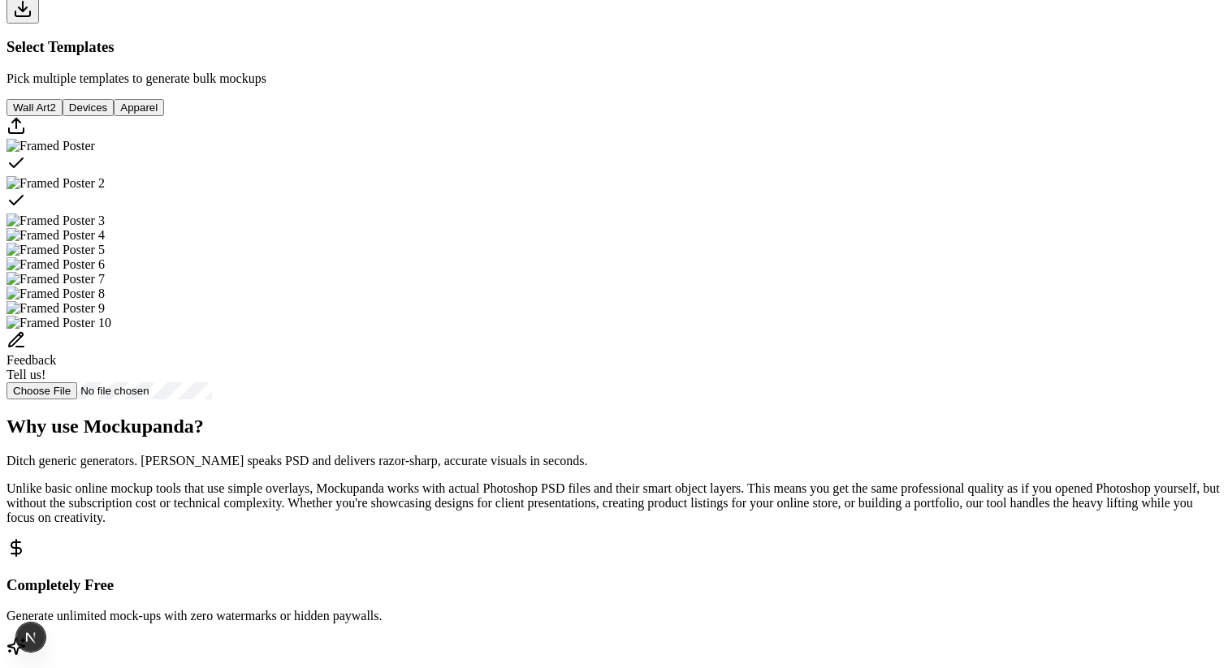
click at [105, 228] on img "Select template Framed Poster 3" at bounding box center [55, 221] width 98 height 15
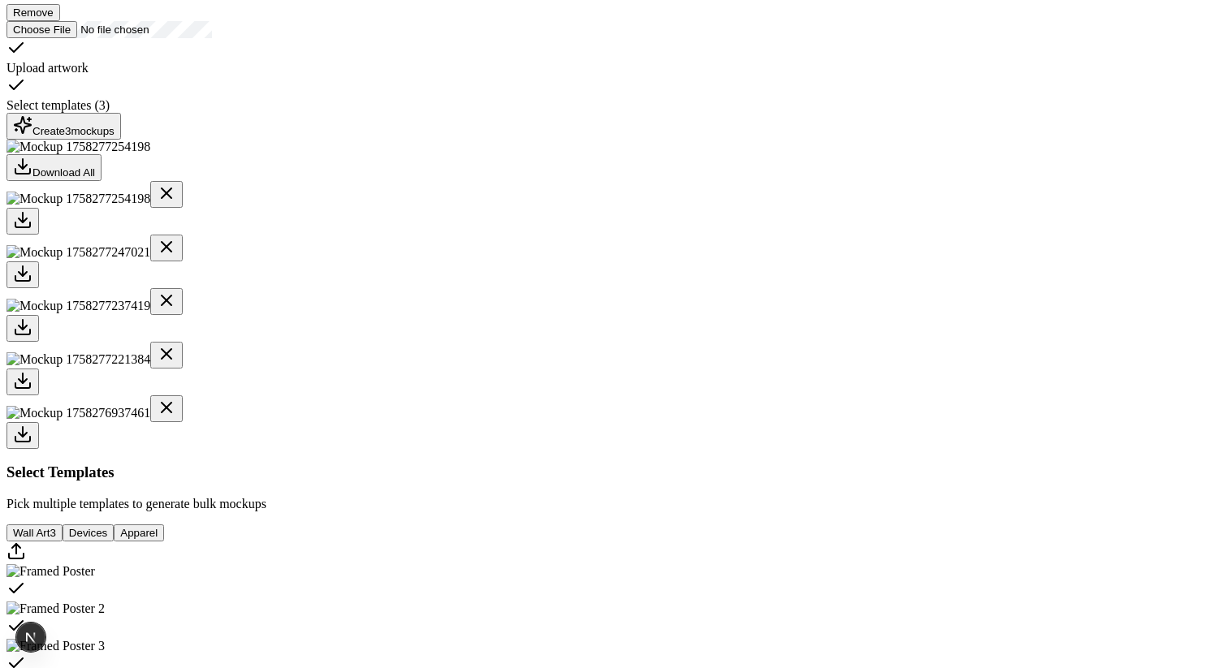
scroll to position [304, 0]
click at [115, 139] on div "Create 3 mockup s" at bounding box center [64, 128] width 102 height 22
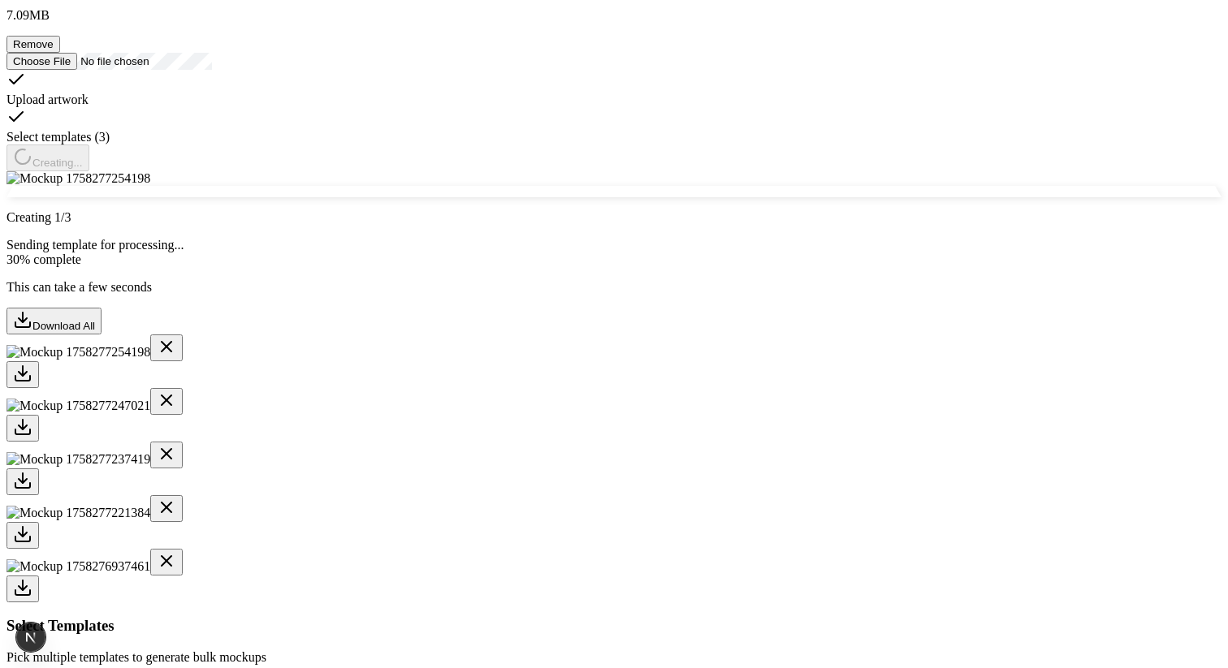
scroll to position [271, 0]
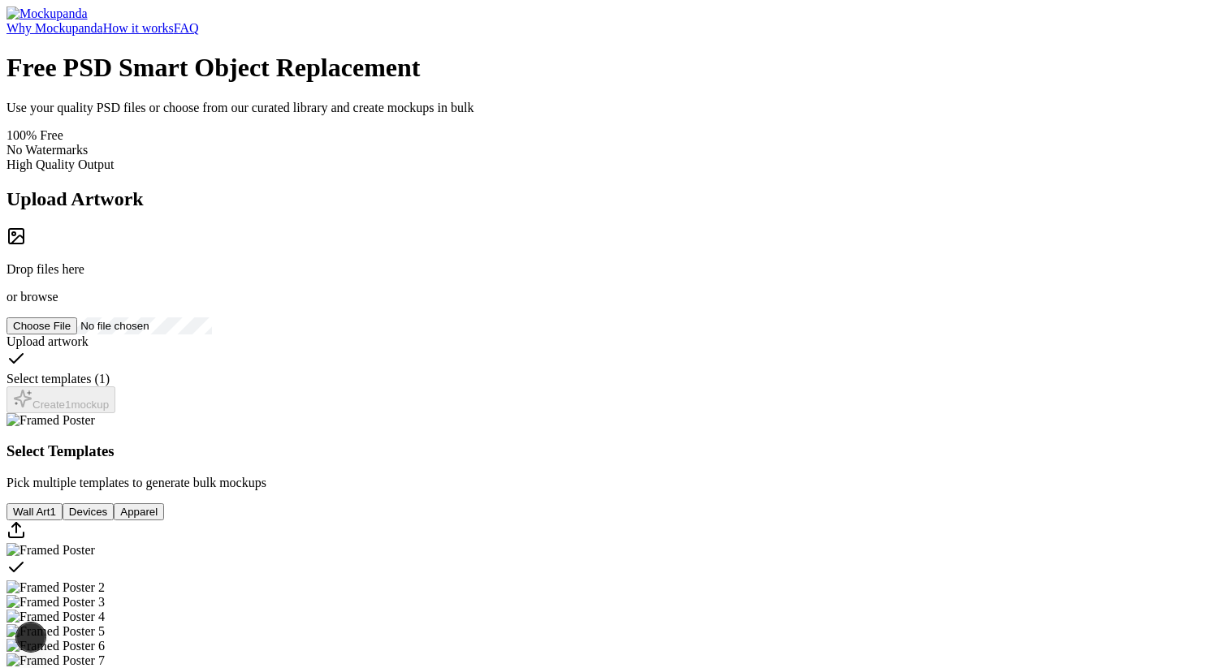
scroll to position [271, 0]
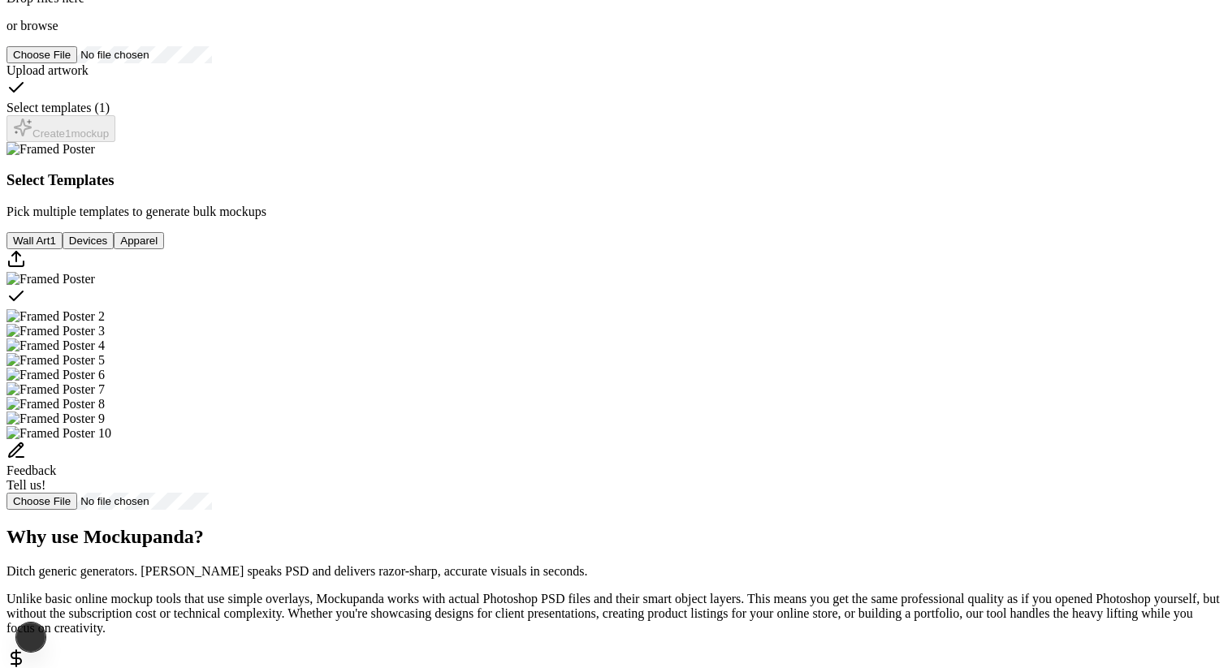
click at [58, 32] on span "browse" at bounding box center [38, 26] width 37 height 14
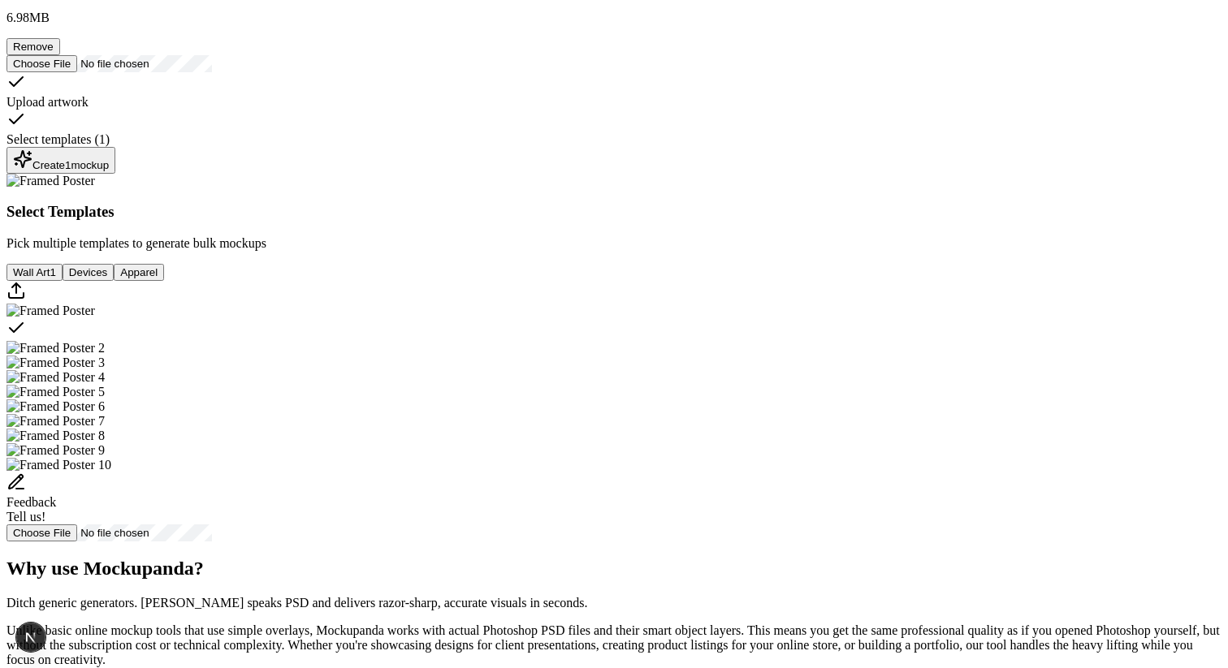
click at [109, 171] on div "Create 1 mockup" at bounding box center [61, 160] width 96 height 22
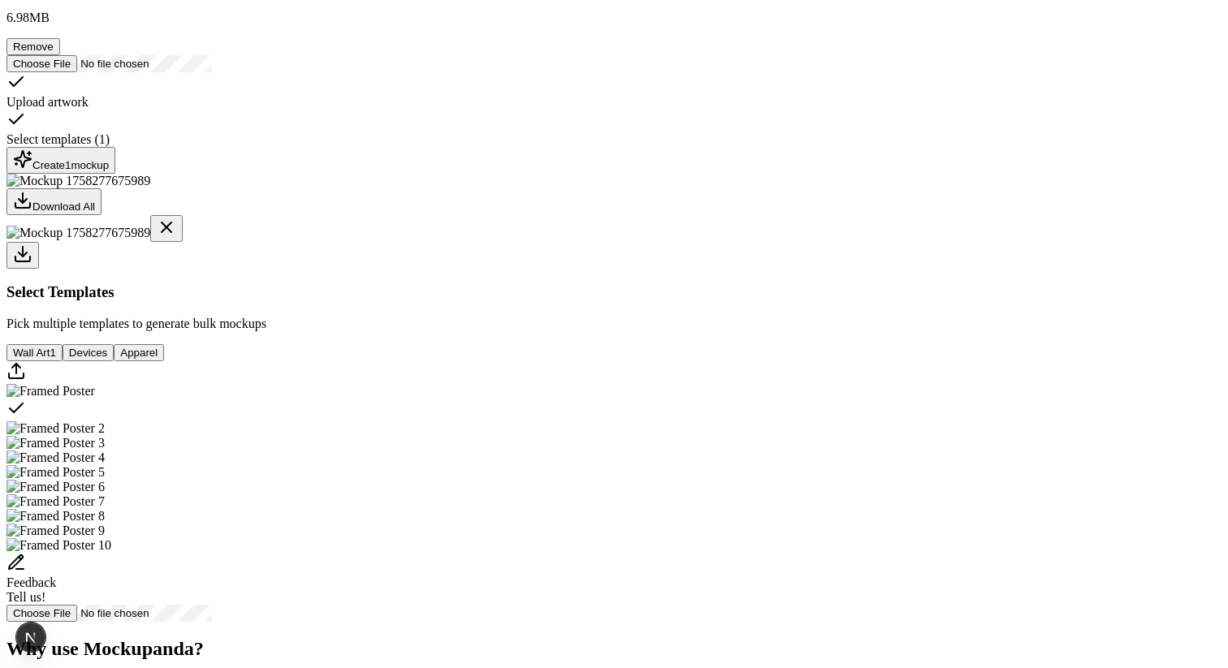
click at [60, 55] on button "Remove" at bounding box center [33, 46] width 54 height 17
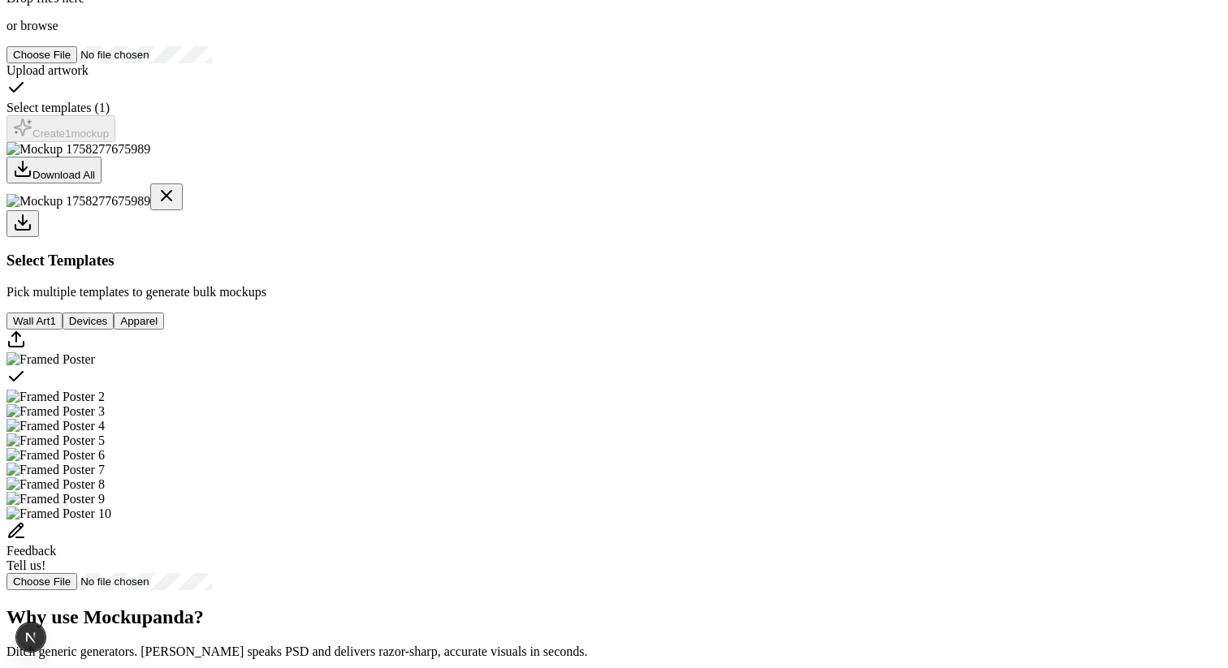
click at [58, 32] on span "browse" at bounding box center [38, 26] width 37 height 14
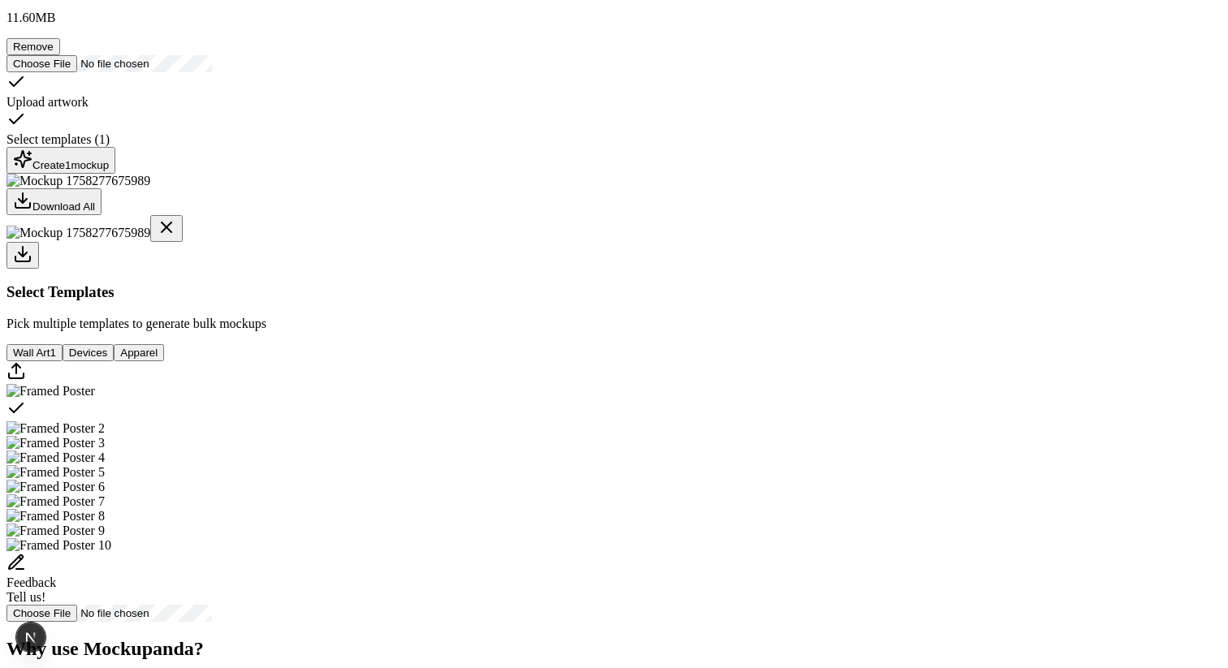
click at [109, 171] on div "Create 1 mockup" at bounding box center [61, 160] width 96 height 22
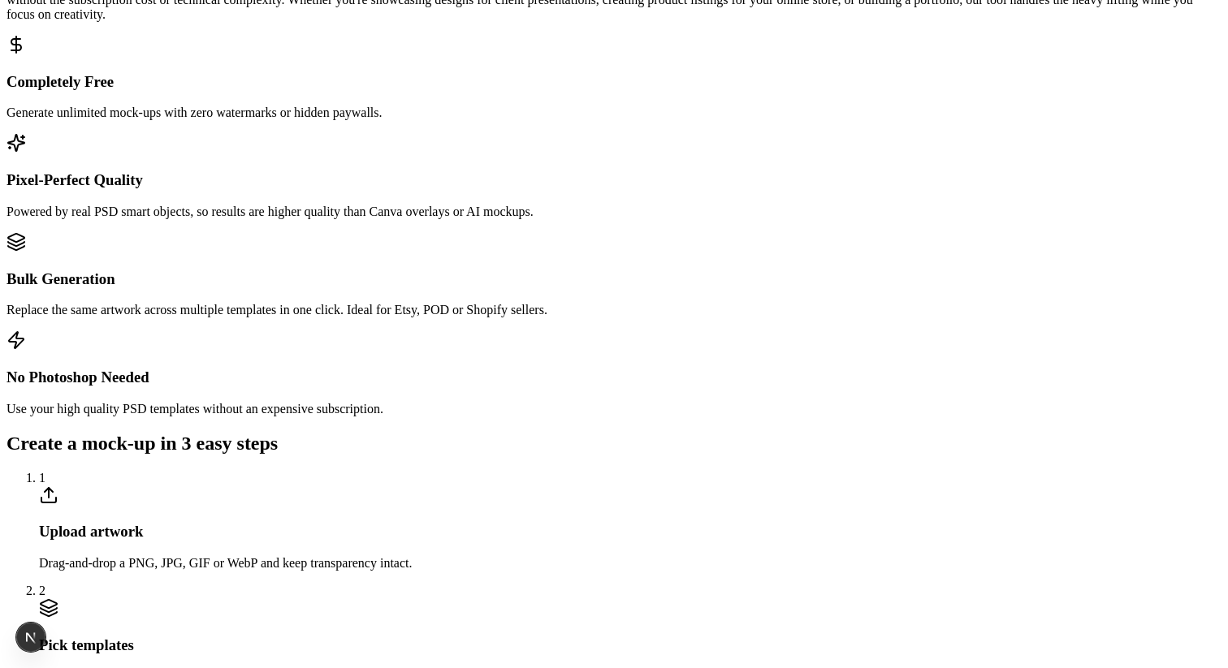
scroll to position [1334, 0]
